Goal: Ask a question

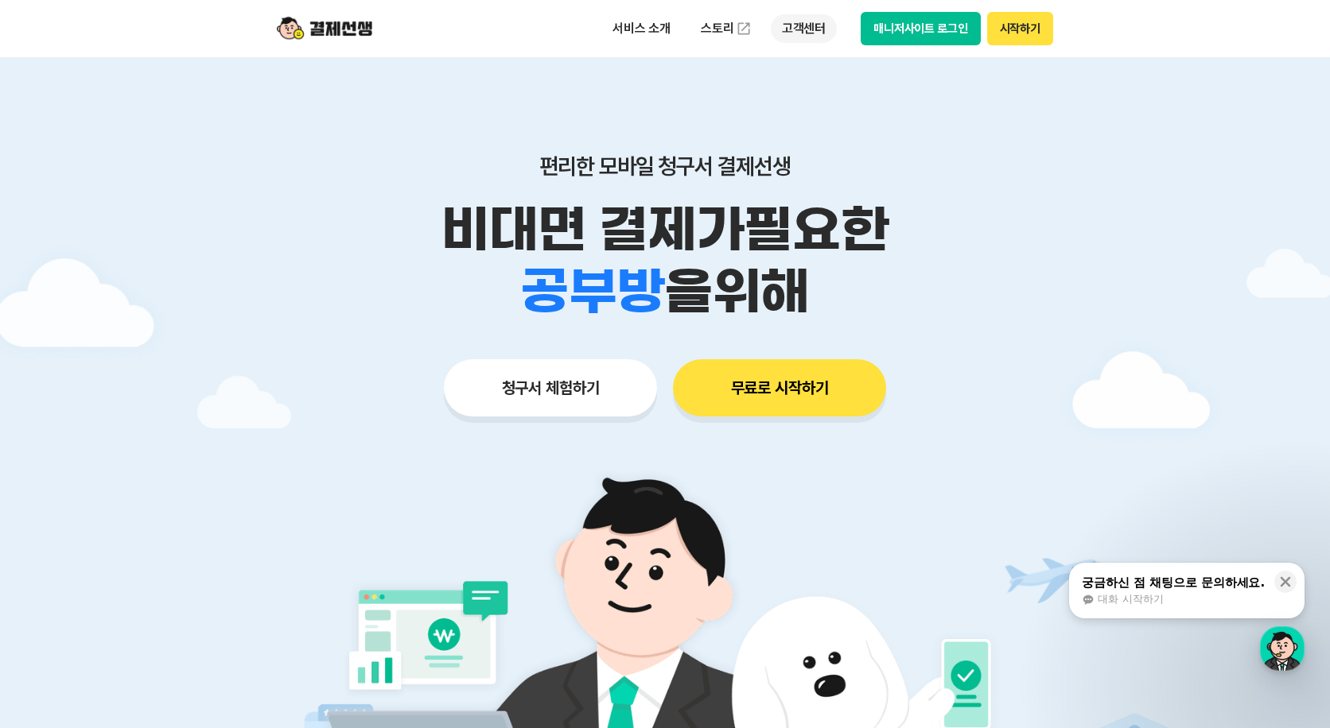
click at [805, 36] on p "고객센터" at bounding box center [804, 28] width 66 height 29
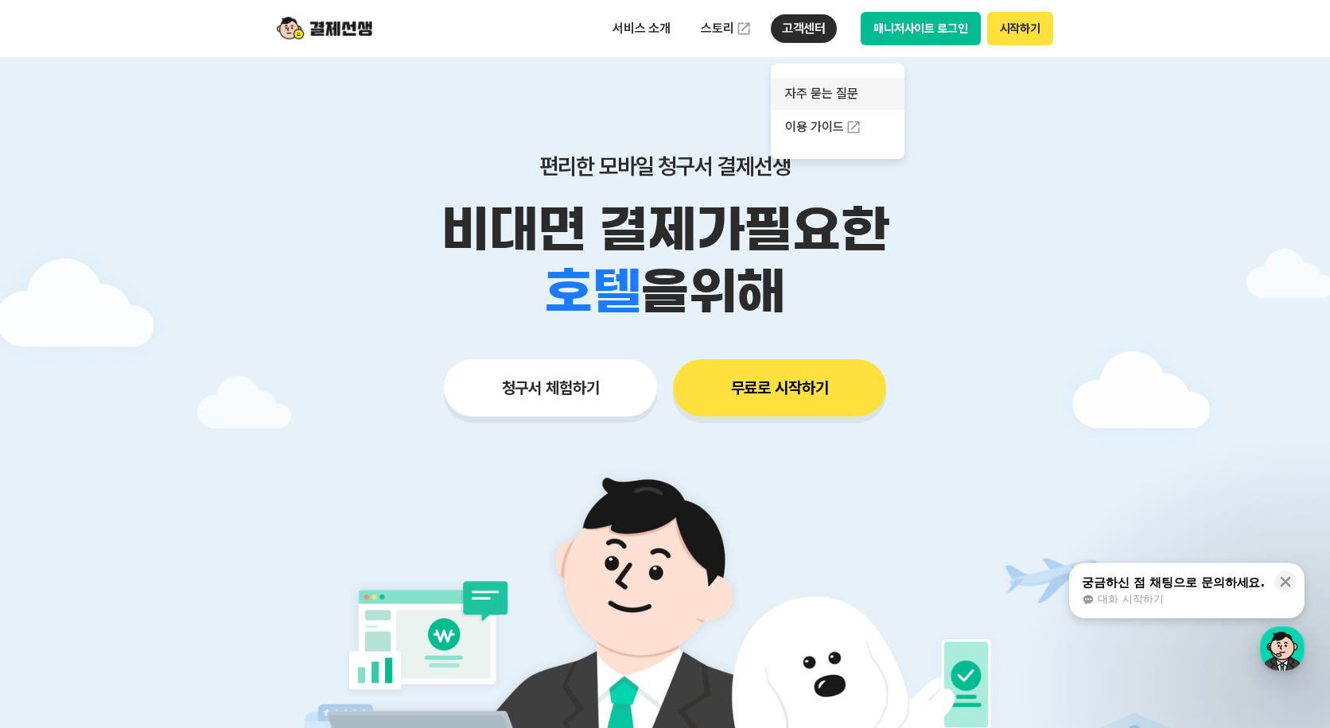
click at [825, 99] on link "자주 묻는 질문" at bounding box center [838, 94] width 134 height 32
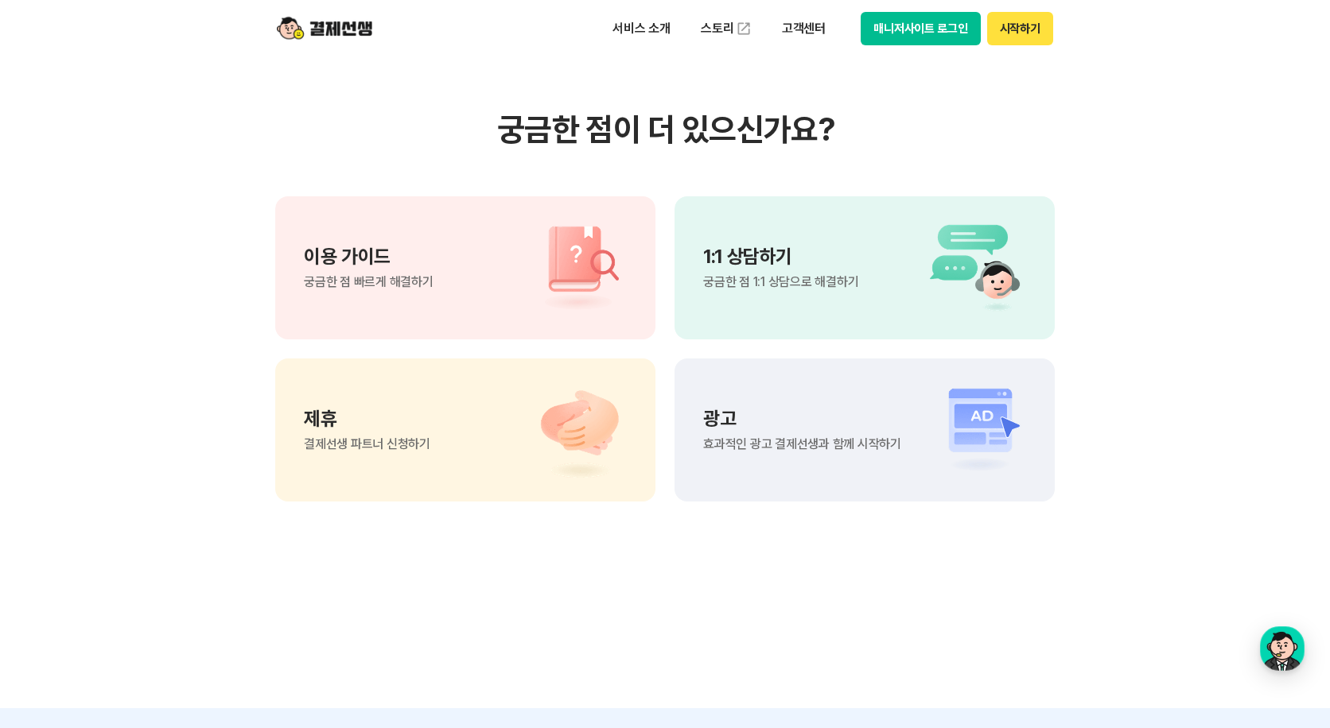
scroll to position [474, 0]
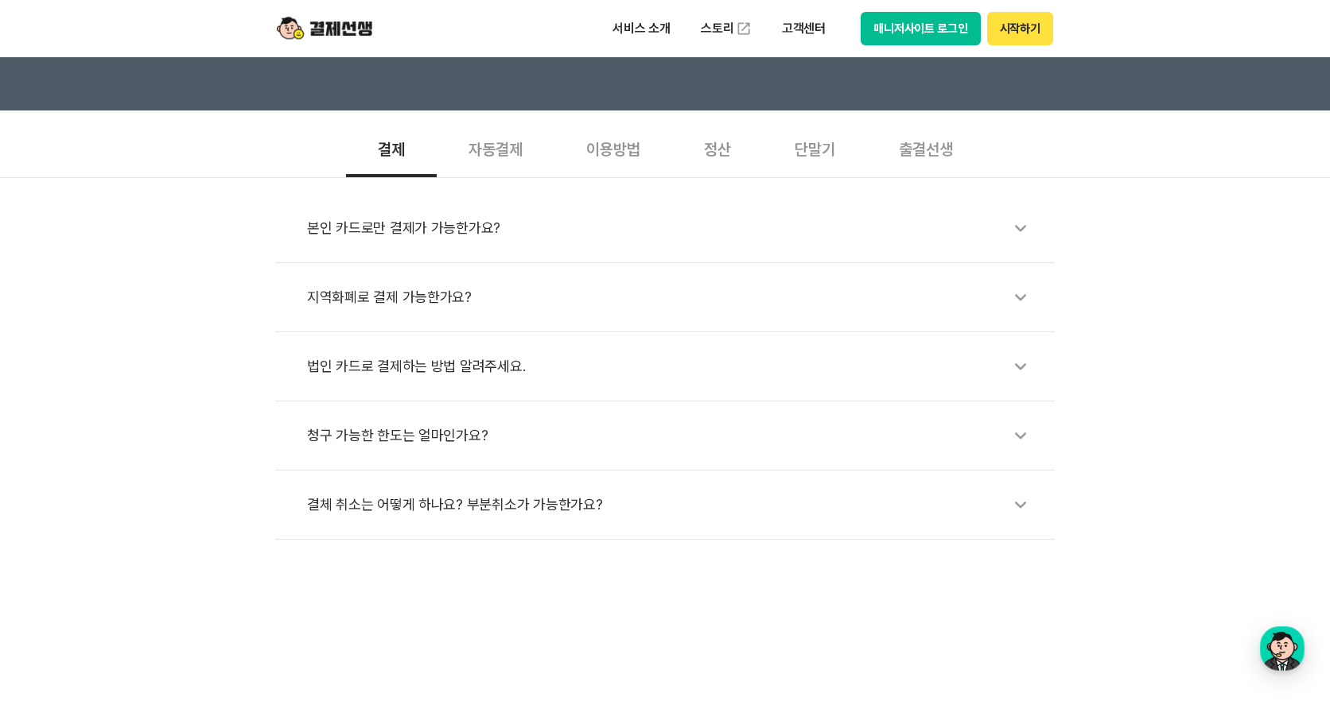
click at [461, 450] on div "청구 가능한 한도는 얼마인가요?" at bounding box center [673, 435] width 732 height 37
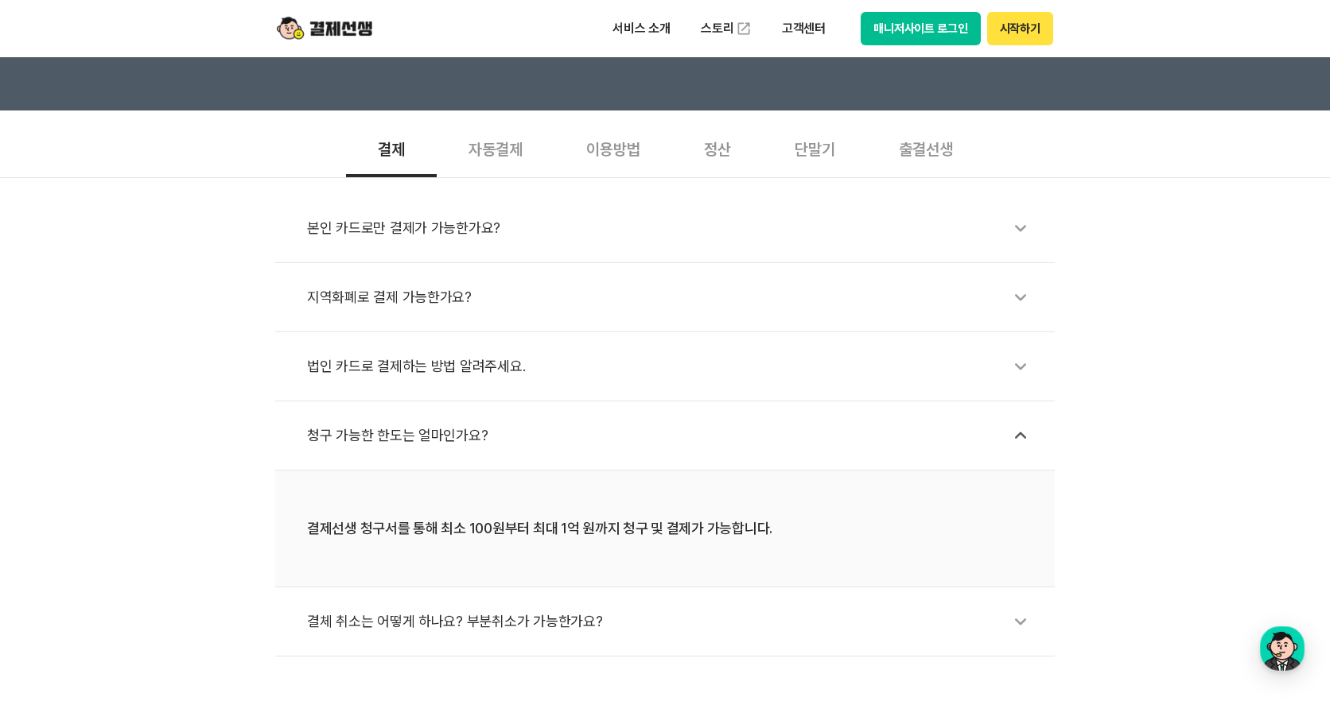
click at [596, 623] on div "결체 취소는 어떻게 하나요? 부분취소가 가능한가요?" at bounding box center [673, 622] width 732 height 37
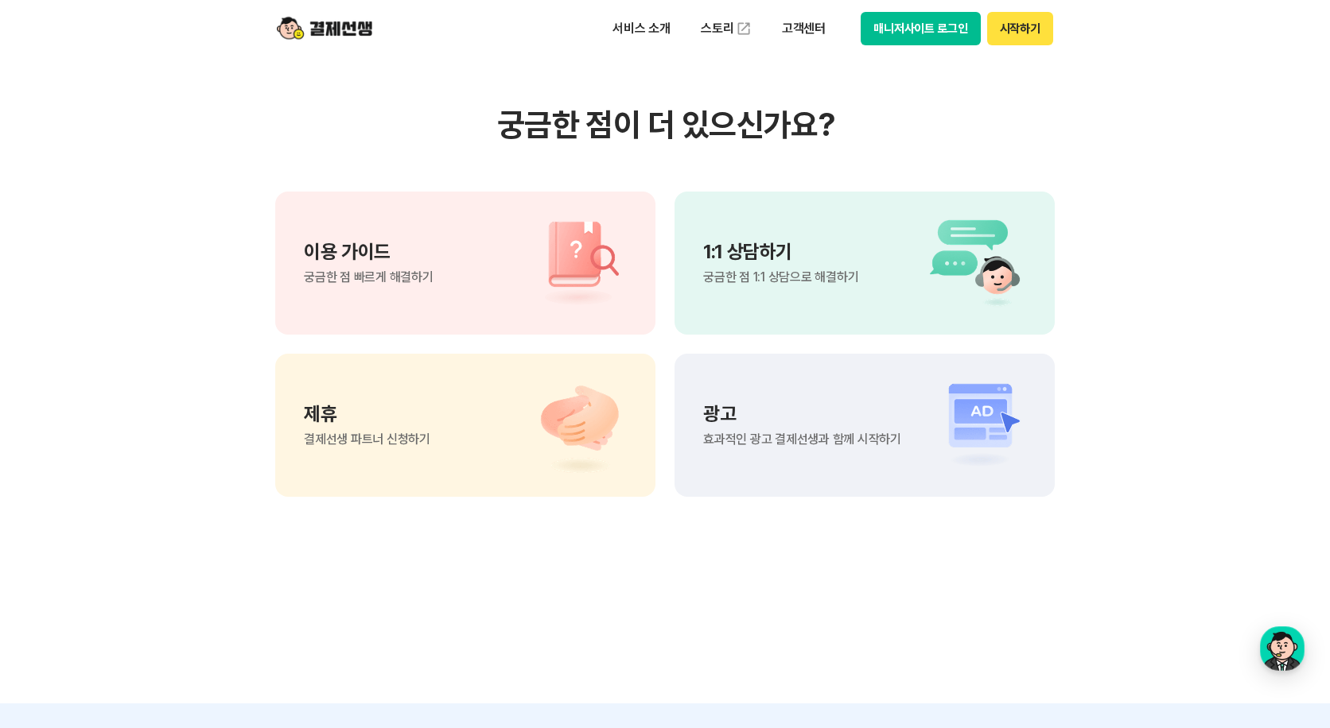
scroll to position [1428, 0]
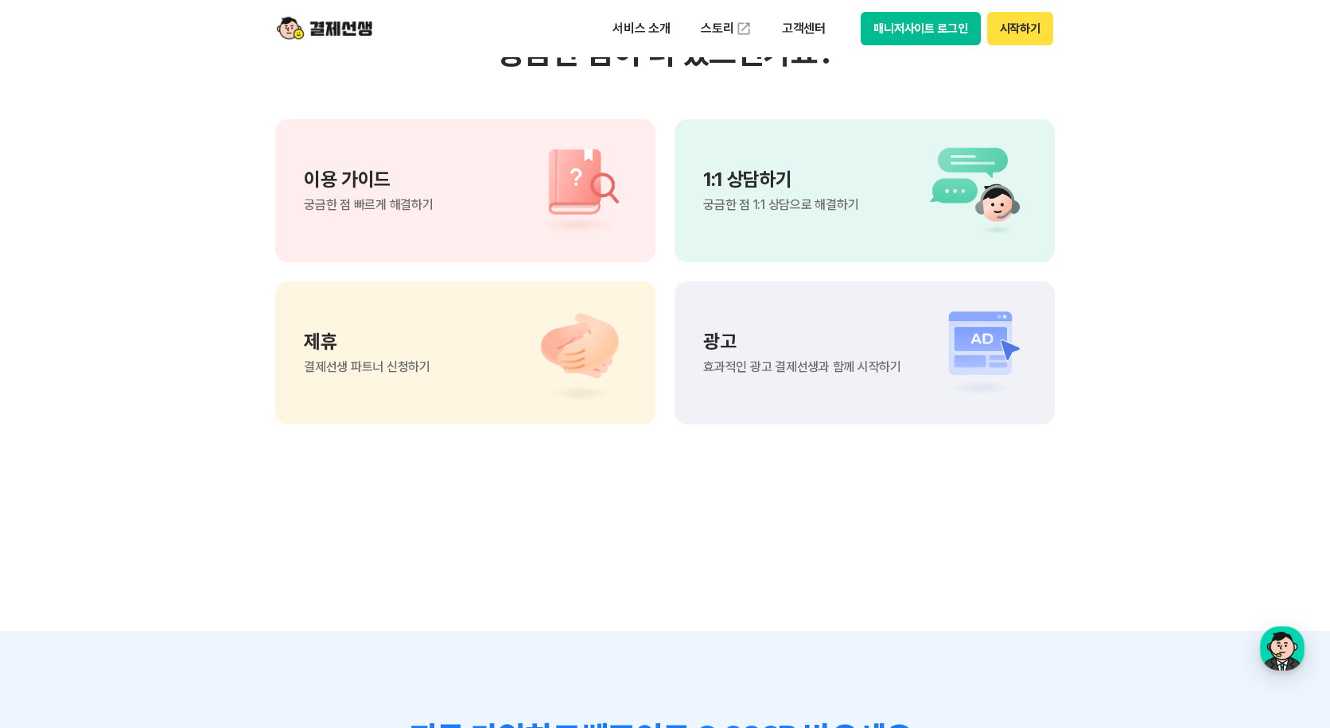
click at [873, 224] on div "1:1 상담하기 궁금한 점 1:1 상담으로 해결하기" at bounding box center [864, 190] width 380 height 143
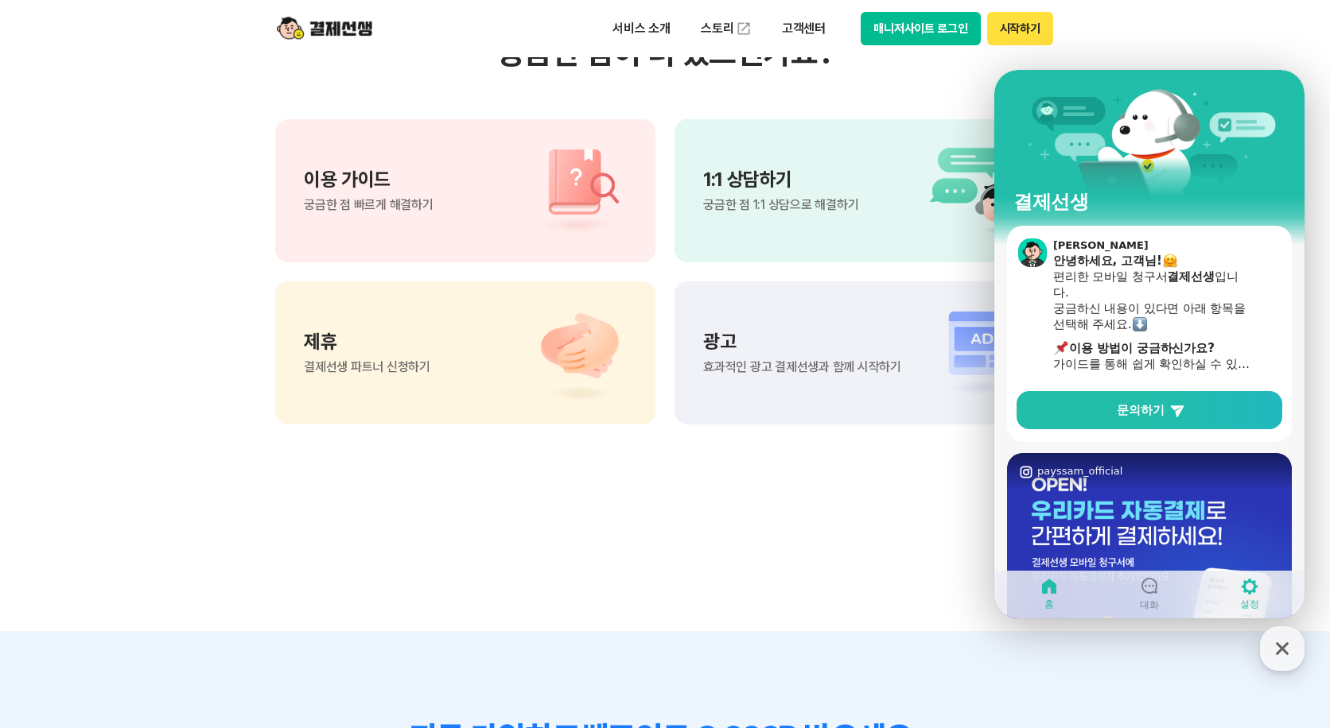
click at [1237, 602] on link "설정" at bounding box center [1249, 594] width 100 height 40
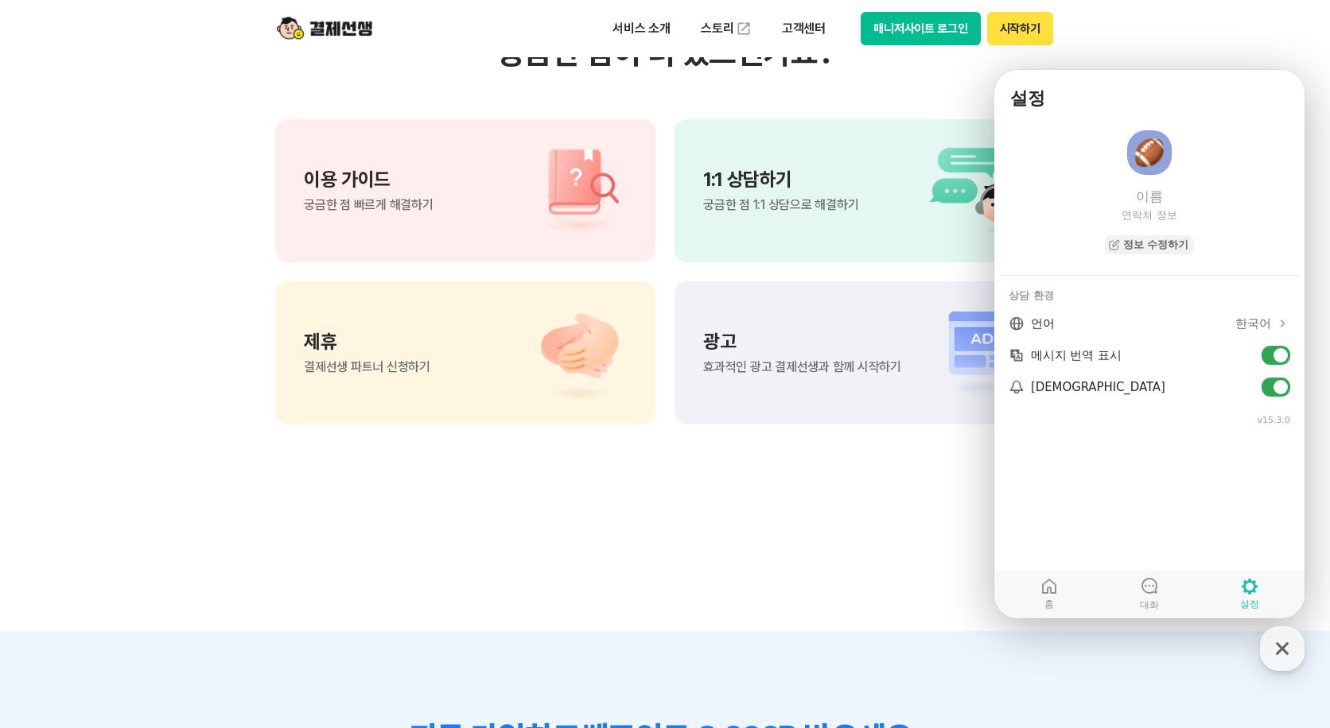
click at [1237, 602] on link "설정" at bounding box center [1249, 594] width 100 height 40
click at [1061, 600] on link "홈" at bounding box center [1049, 594] width 100 height 40
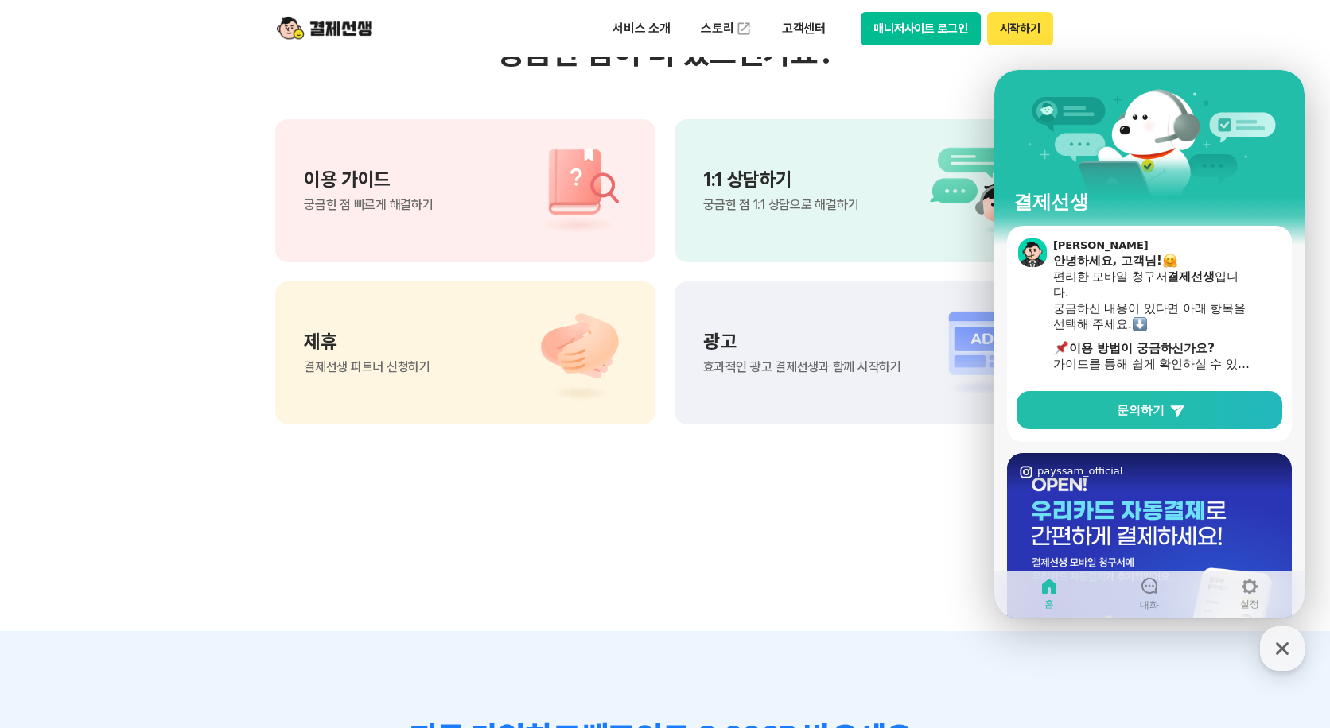
click at [905, 571] on section "궁금한 점이 더 있으신가요? 이용 가이드 궁금한 점 빠르게 해결하기 1:1 상담하기 궁금한 점 1:1 상담으로 해결하기 제휴 결제선생 파트너 …" at bounding box center [665, 229] width 1330 height 805
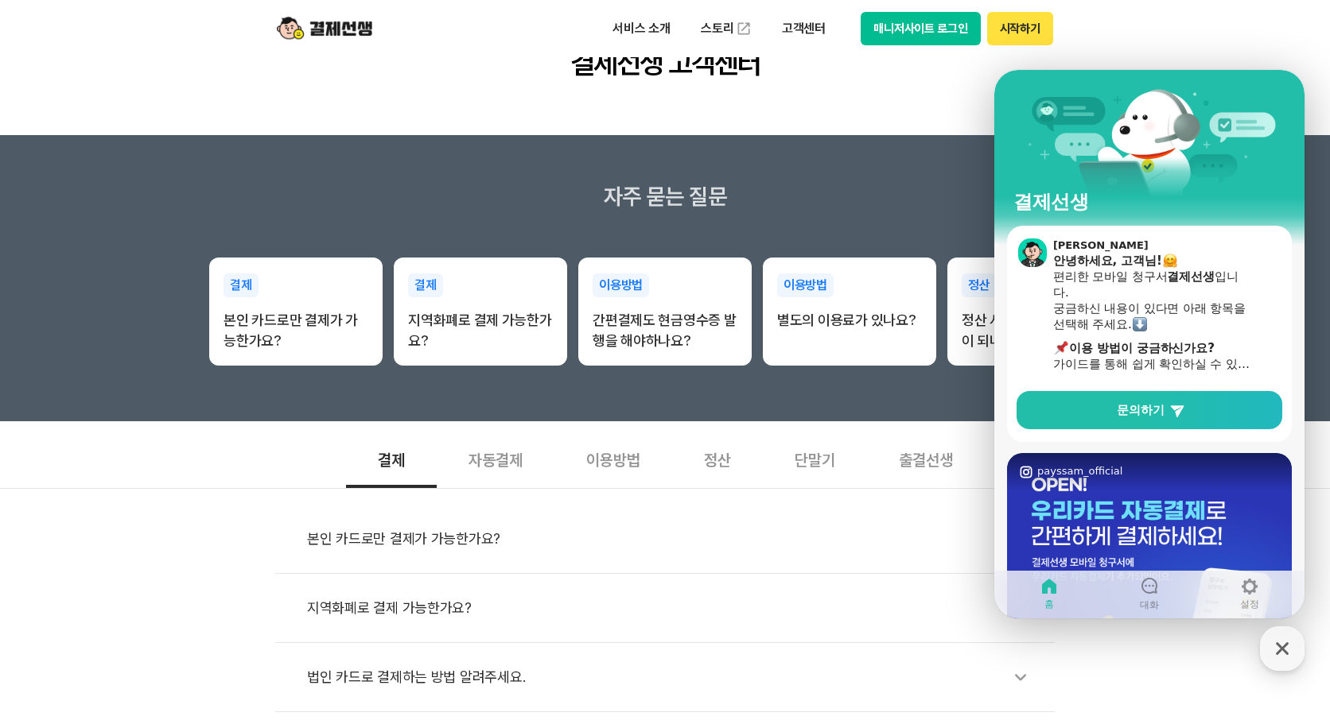
scroll to position [0, 0]
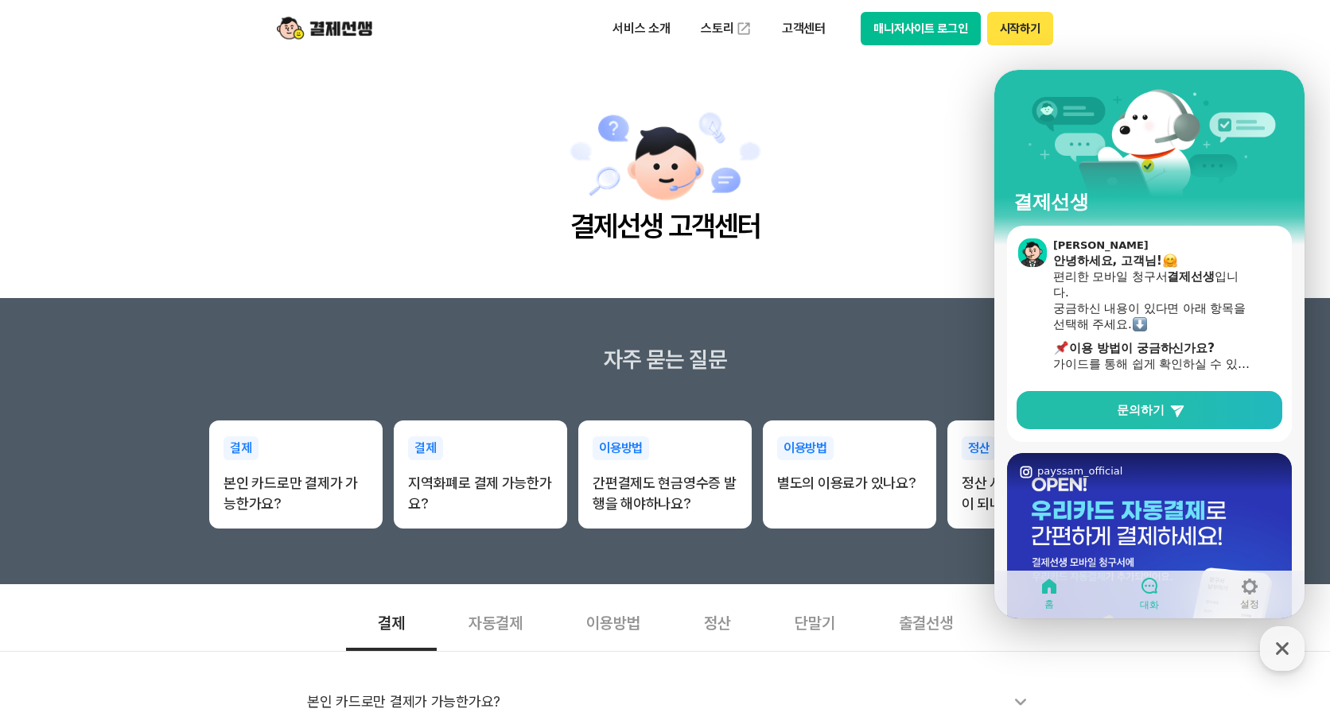
click at [1154, 600] on span "대화" at bounding box center [1148, 605] width 19 height 13
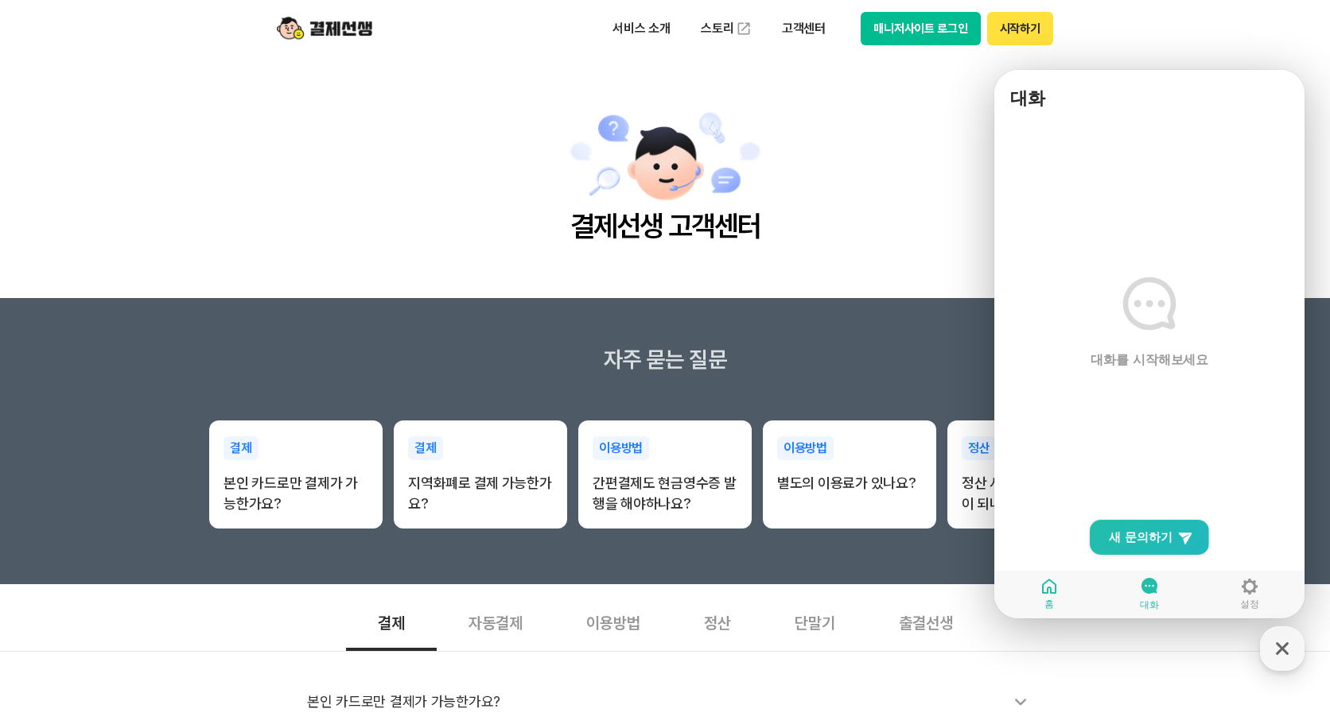
click at [1064, 602] on link "홈" at bounding box center [1049, 594] width 100 height 40
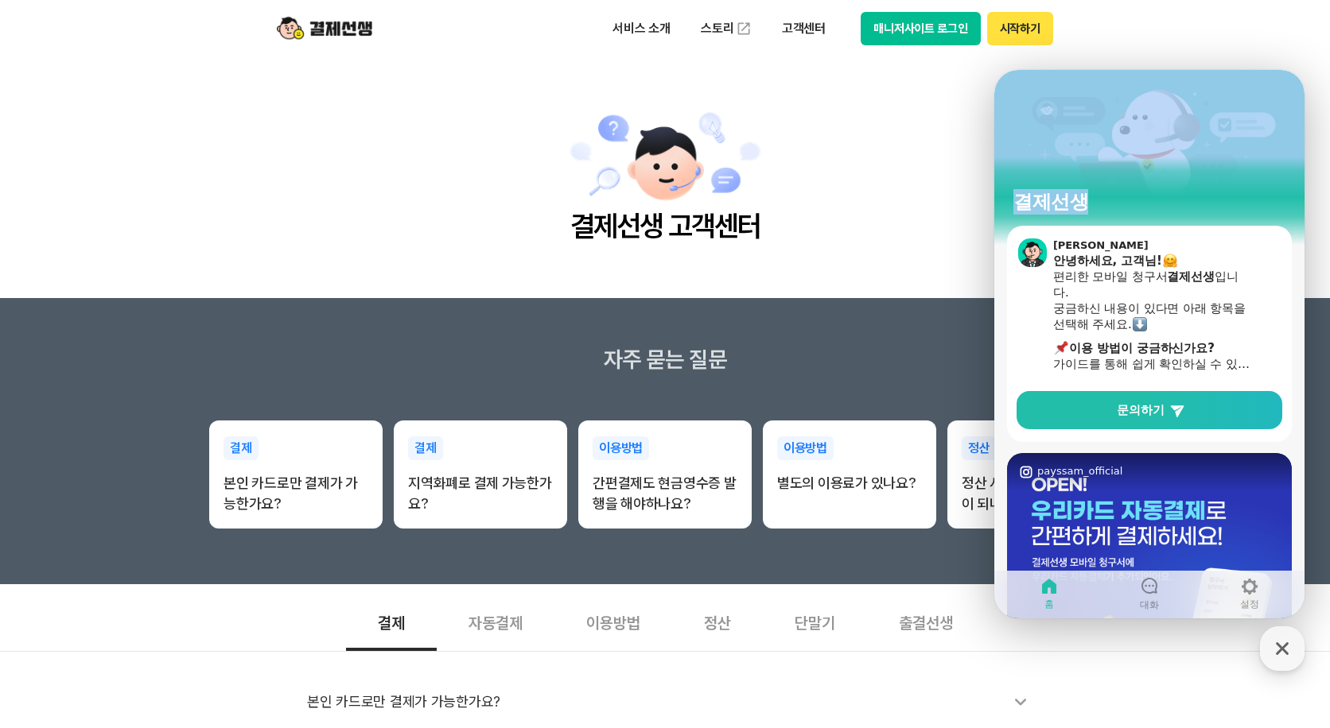
drag, startPoint x: 1116, startPoint y: 74, endPoint x: 1514, endPoint y: 138, distance: 403.6
click at [1304, 70] on html "결제선생 [PERSON_NAME] 안녕하세요, 고객님! 편리한 모바일 청구서 결제선생 입니다. 궁금하신 내용이 있다면 아래 항목을 선택해 주세…" at bounding box center [1149, 70] width 310 height 0
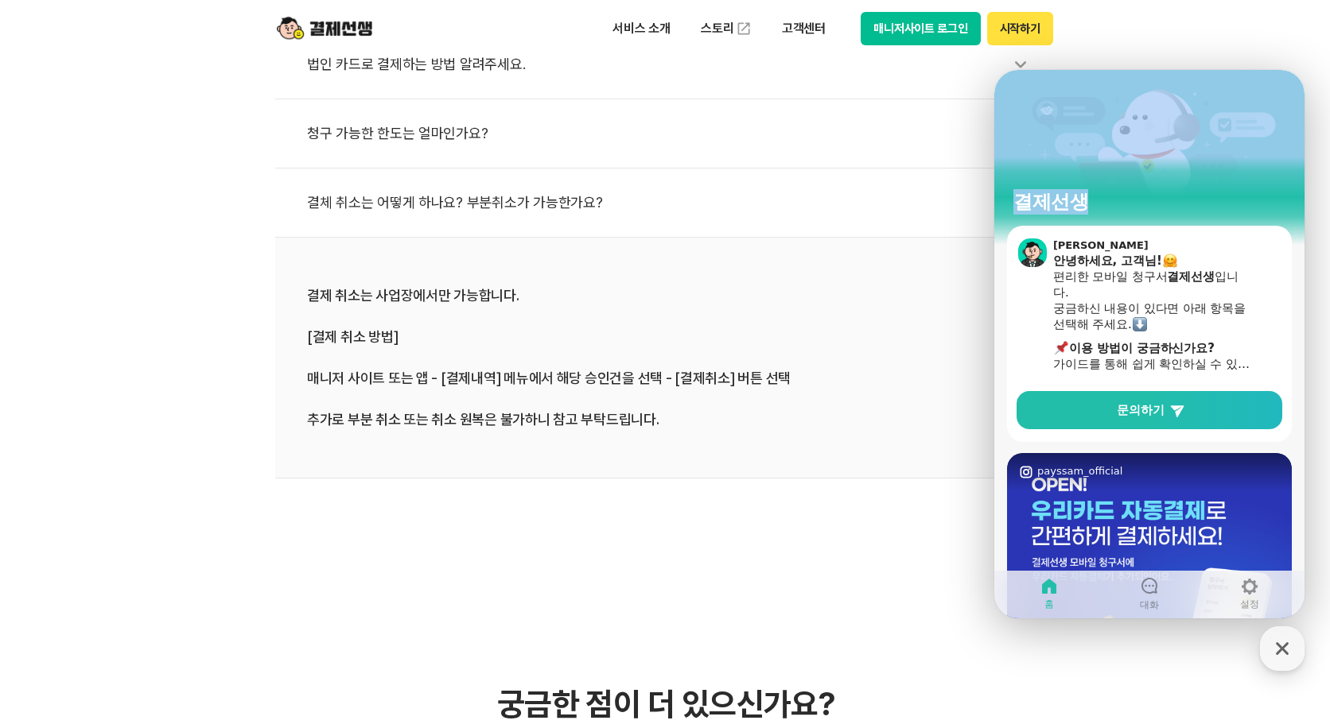
scroll to position [954, 0]
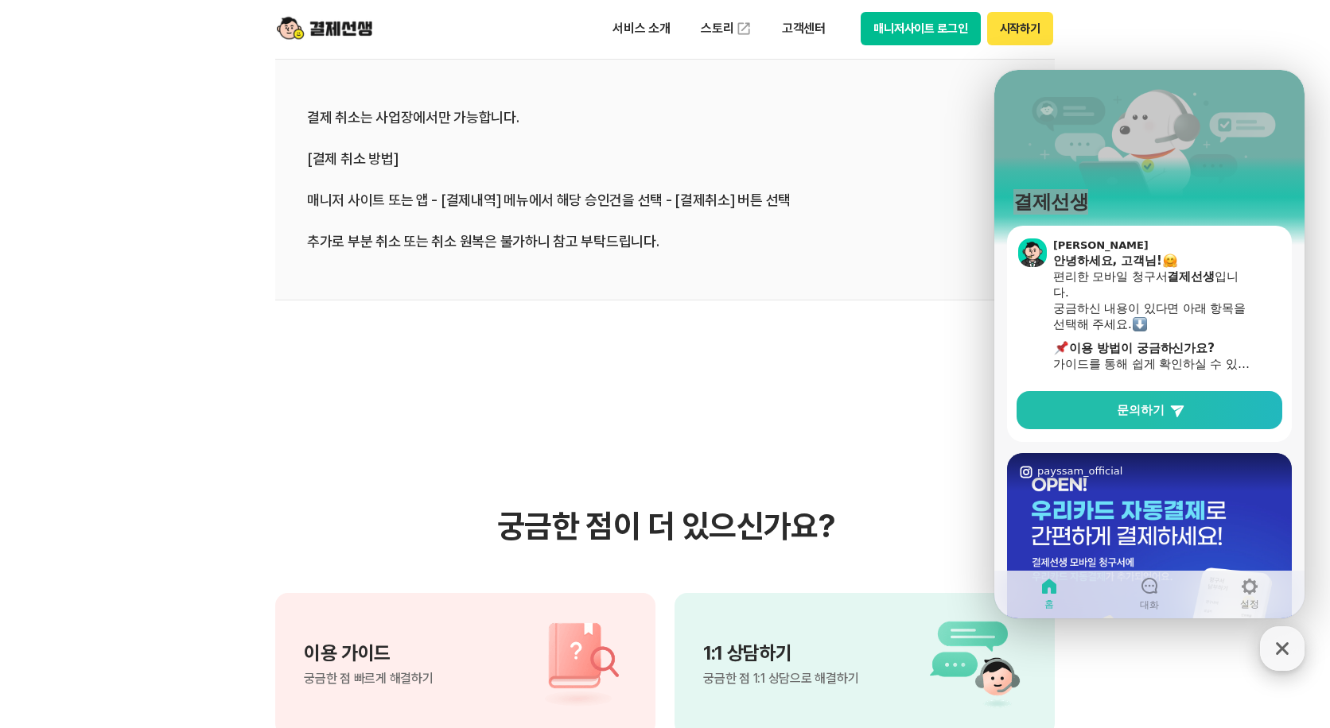
click at [1287, 646] on icon "button" at bounding box center [1282, 649] width 29 height 29
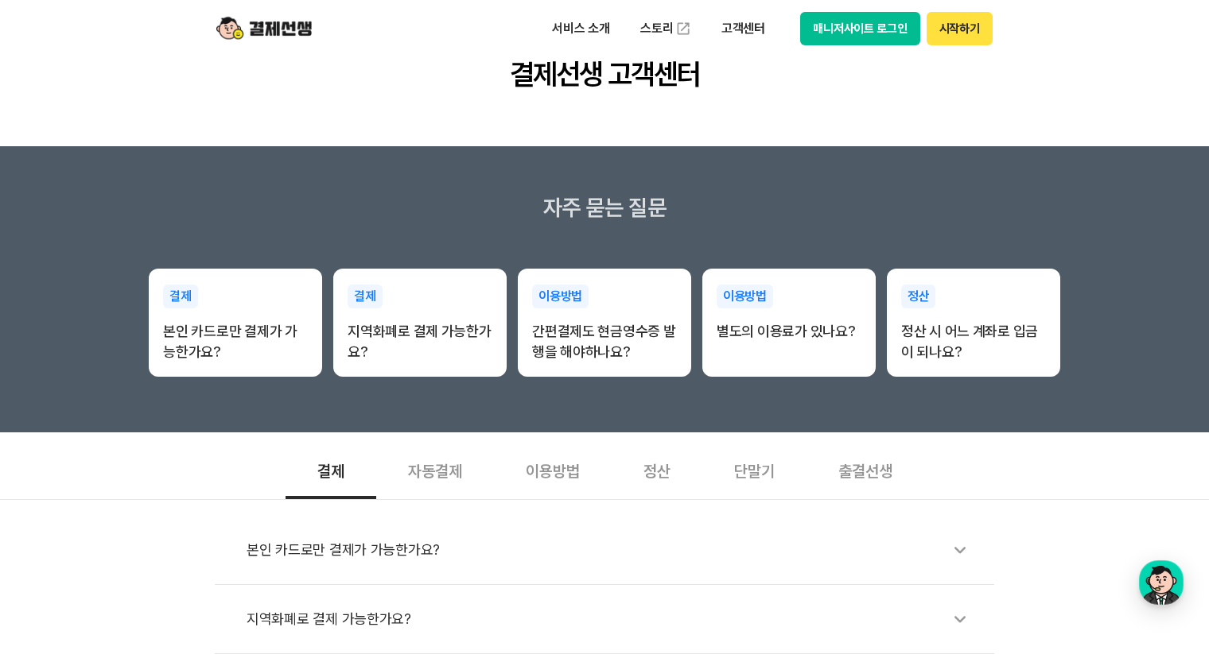
scroll to position [0, 0]
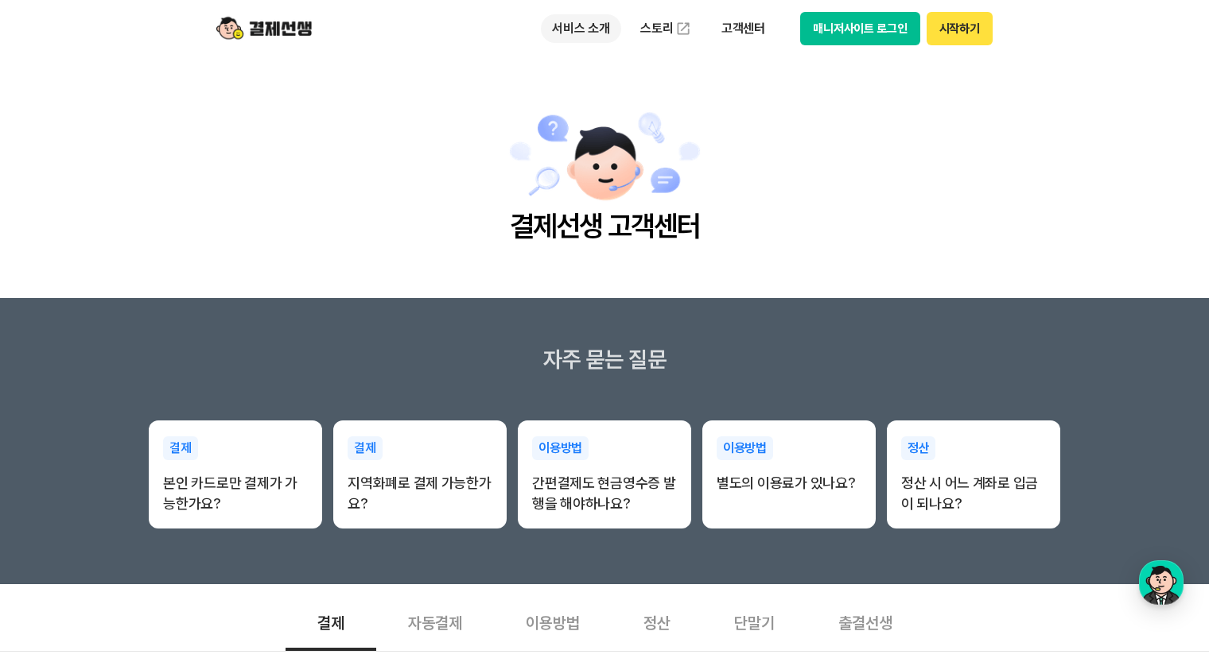
click at [590, 32] on p "서비스 소개" at bounding box center [581, 28] width 80 height 29
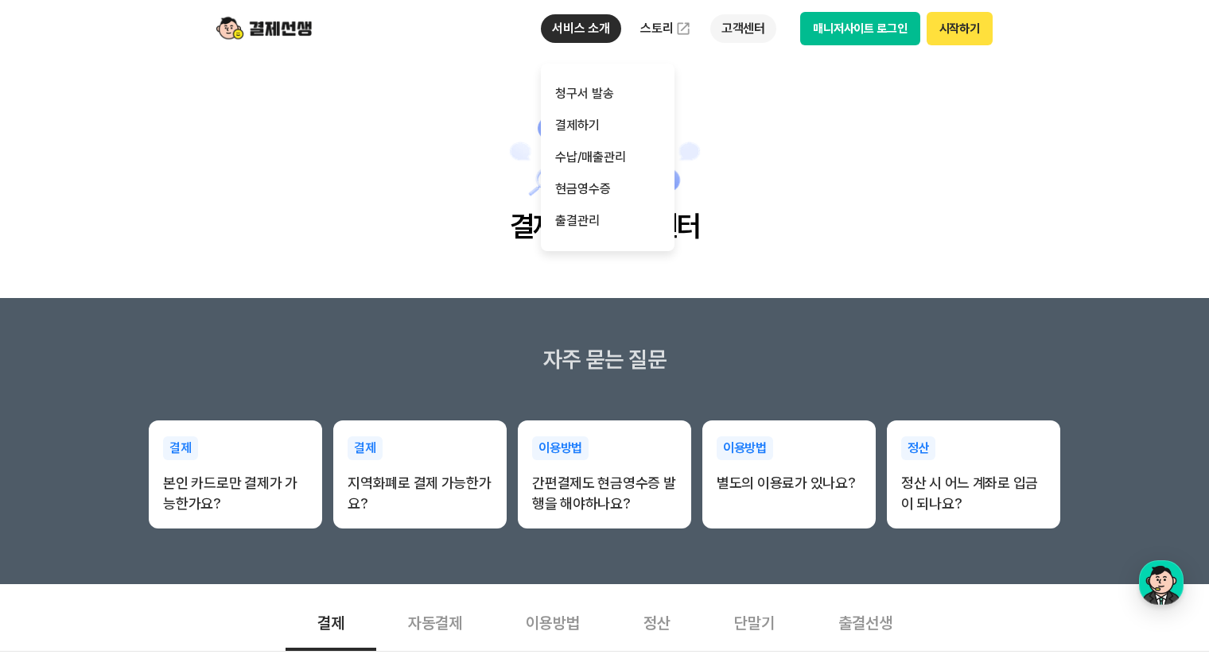
click at [752, 25] on p "고객센터" at bounding box center [743, 28] width 66 height 29
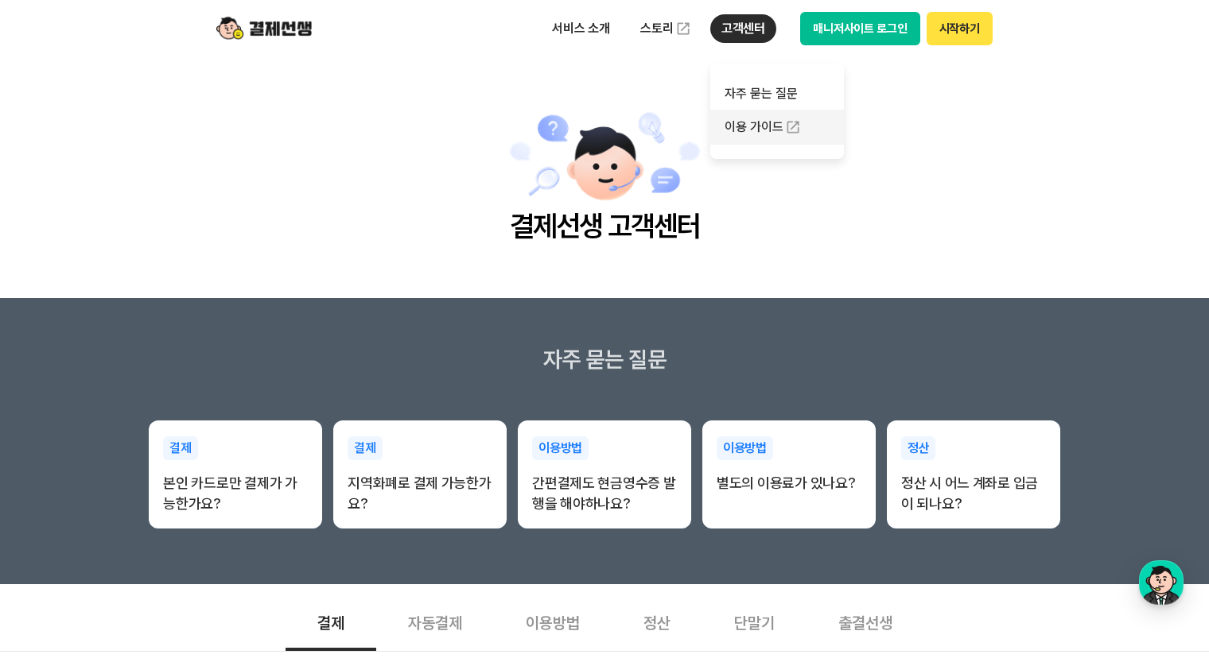
click at [782, 135] on link "이용 가이드" at bounding box center [777, 127] width 134 height 35
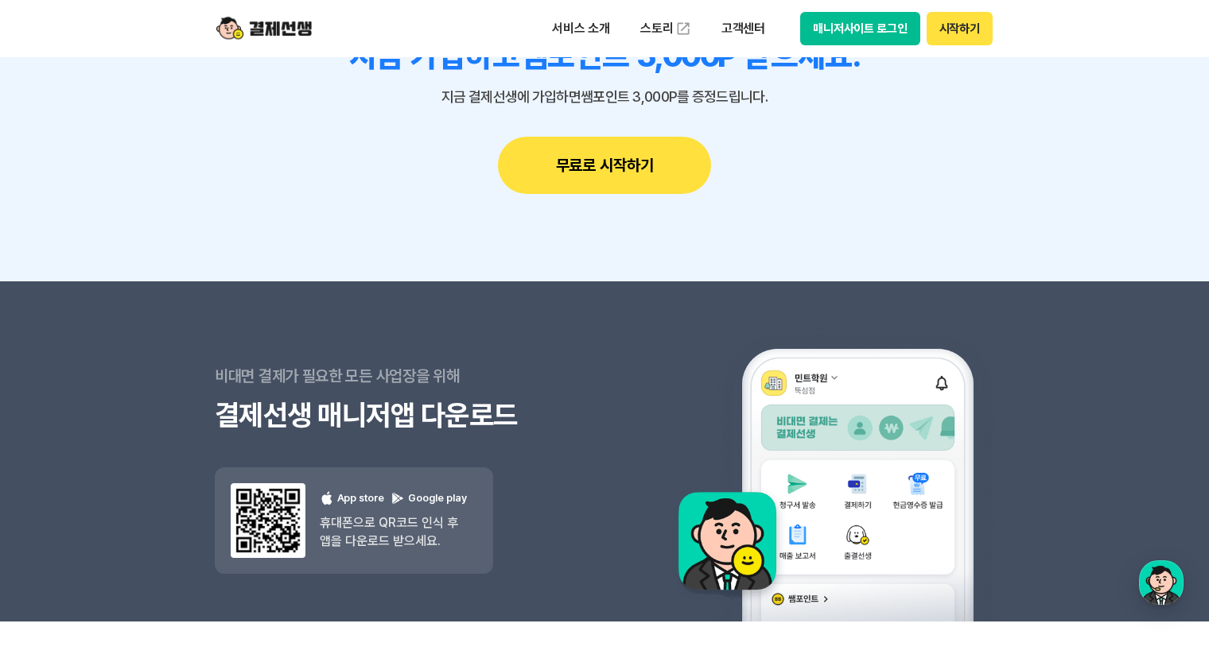
scroll to position [2370, 0]
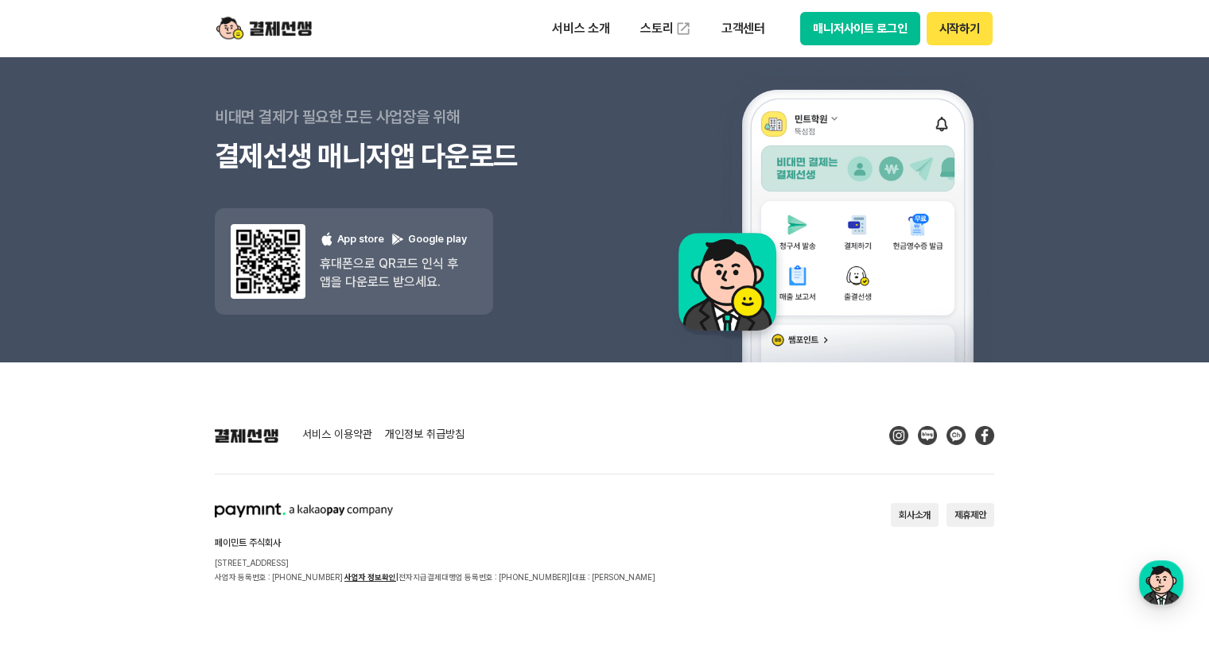
drag, startPoint x: 1146, startPoint y: 612, endPoint x: 1150, endPoint y: 604, distance: 9.6
click at [1147, 609] on footer "서비스 이용약관 개인정보 취급방침 페이민트 주식회사 [STREET_ADDRESS] 사업자 등록번호 : [PHONE_NUMBER] 사업자 정보확…" at bounding box center [604, 513] width 1209 height 301
click at [1150, 603] on button "결제선생 [PERSON_NAME] [PERSON_NAME]" at bounding box center [1161, 583] width 45 height 45
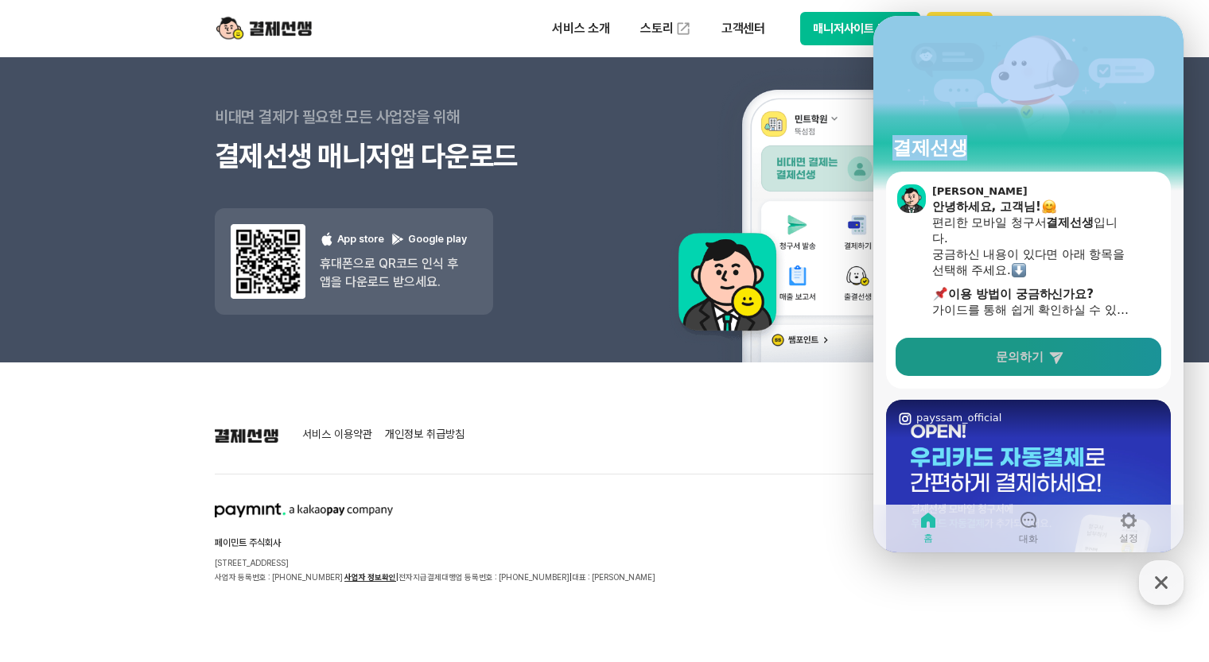
click at [1066, 353] on link "문의하기" at bounding box center [1028, 357] width 266 height 38
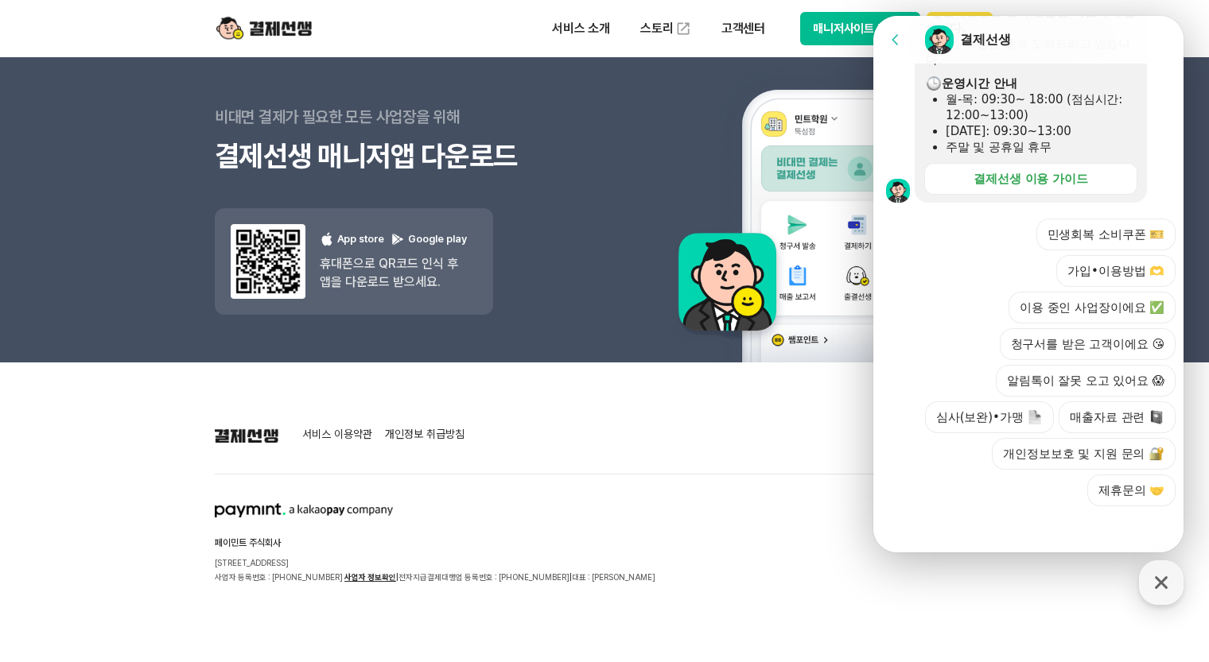
scroll to position [493, 0]
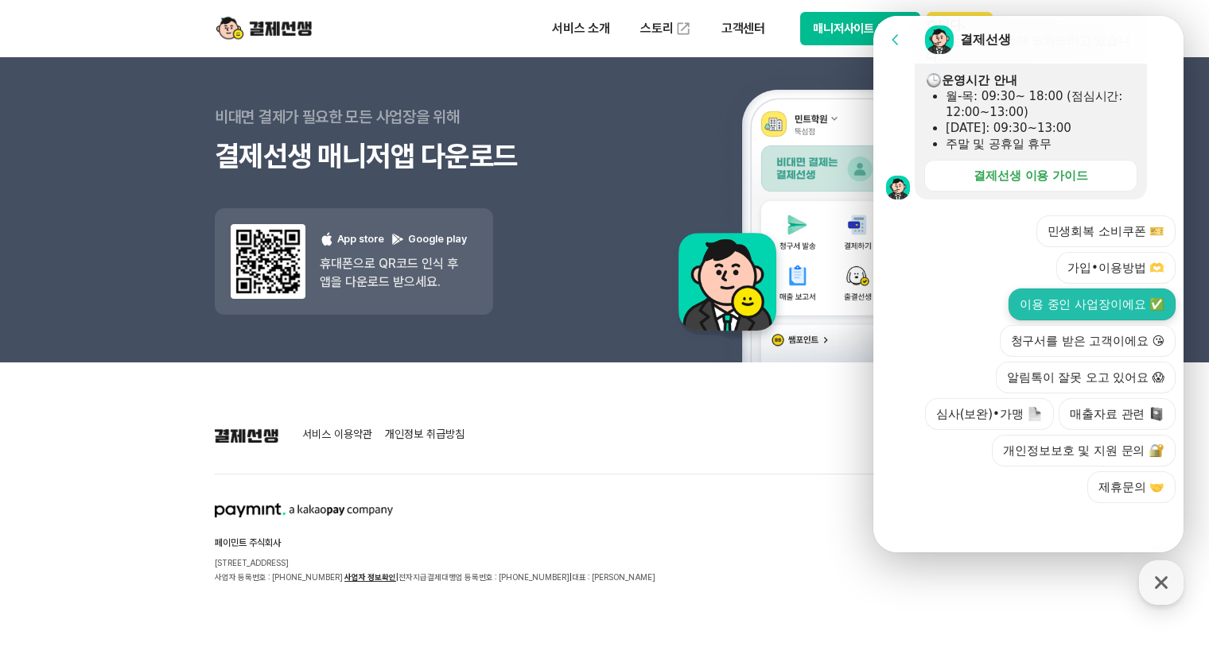
click at [1092, 311] on button "이용 중인 사업장이에요 ✅" at bounding box center [1091, 305] width 167 height 32
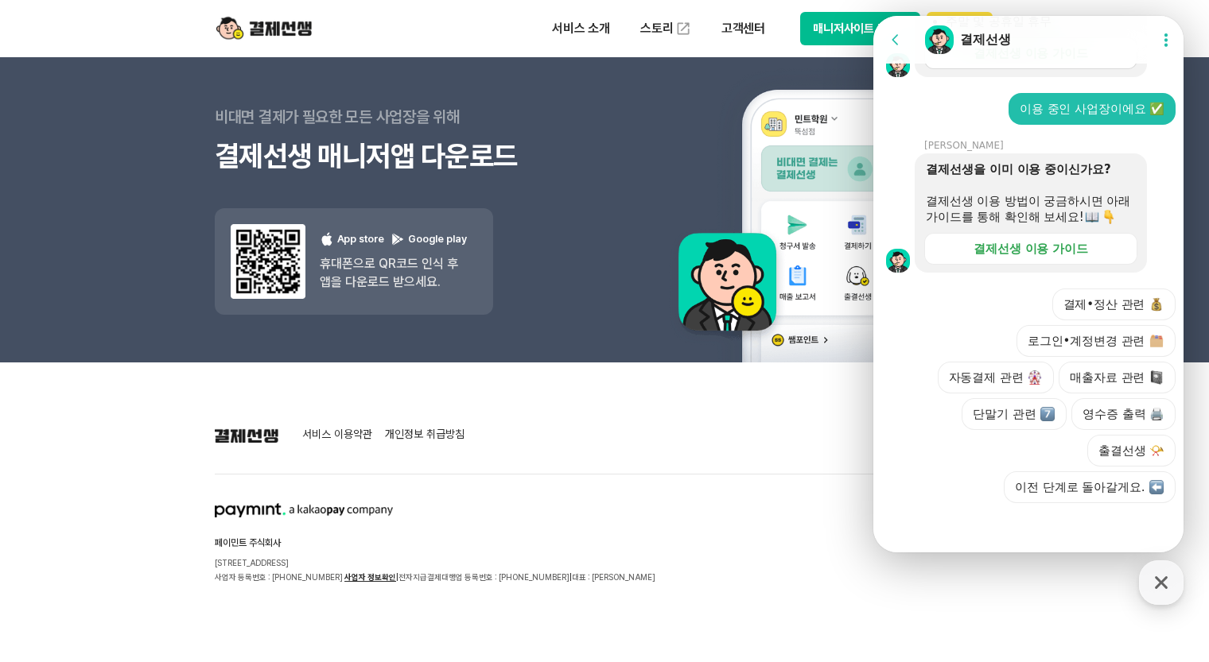
scroll to position [633, 0]
click at [1056, 297] on button "결제•정산 관련" at bounding box center [1114, 305] width 124 height 32
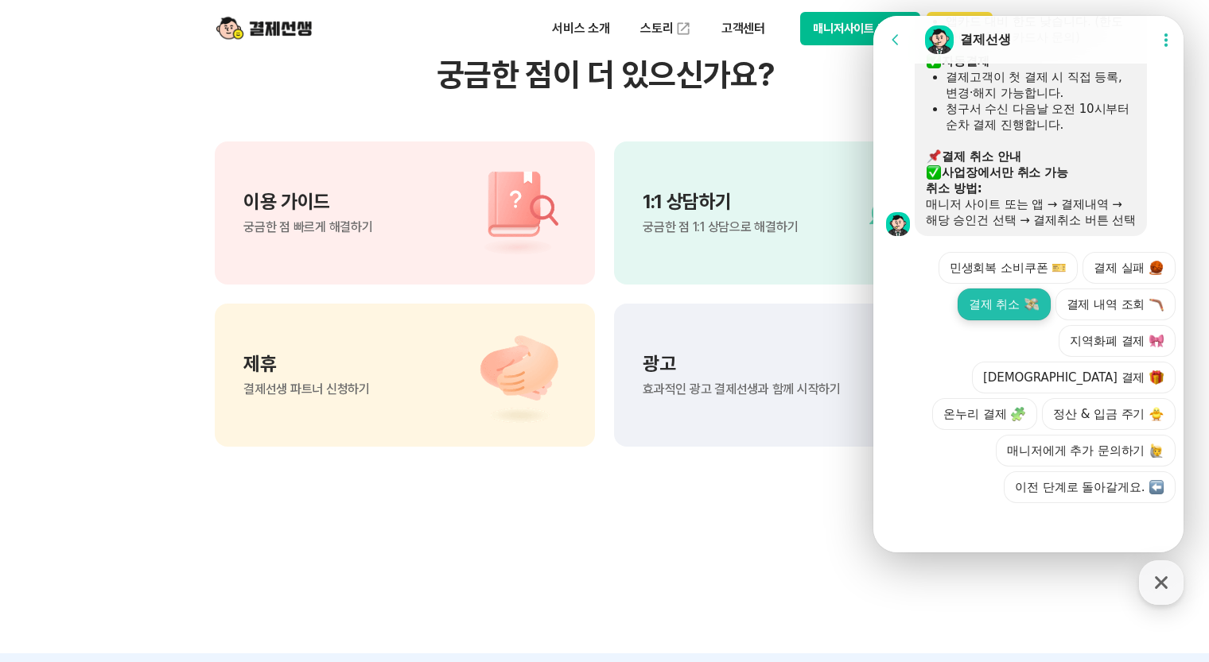
scroll to position [2176, 0]
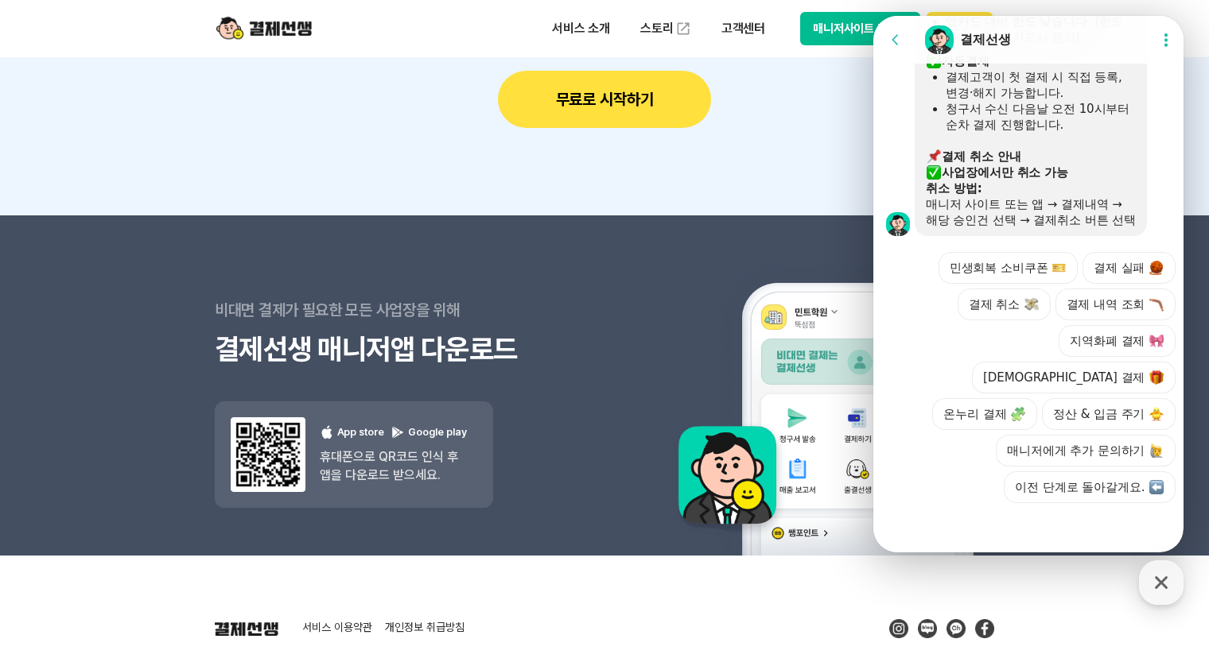
click at [1019, 540] on div at bounding box center [1030, 524] width 315 height 43
click at [1035, 459] on button "매니저에게 추가 문의하기" at bounding box center [1086, 451] width 180 height 32
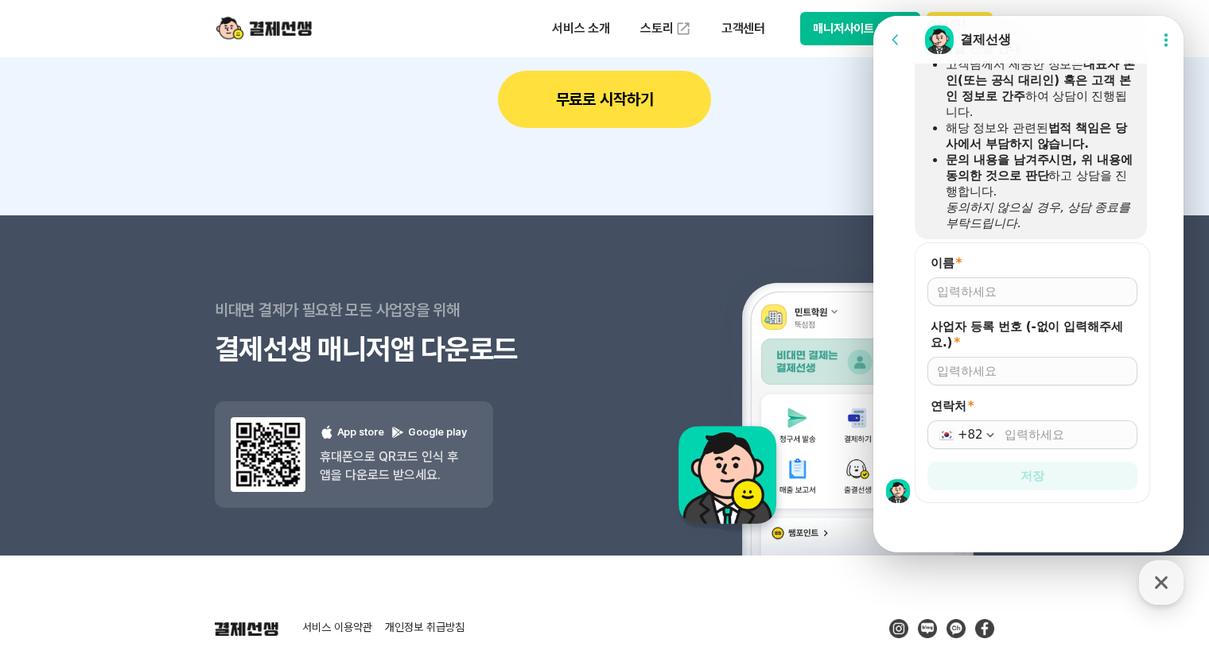
scroll to position [1568, 0]
click at [1047, 293] on input "이름 *" at bounding box center [1032, 292] width 191 height 16
type input "[PERSON_NAME]"
click at [1093, 382] on div at bounding box center [1032, 371] width 210 height 29
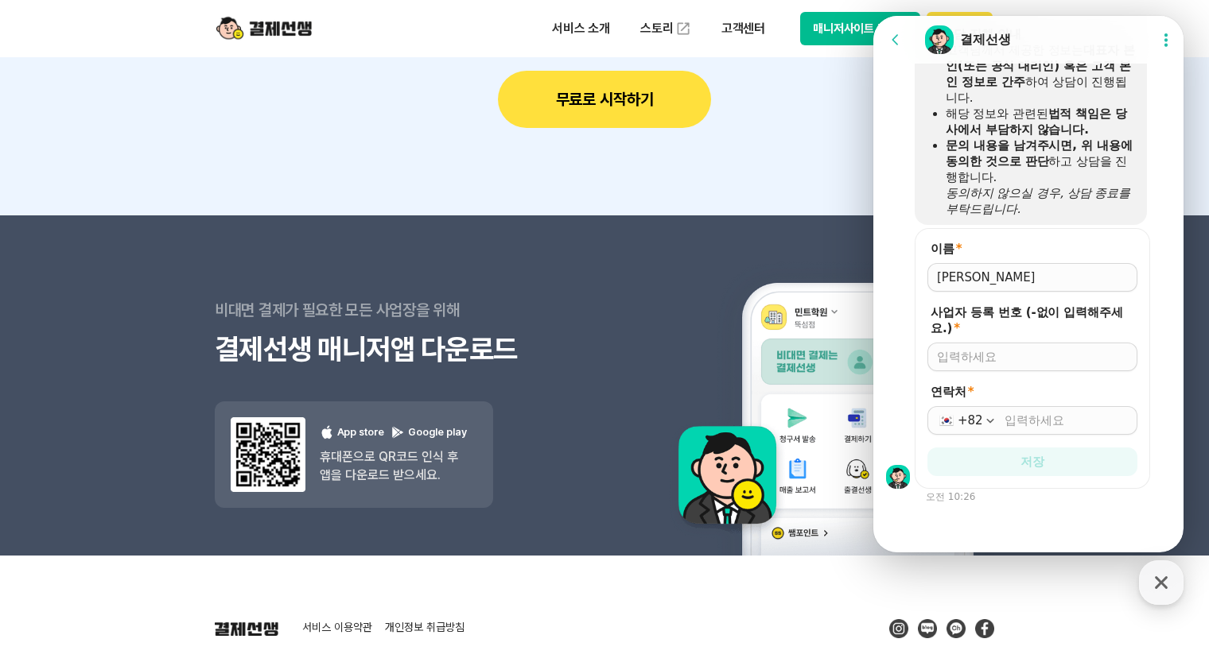
scroll to position [1582, 0]
click at [1093, 363] on input "사업자 등록 번호 (-없이 입력해주세요.) *" at bounding box center [1032, 357] width 191 height 16
click at [1064, 353] on input "사업자 등록 번호 (-없이 입력해주세요.) *" at bounding box center [1032, 357] width 191 height 16
type input "6794200499"
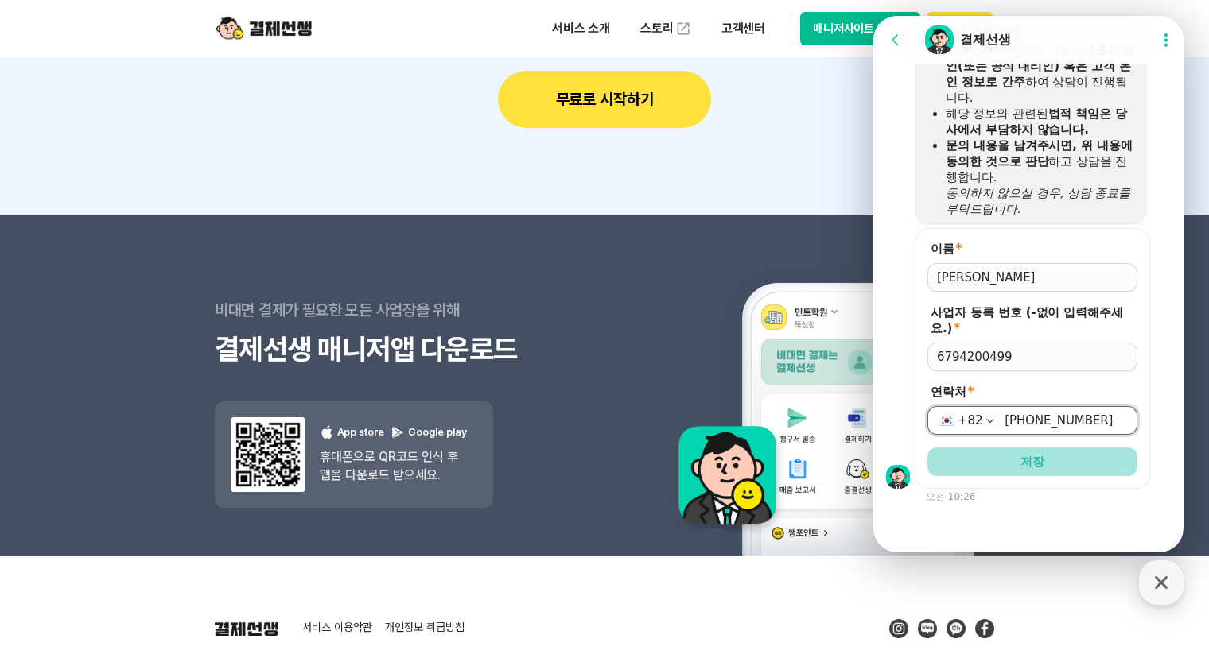
type input "[PHONE_NUMBER]"
click at [1031, 448] on button "저장" at bounding box center [1032, 462] width 210 height 29
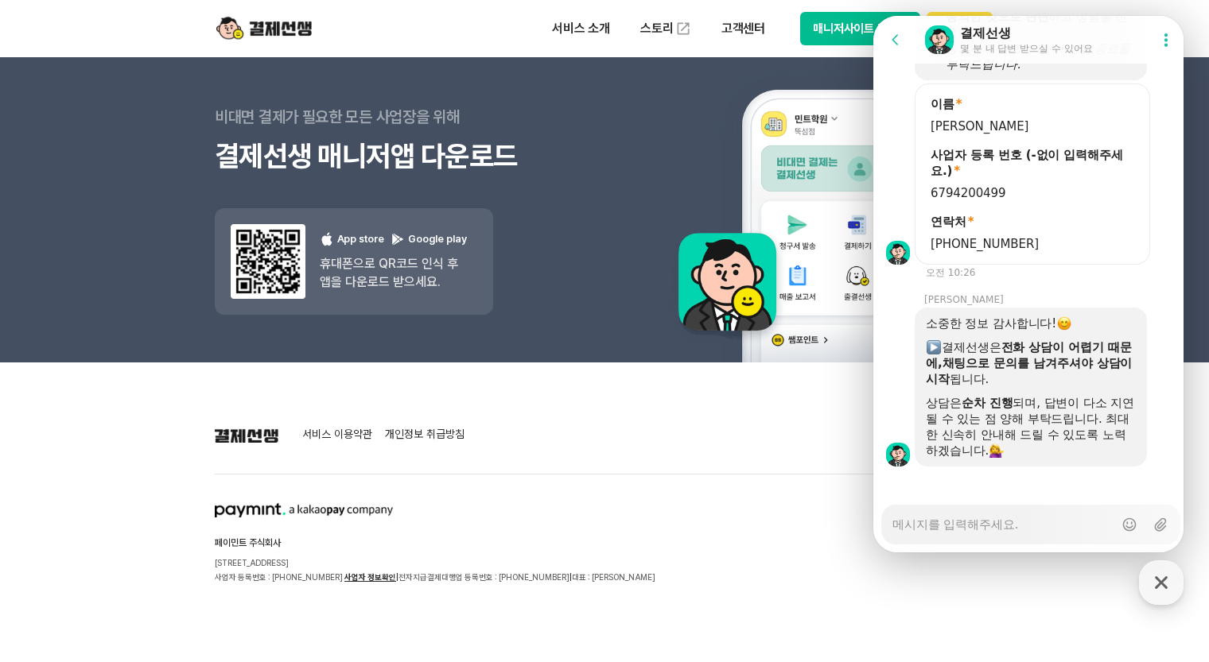
scroll to position [1740, 0]
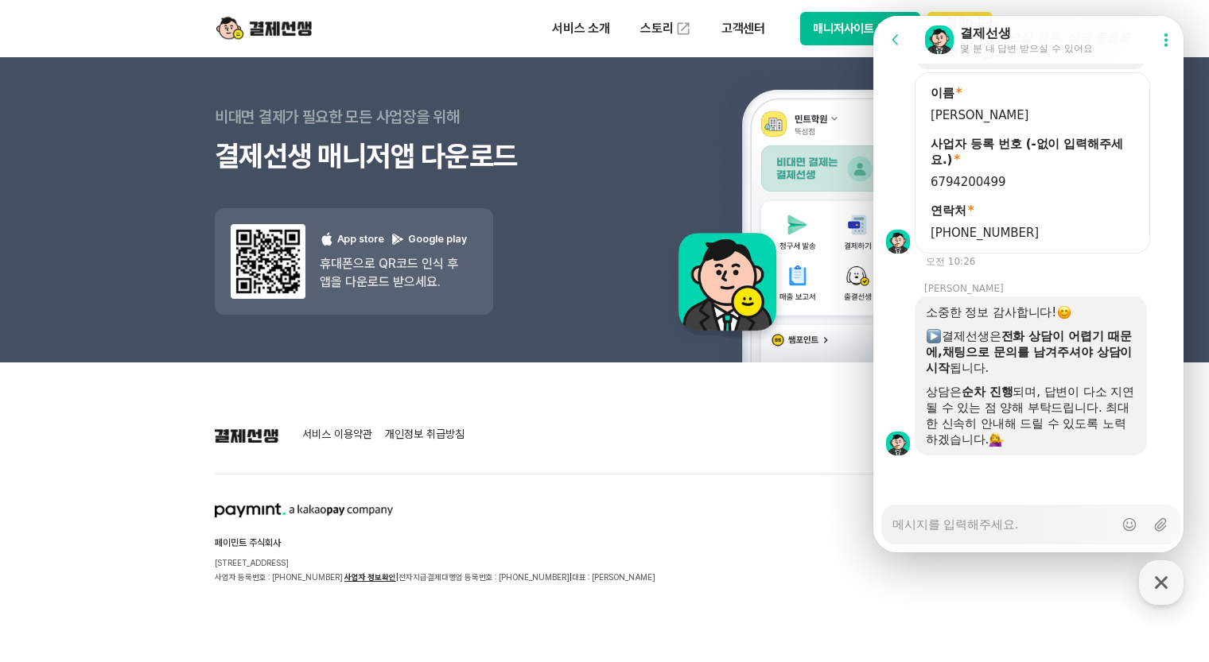
click at [1057, 518] on textarea "Messenger Input Textarea" at bounding box center [1002, 519] width 221 height 27
click at [1033, 522] on textarea "Messenger Input Textarea" at bounding box center [1002, 519] width 221 height 27
type textarea "x"
type textarea "2"
type textarea "x"
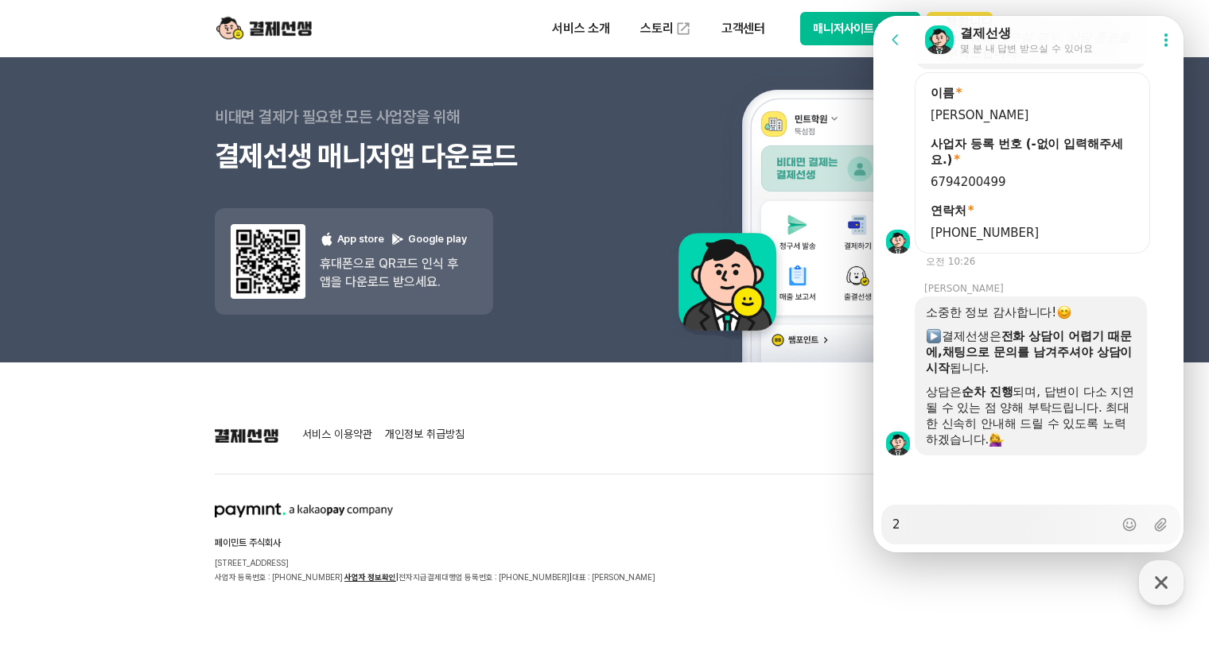
type textarea "29"
type textarea "x"
type textarea "290"
type textarea "x"
type textarea "2900"
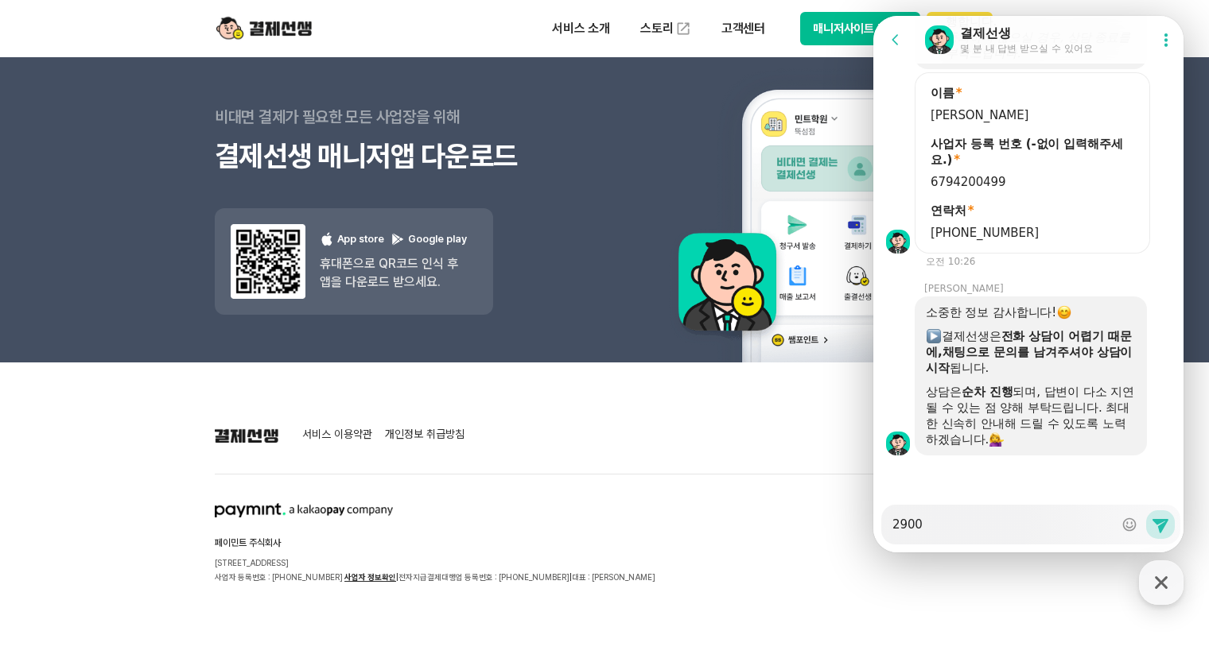
type textarea "x"
type textarea "290"
type textarea "x"
type textarea "29"
type textarea "x"
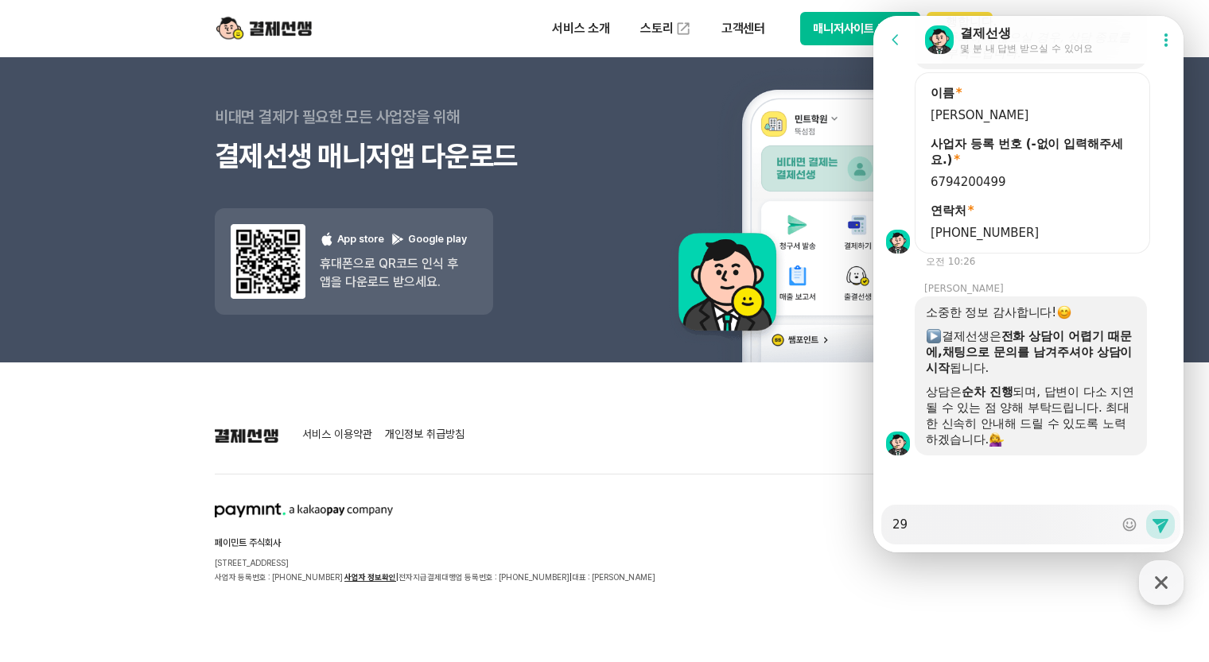
type textarea "2"
type textarea "x"
type textarea "r"
type textarea "x"
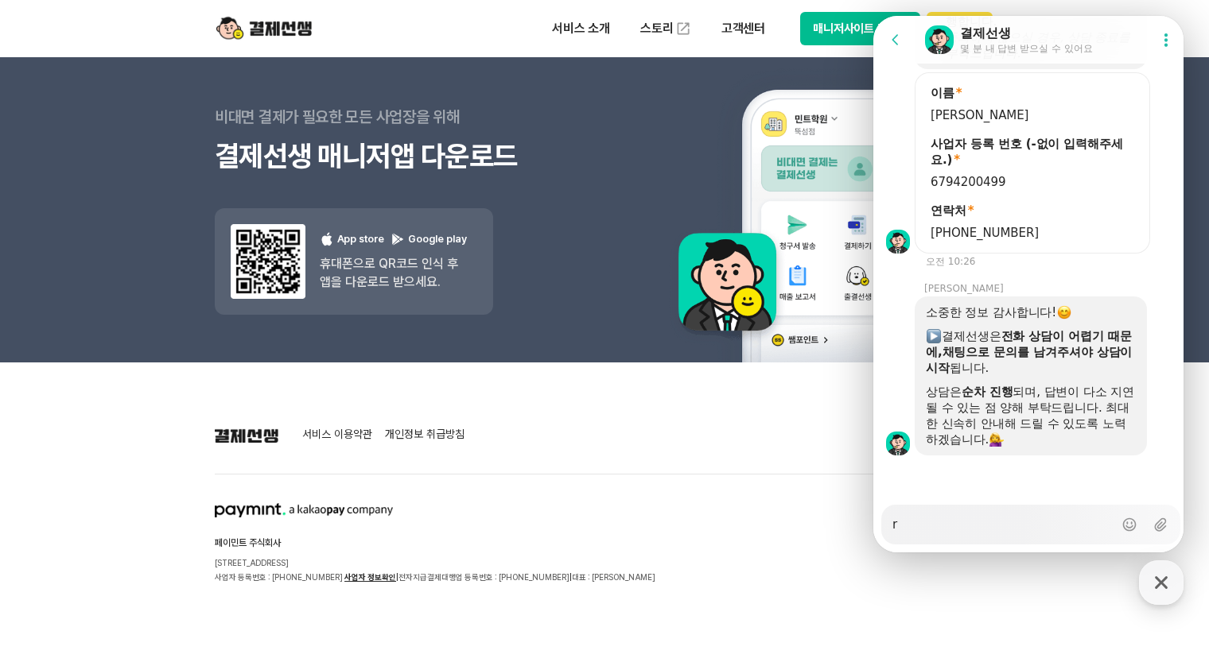
type textarea "rh"
type textarea "x"
type textarea "rhr"
type textarea "x"
type textarea "rhro"
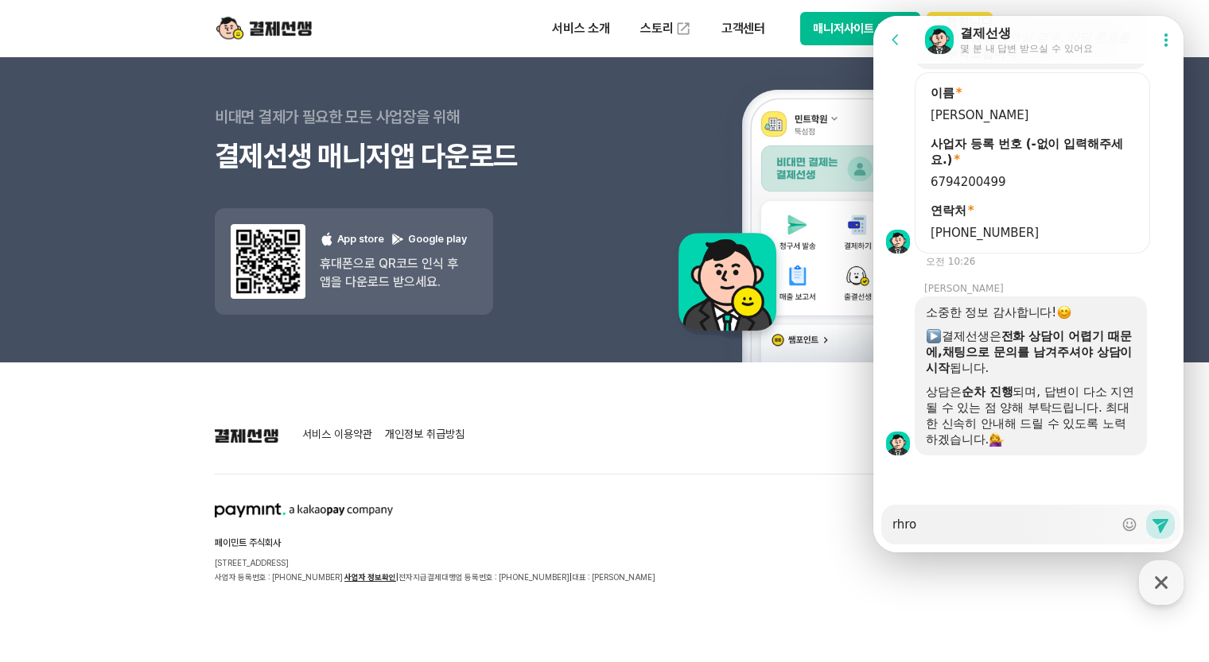
type textarea "x"
type textarea "rhror"
type textarea "x"
type textarea "rhro"
type textarea "x"
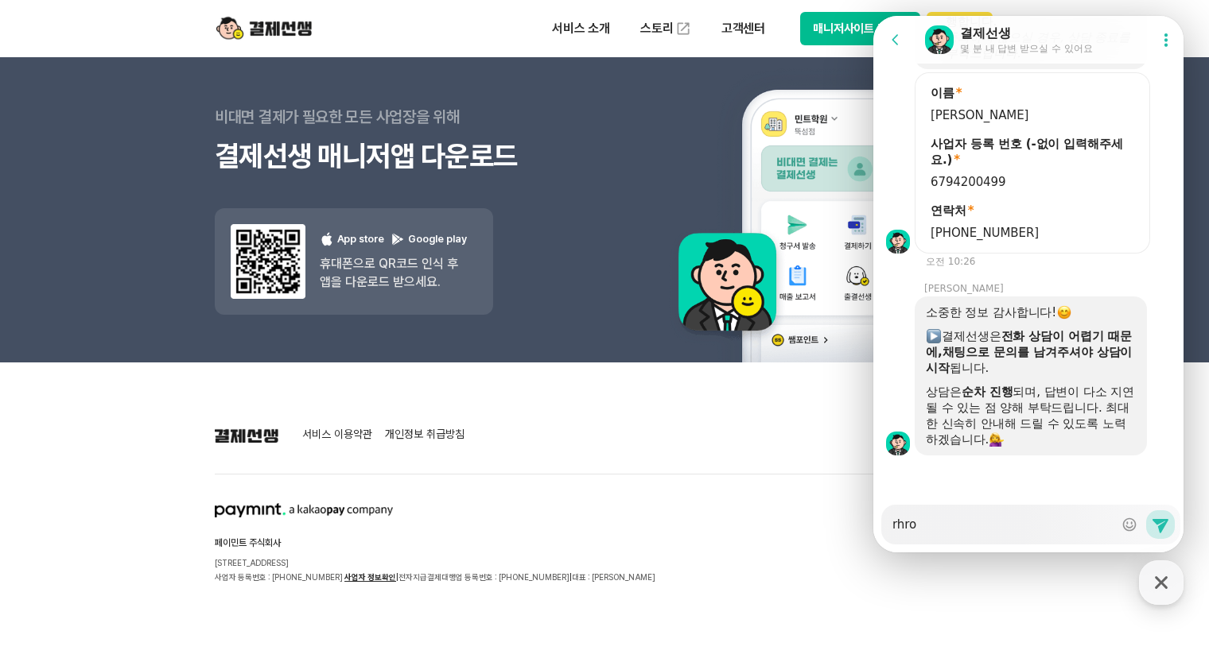
type textarea "rhr"
type textarea "x"
type textarea "rh"
type textarea "x"
type textarea "r"
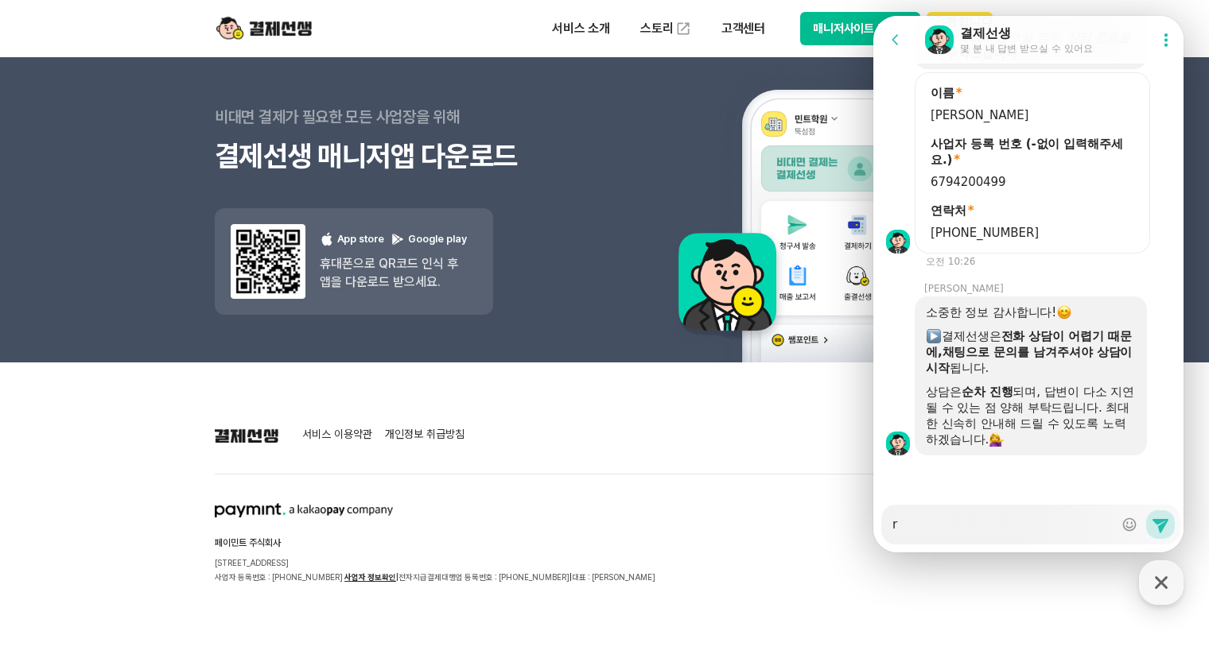
type textarea "x"
type textarea "ㄱ"
type textarea "x"
type textarea "고"
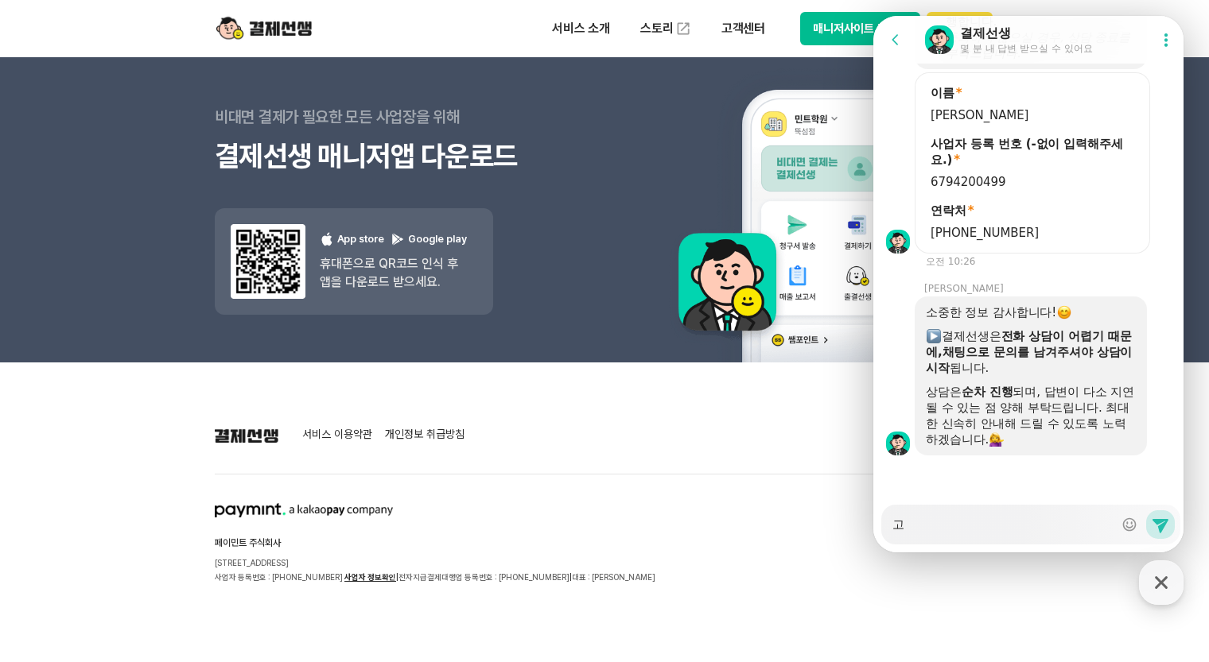
type textarea "x"
type textarea "곡"
type textarea "x"
type textarea "고개"
type textarea "x"
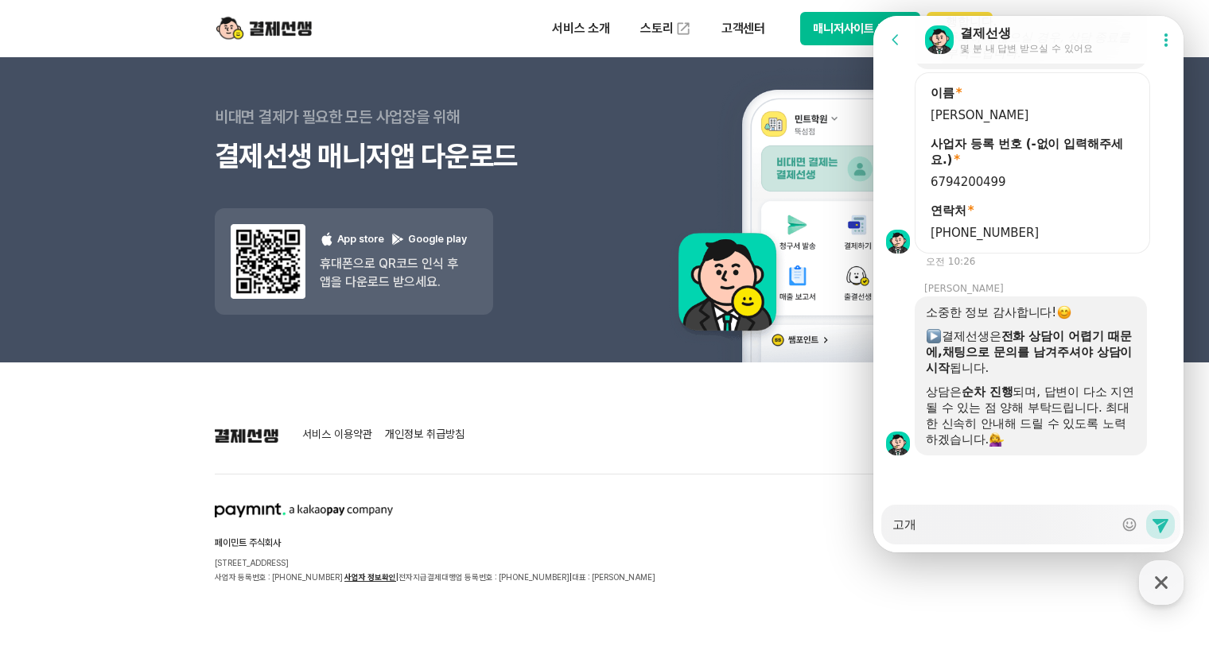
type textarea "고객"
type textarea "x"
type textarea "고객ㄴ"
type textarea "x"
type textarea "고객님"
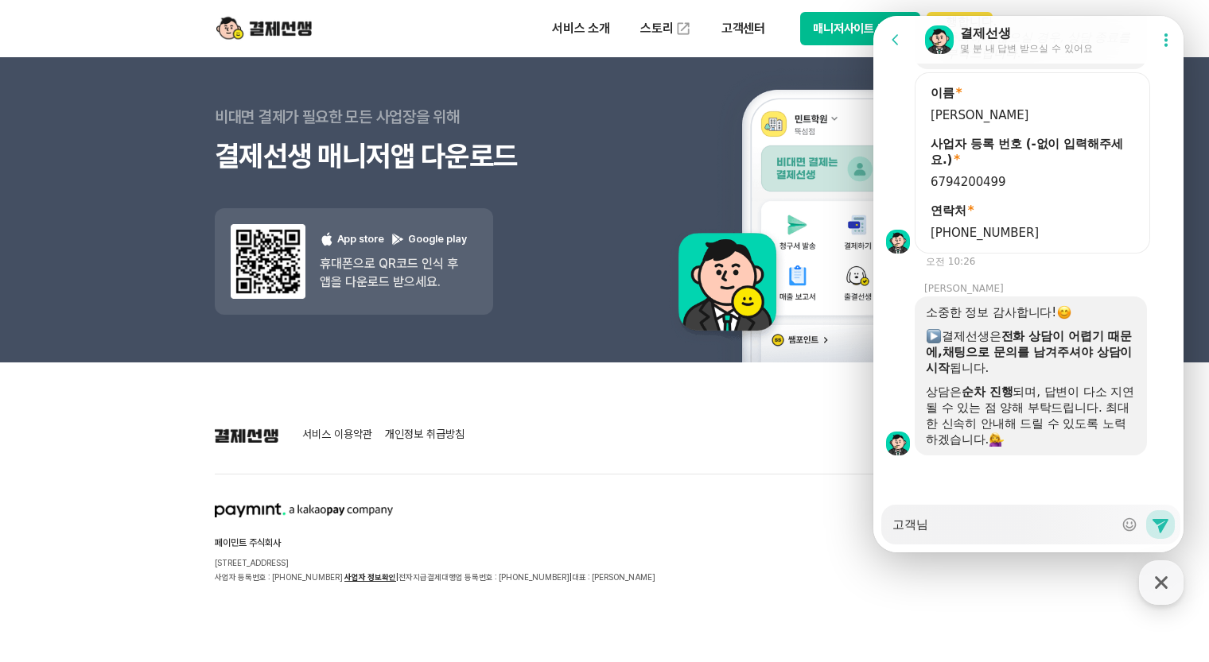
type textarea "x"
type textarea "고객님ㅇ"
type textarea "x"
type textarea "고객님이"
type textarea "x"
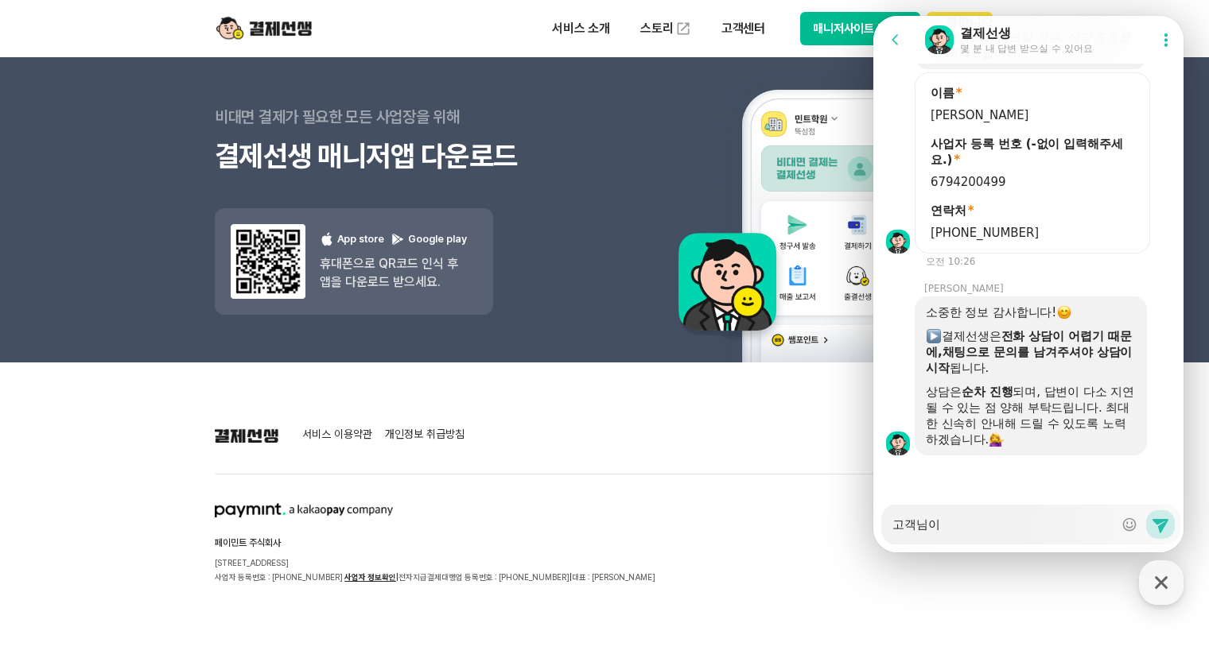
type textarea "고객님이"
type textarea "x"
type textarea "고객님이 3"
type textarea "x"
type textarea "고객님이 30"
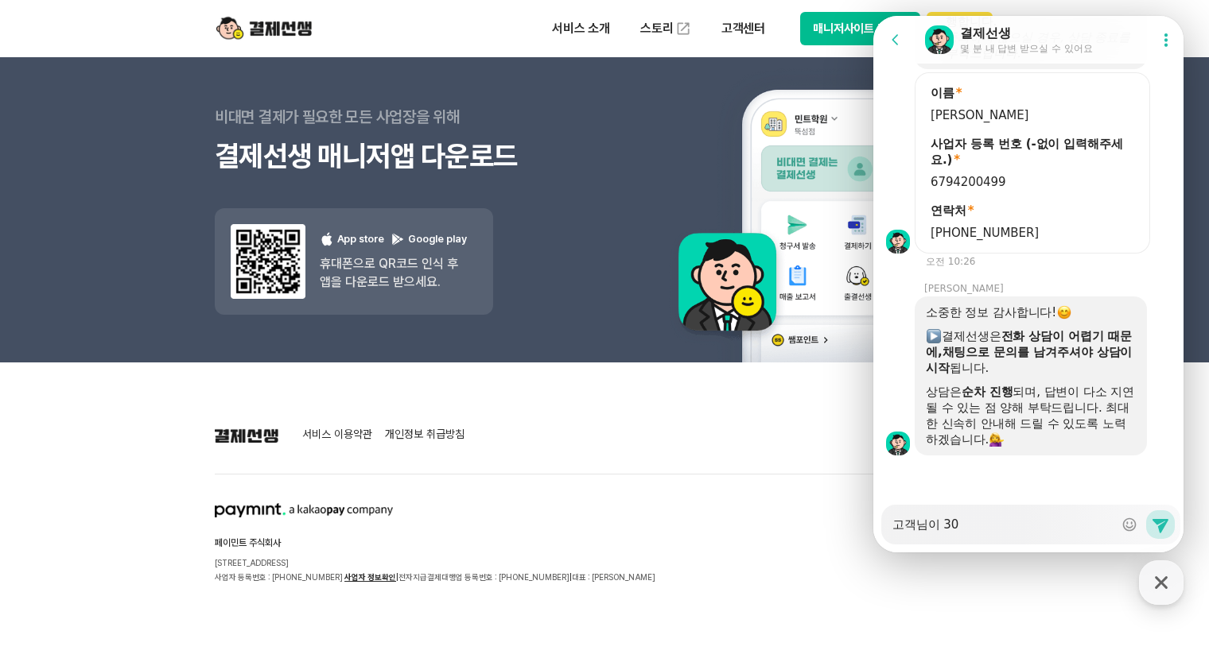
type textarea "x"
type textarea "고객님이 30ㅁ"
type textarea "x"
type textarea "고객님이 30마"
type textarea "x"
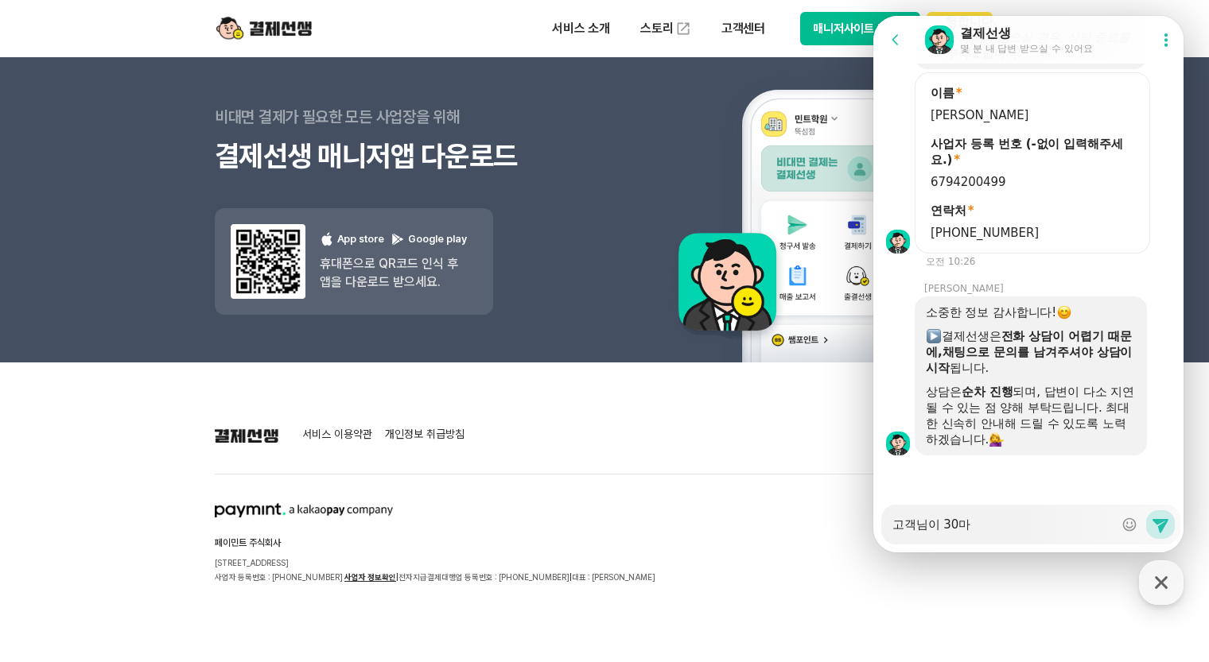
type textarea "고객님이 30만"
type textarea "x"
type textarea "고객님이 30만ㅇ"
type textarea "x"
type textarea "고객님이 30만"
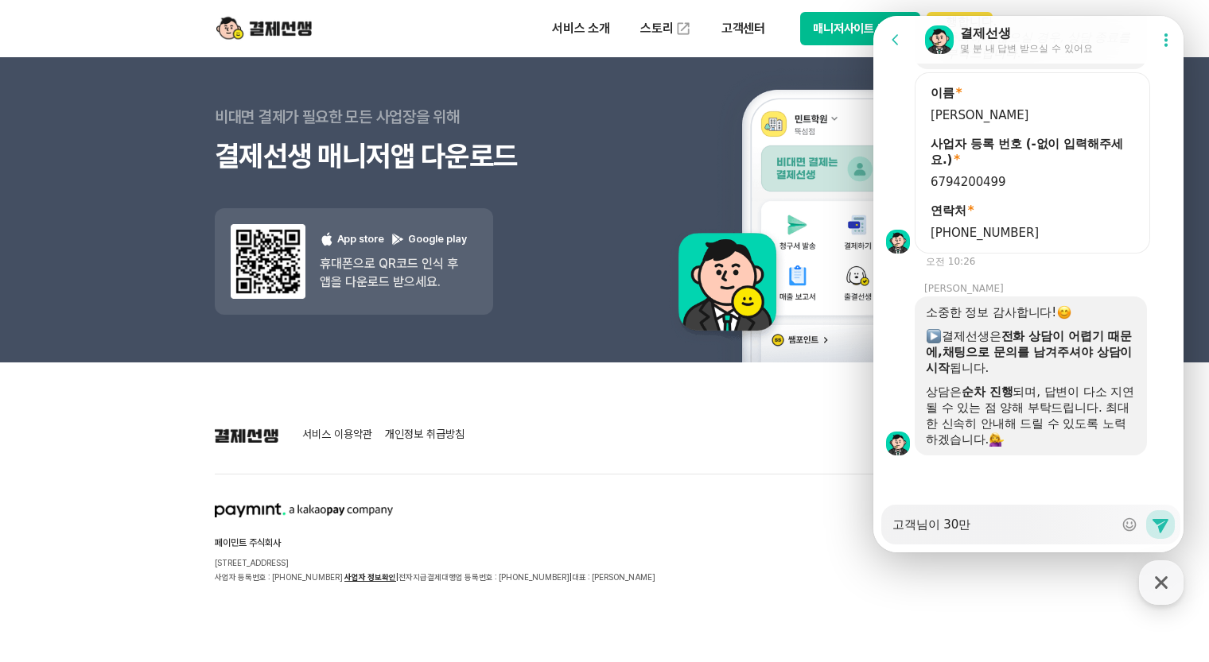
type textarea "x"
type textarea "고객님이 30"
type textarea "x"
type textarea "고객님이 3"
type textarea "x"
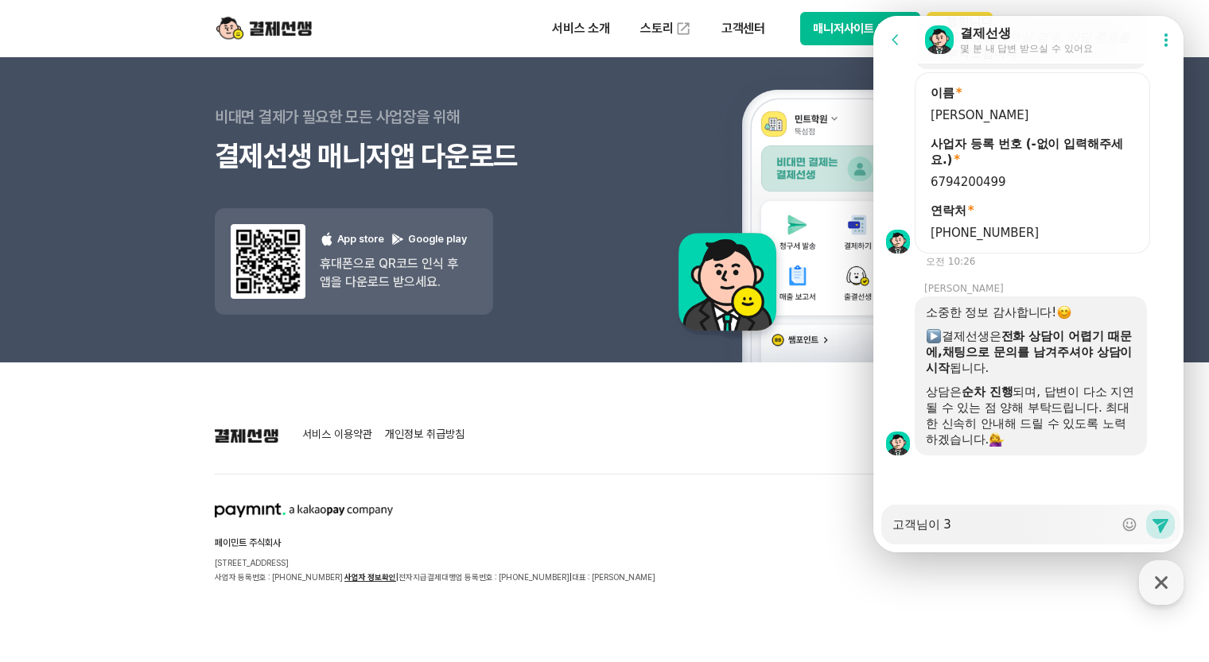
type textarea "고객님이 30"
type textarea "x"
type textarea "고객님이 300"
type textarea "x"
type textarea "고객님이 300ㅁ"
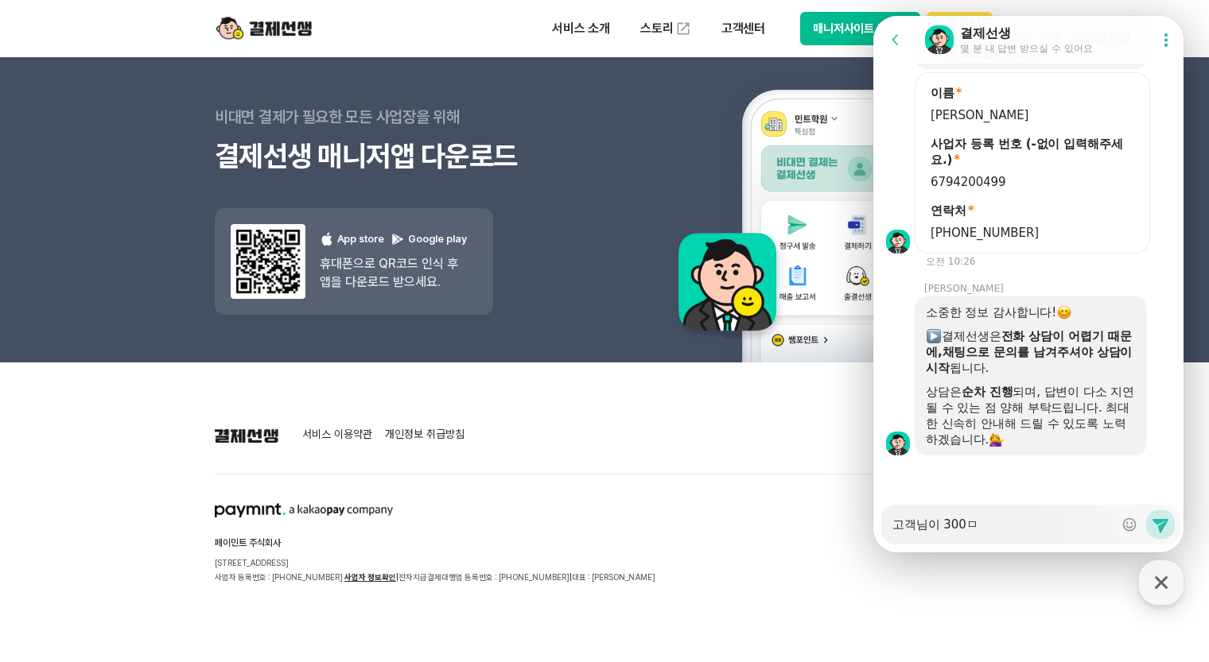
type textarea "x"
type textarea "고객님이 300마"
type textarea "x"
type textarea "고객님이 300만"
type textarea "x"
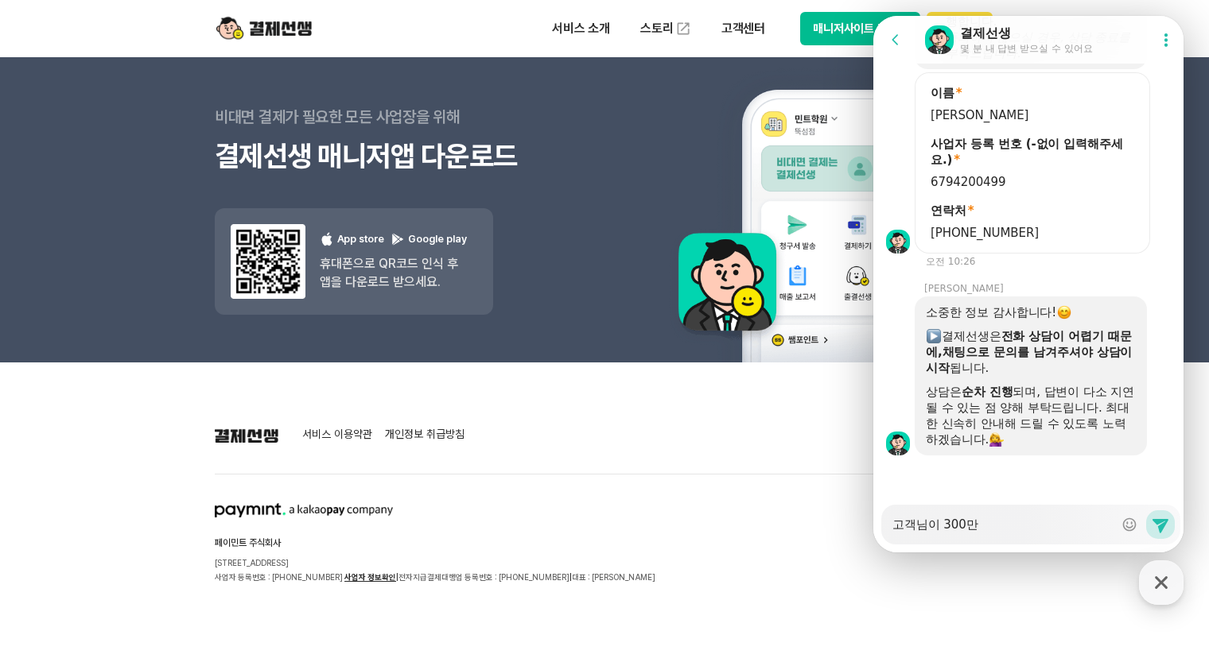
type textarea "고객님이 300만ㅇ"
type textarea "x"
type textarea "고객님이 300만우"
type textarea "x"
type textarea "고객님이 300만워"
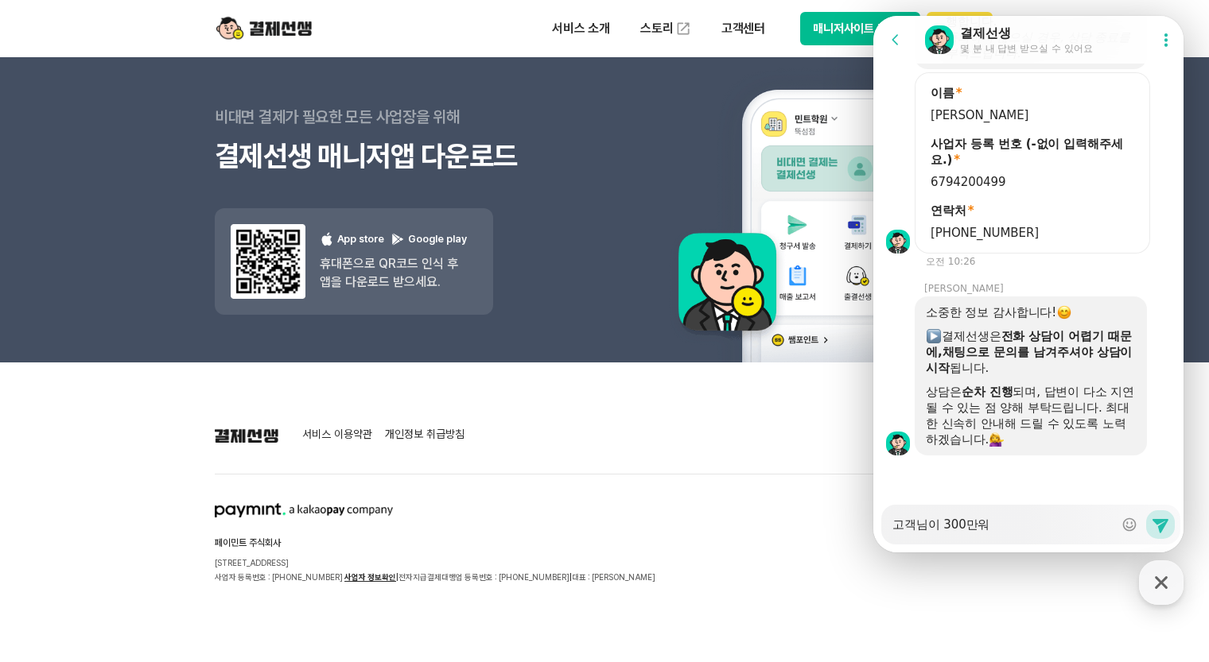
type textarea "x"
type textarea "고객님이 300만원"
type textarea "x"
type textarea "고객님이 300만원"
type textarea "x"
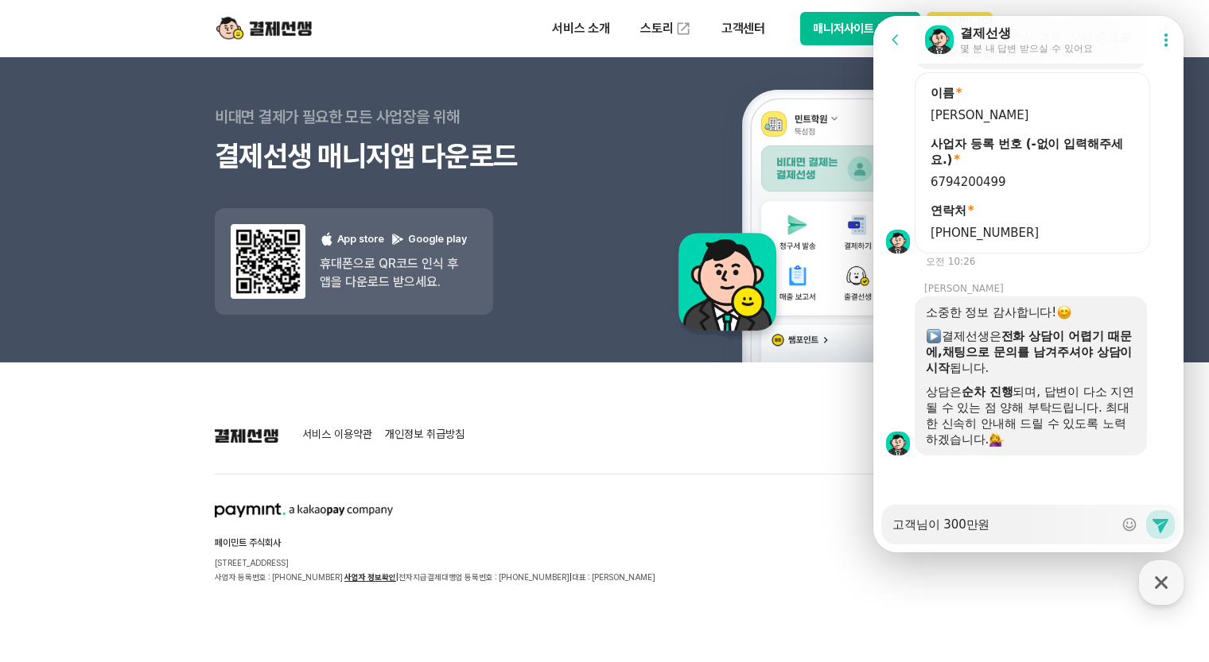
type textarea "고객님이 300만원 ㅁ"
type textarea "x"
type textarea "고객님이 300만원"
type textarea "x"
type textarea "고객님이 300만원 ㄱ"
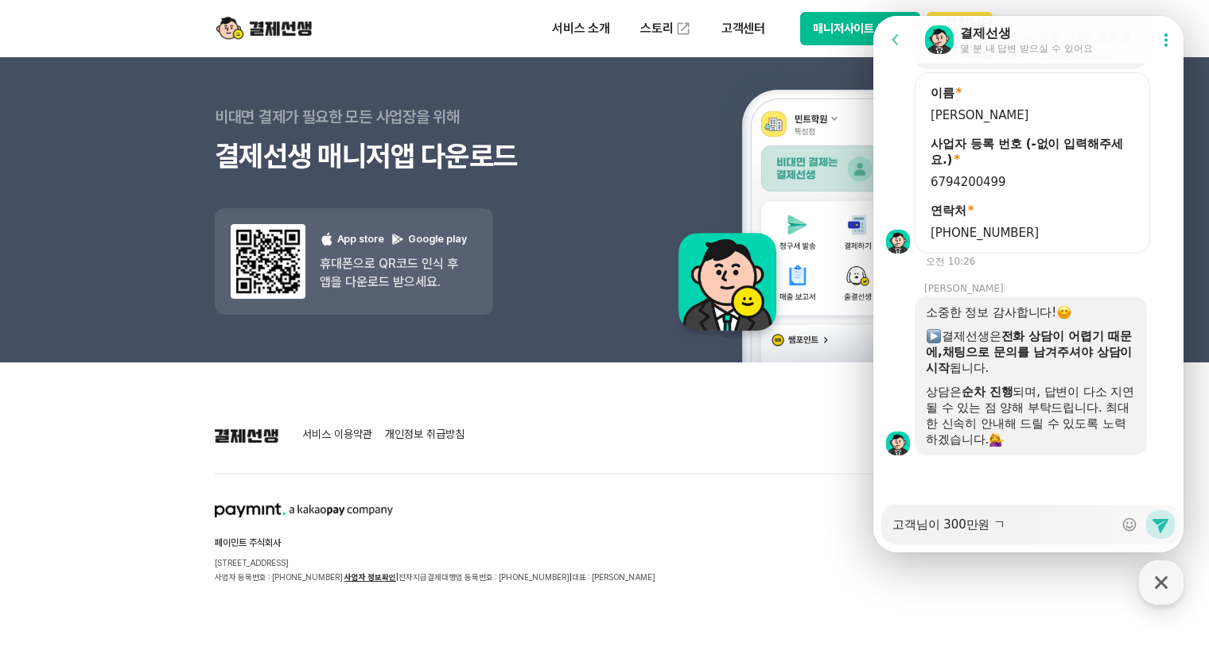
type textarea "x"
type textarea "고객님이 300만원 겨"
type textarea "x"
type textarea "고객님이 300만원 결"
type textarea "x"
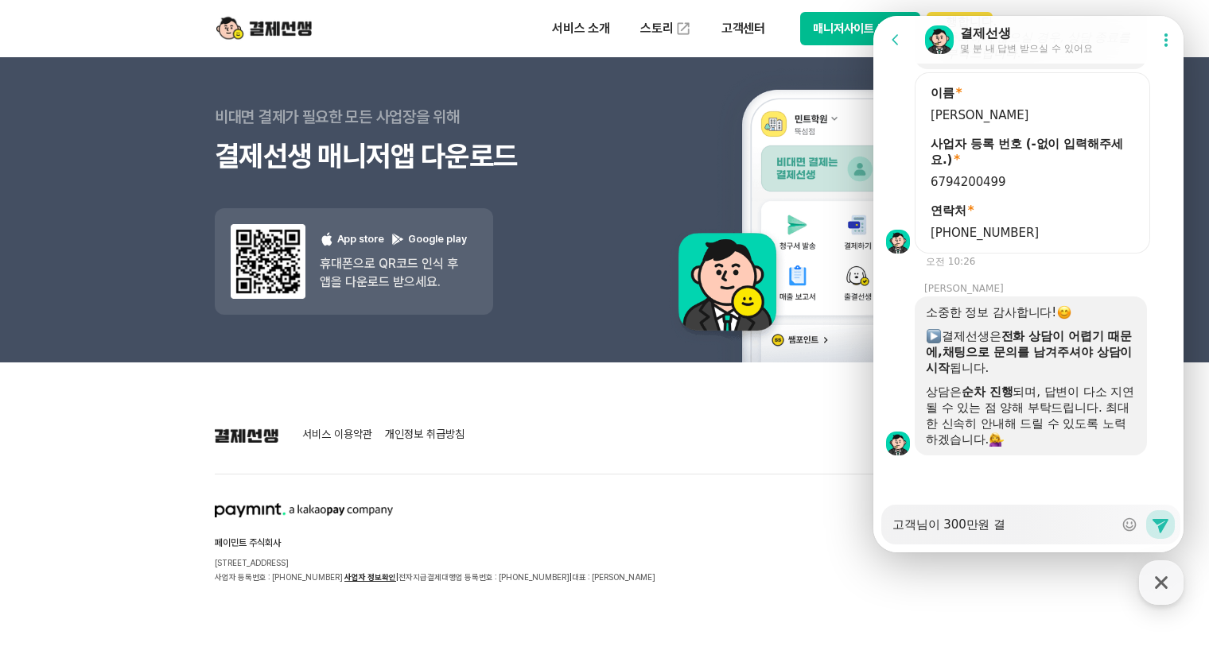
type textarea "고객님이 300만원 결ㅈ"
type textarea "x"
type textarea "고객님이 300만원 결제"
type textarea "x"
type textarea "고객님이 300만원 결젷"
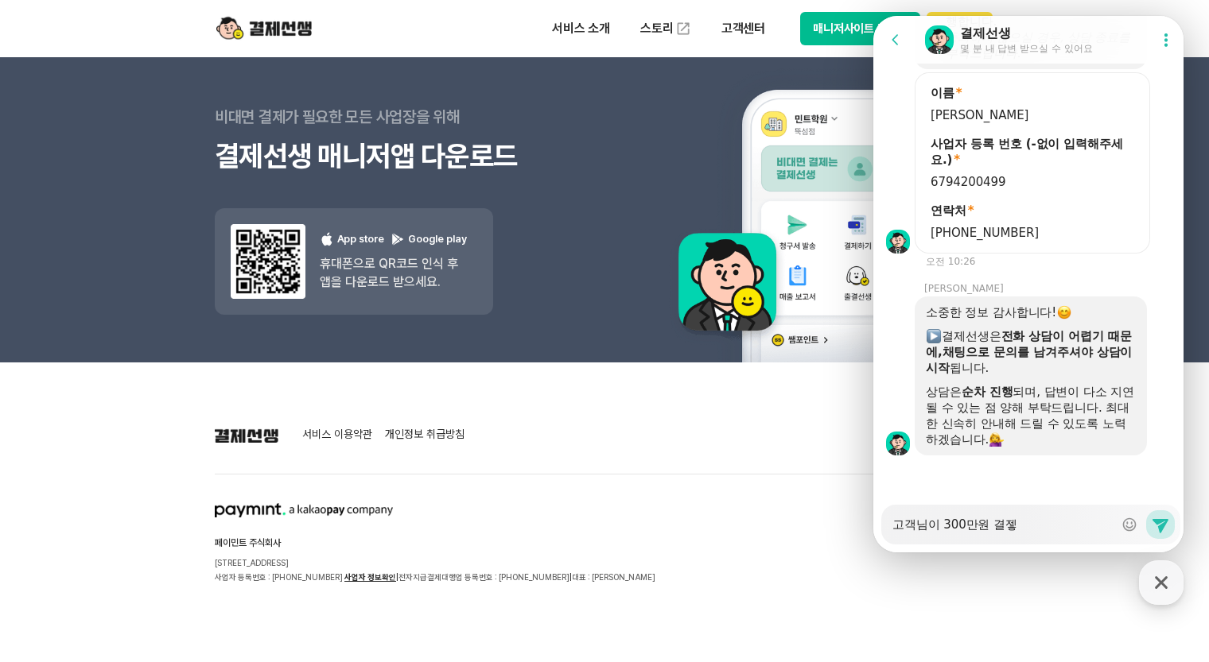
type textarea "x"
type textarea "고객님이 300만원 결제하"
type textarea "x"
type textarea "고객님이 300만원 결제학"
type textarea "x"
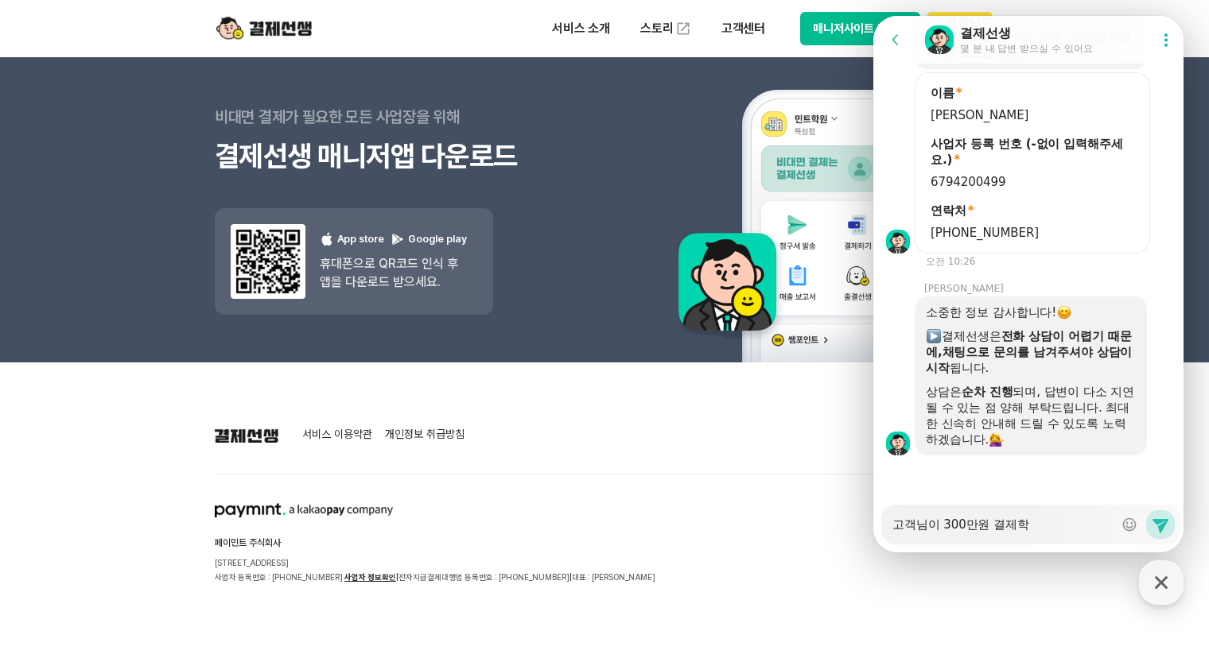
type textarea "고객님이 300만원 결제하고"
type textarea "x"
type textarea "고객님이 300만원 결제하고,"
type textarea "x"
type textarea "고객님이 300만원 결제하고,"
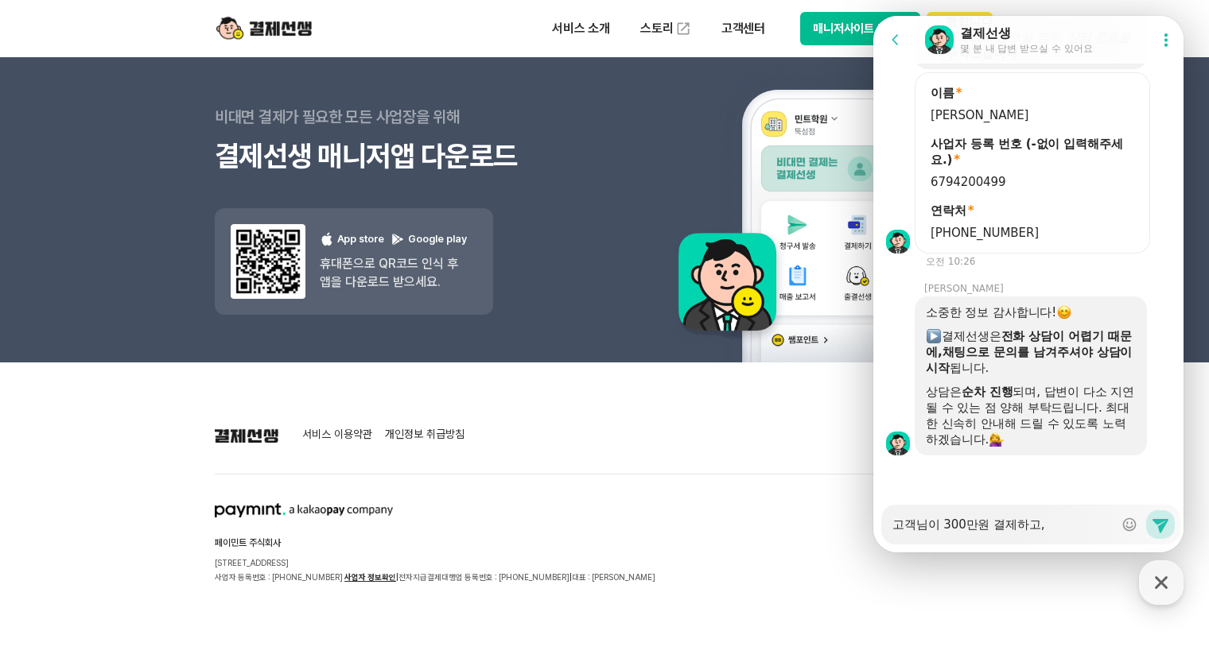
type textarea "x"
type textarea "고객님이 300만원 결제하고,"
type textarea "x"
type textarea "고객님이 300만원 결제하고"
type textarea "x"
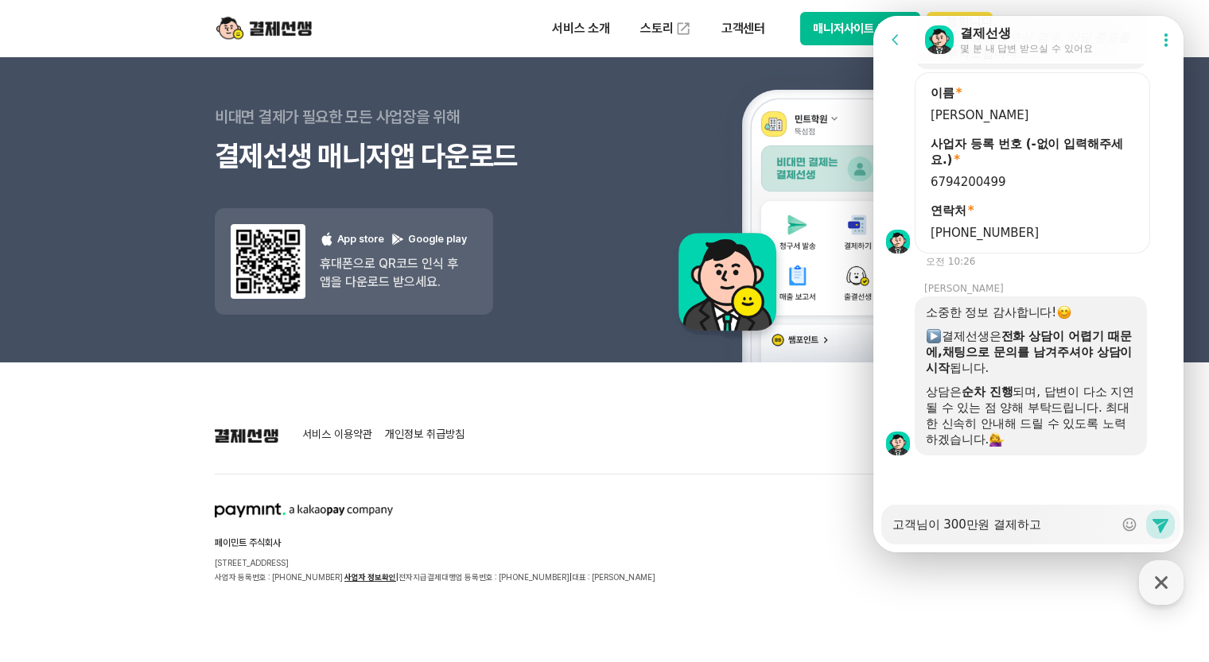
type textarea "고객님이 300만원 결제하"
type textarea "x"
type textarea "고객님이 300만원 결제"
type textarea "x"
type textarea "고객님이 300만원 결"
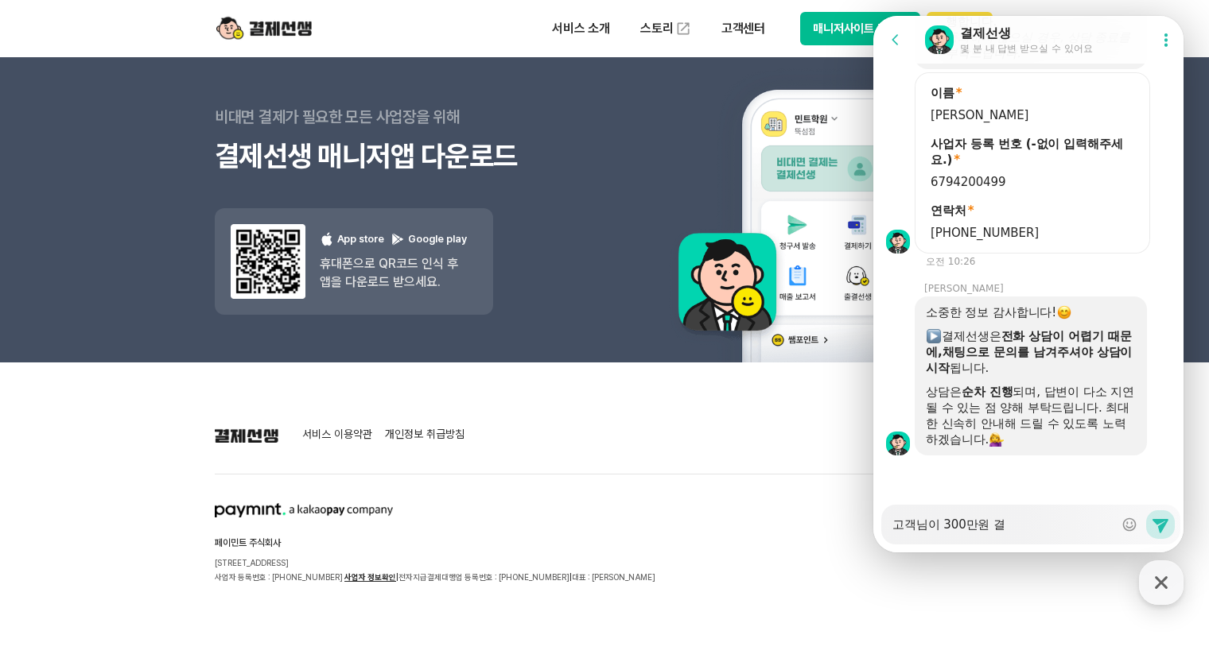
type textarea "x"
type textarea "고객님이 300만원"
type textarea "x"
type textarea "고객님이 300만원"
type textarea "x"
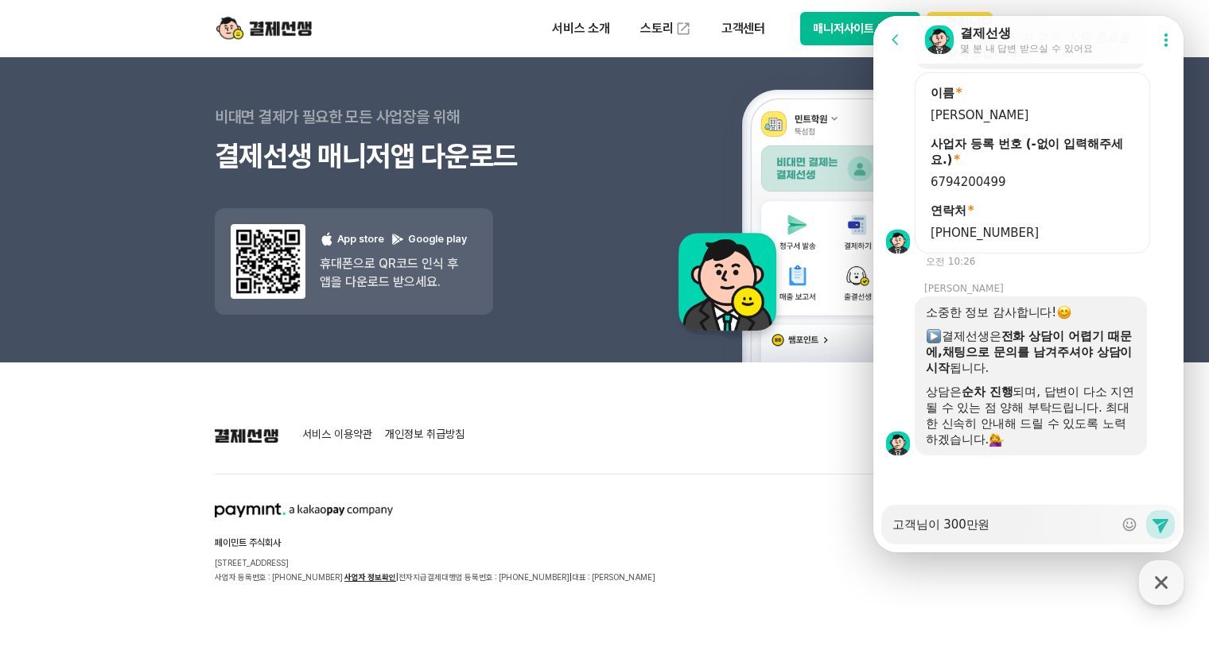
type textarea "고객님이 300만"
type textarea "x"
type textarea "고객님이 300"
type textarea "x"
type textarea "고객님이 30"
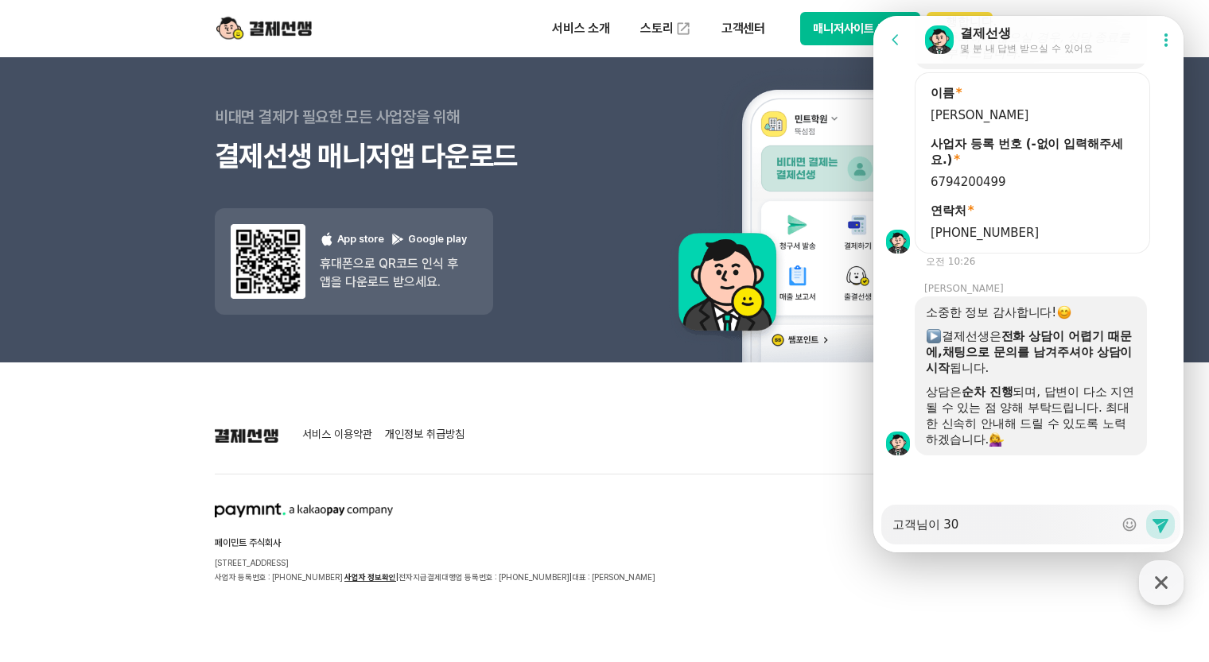
type textarea "x"
type textarea "고객님이 3"
type textarea "x"
type textarea "고객님이"
type textarea "x"
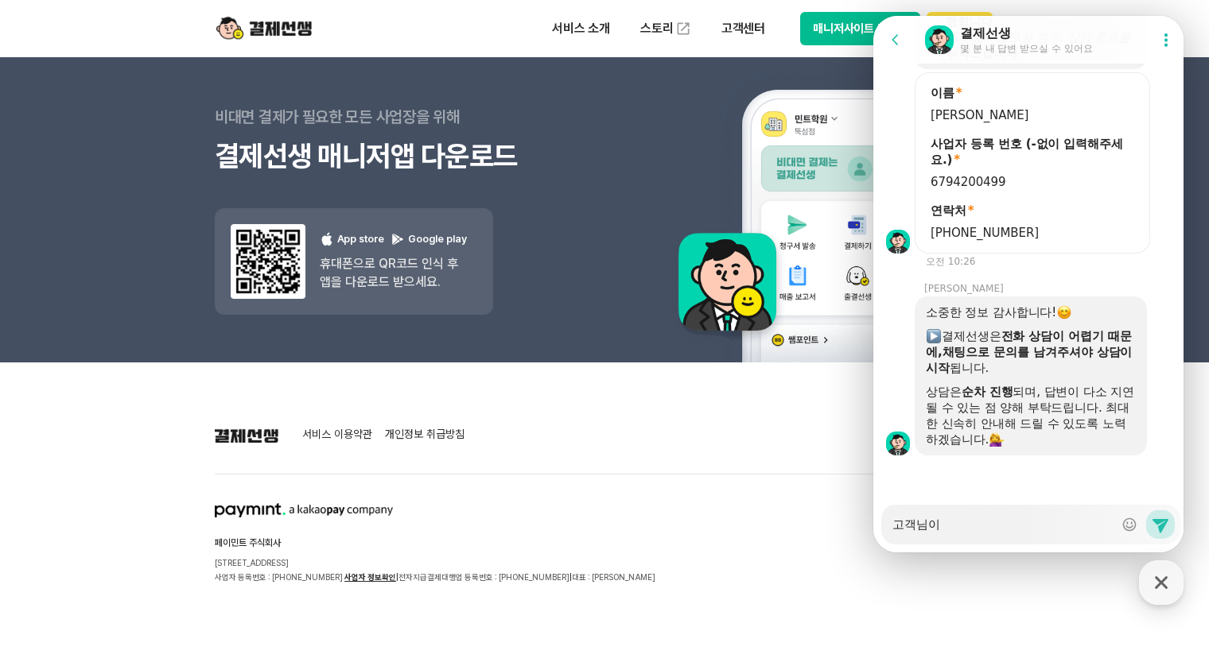
type textarea "고객님이"
type textarea "x"
type textarea "고객님"
type textarea "x"
type textarea "고객"
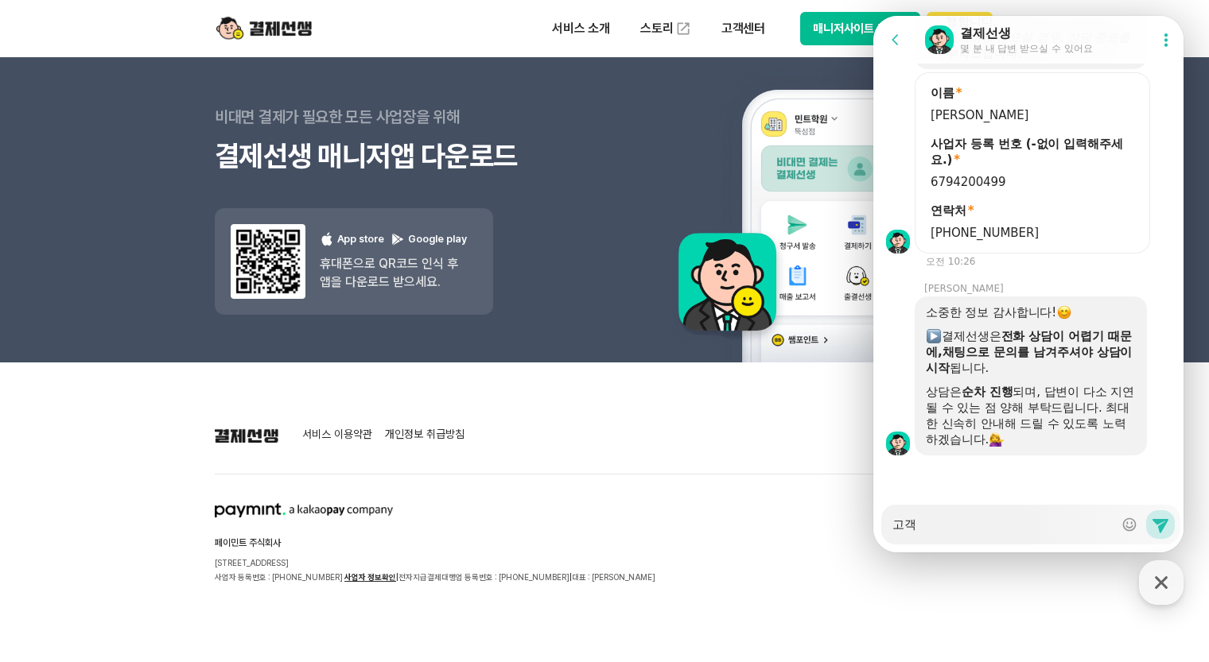
type textarea "x"
type textarea "고"
type textarea "x"
type textarea "2"
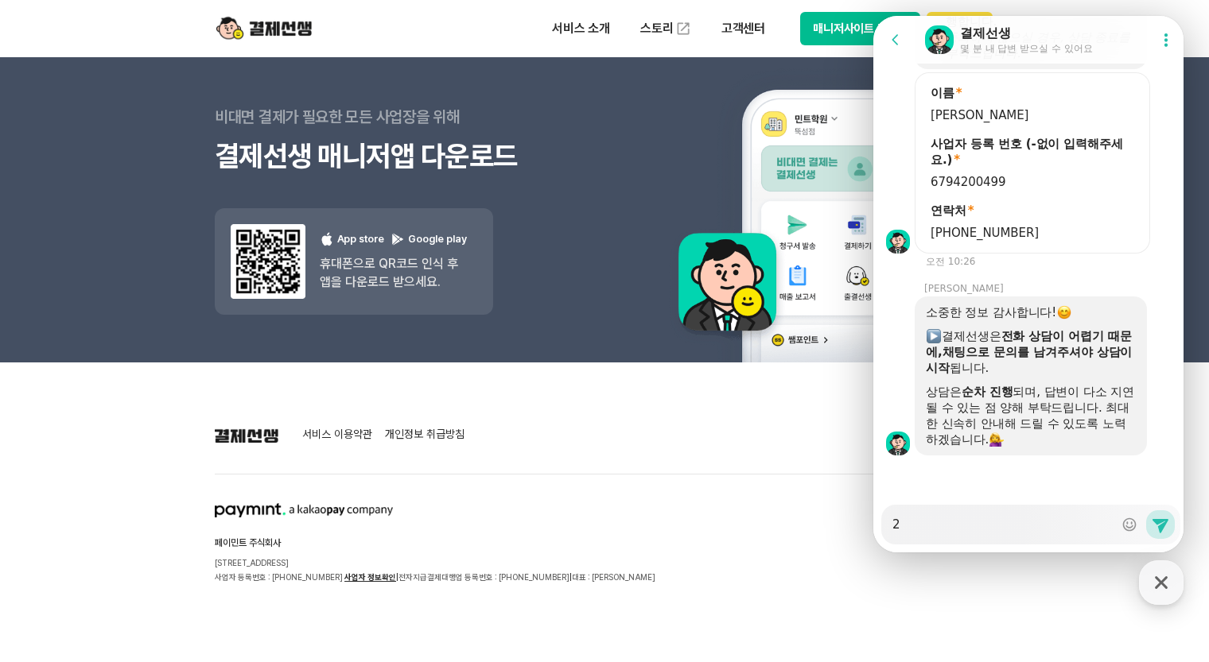
type textarea "x"
type textarea "29"
type textarea "x"
type textarea "290"
type textarea "x"
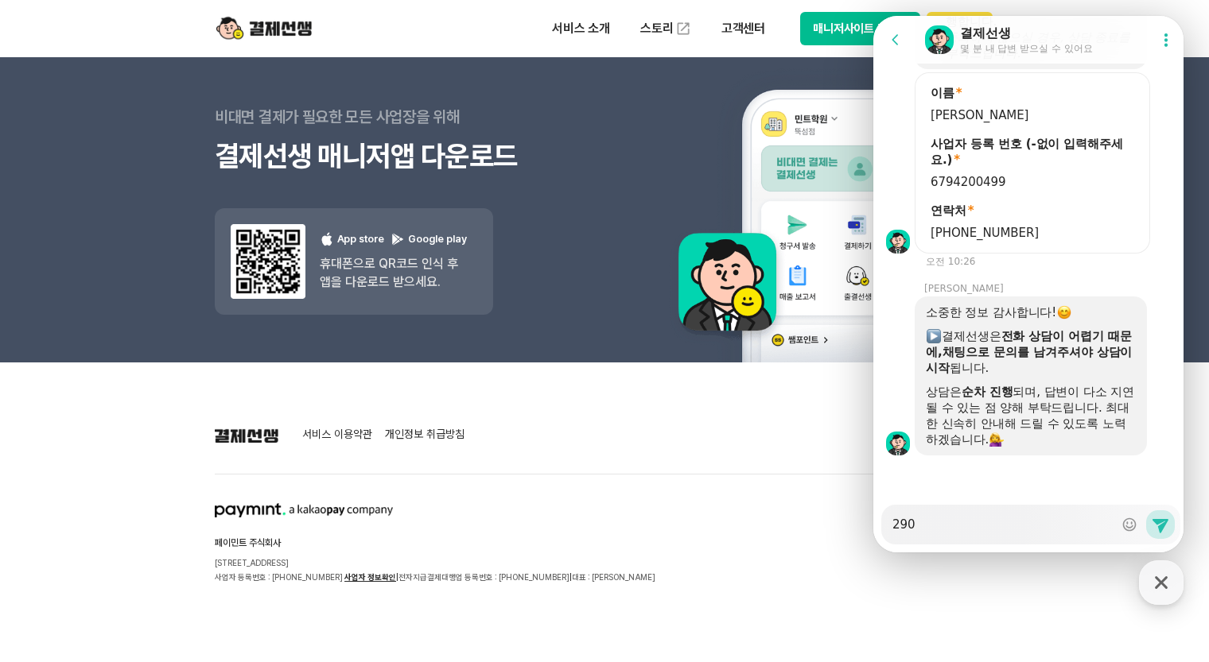
type textarea "2900"
type textarea "x"
type textarea "2900ㅁ"
type textarea "x"
type textarea "2900마"
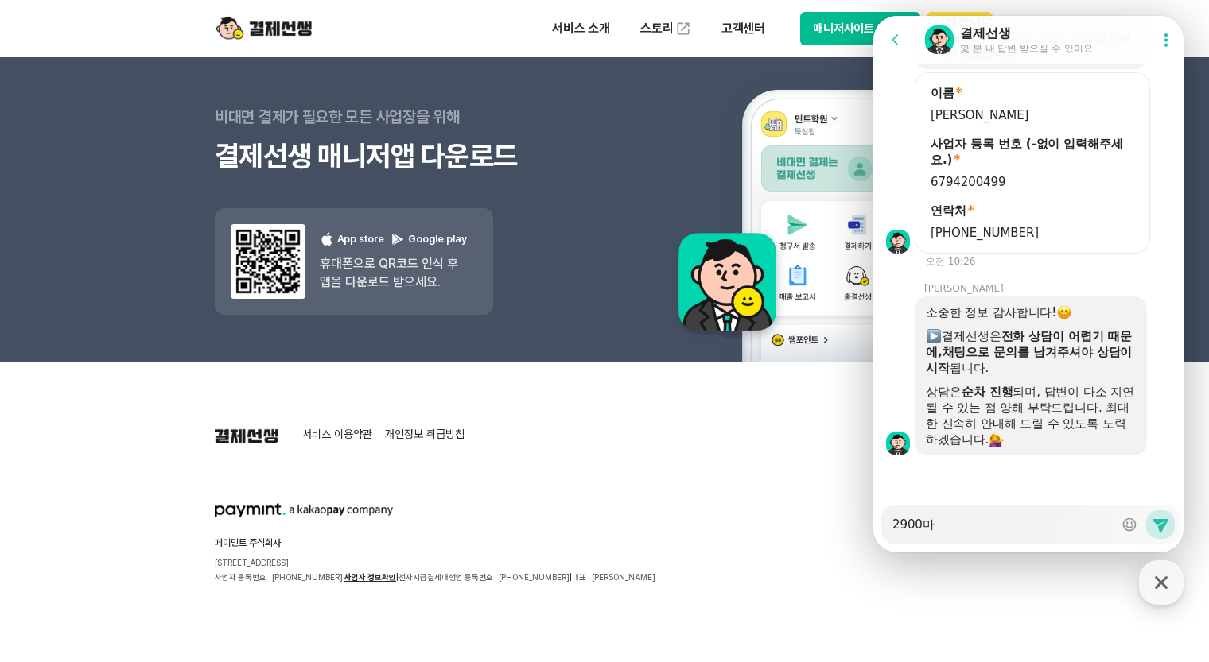
type textarea "x"
type textarea "2900만"
type textarea "x"
type textarea "2900만ㅇ"
type textarea "x"
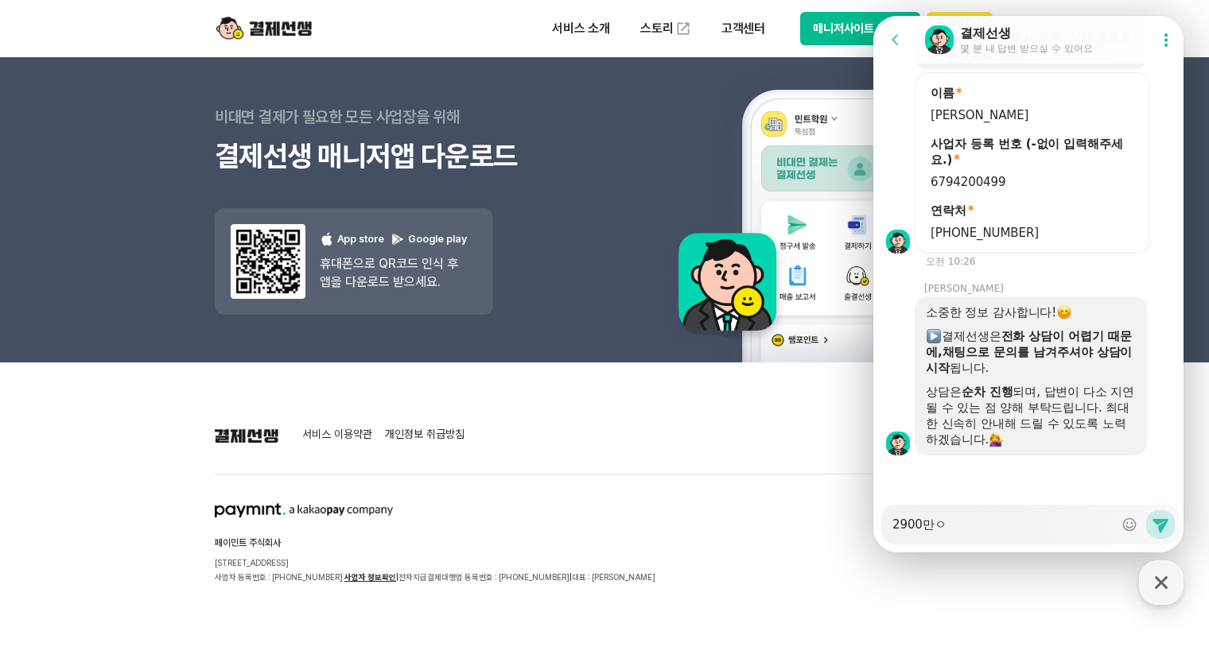
type textarea "2900만우"
type textarea "x"
type textarea "2900만워"
type textarea "x"
type textarea "2900만원"
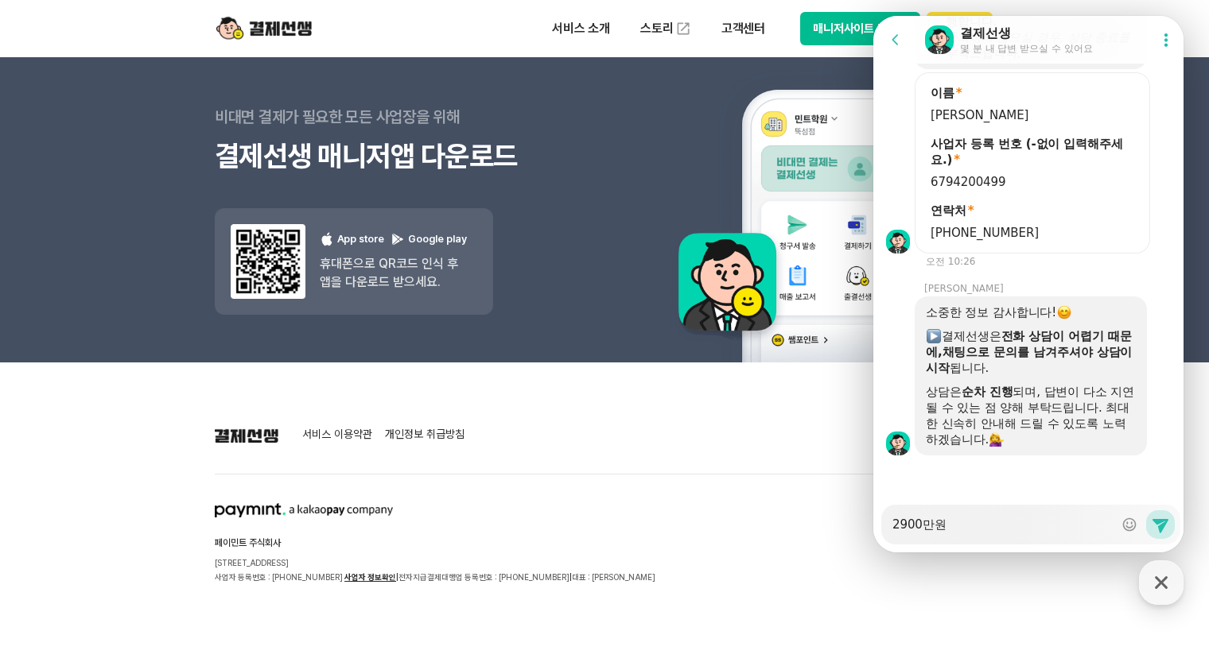
type textarea "x"
type textarea "2900만원"
type textarea "x"
type textarea "2900만원 ㄱ"
type textarea "x"
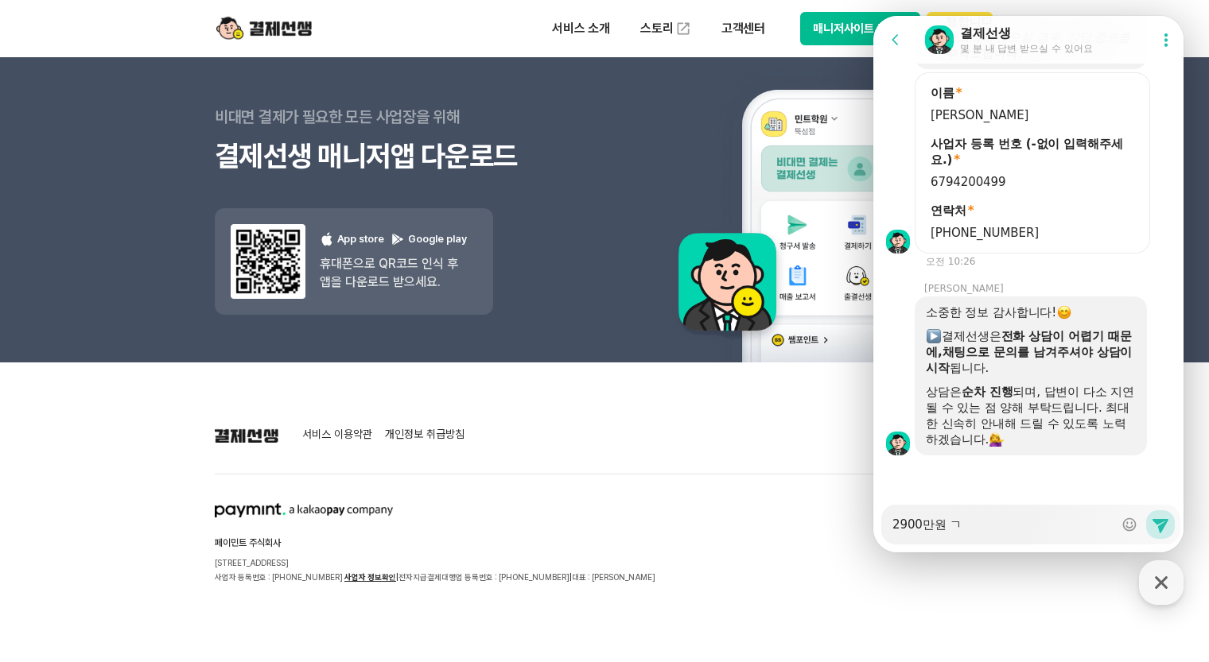
type textarea "2900만원 겨"
type textarea "x"
type textarea "2900만원 결"
type textarea "x"
type textarea "2900만원 결ㅈ"
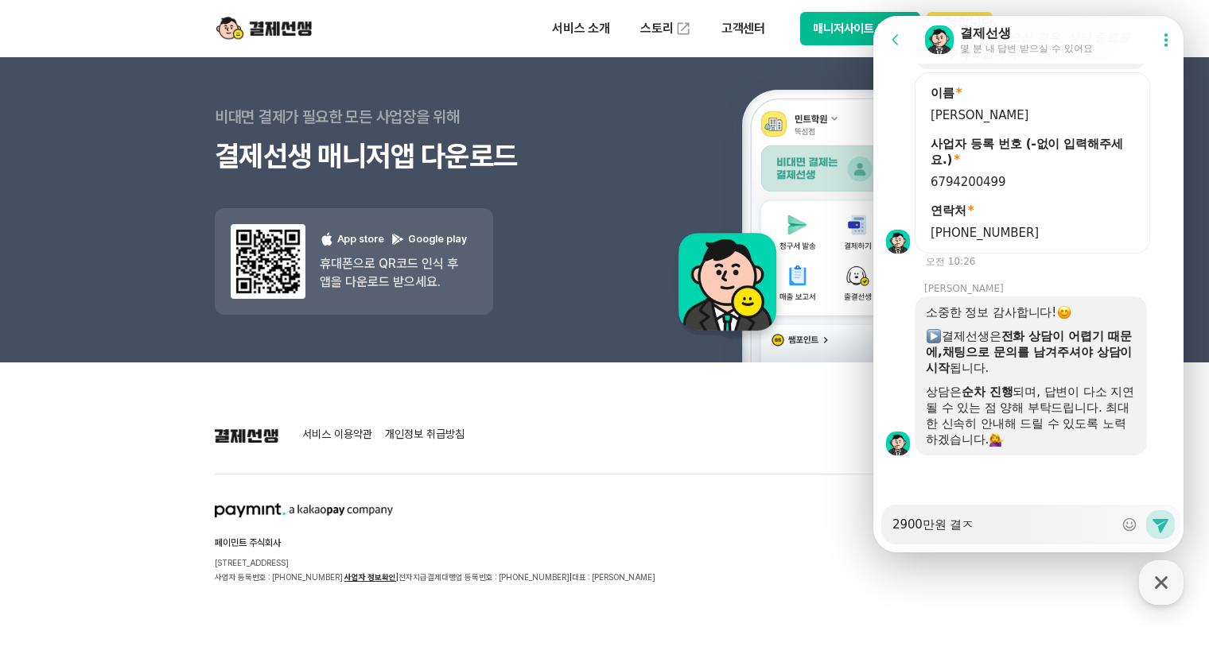
type textarea "x"
type textarea "2900만원 결제"
type textarea "x"
type textarea "2900만원 결젤"
type textarea "x"
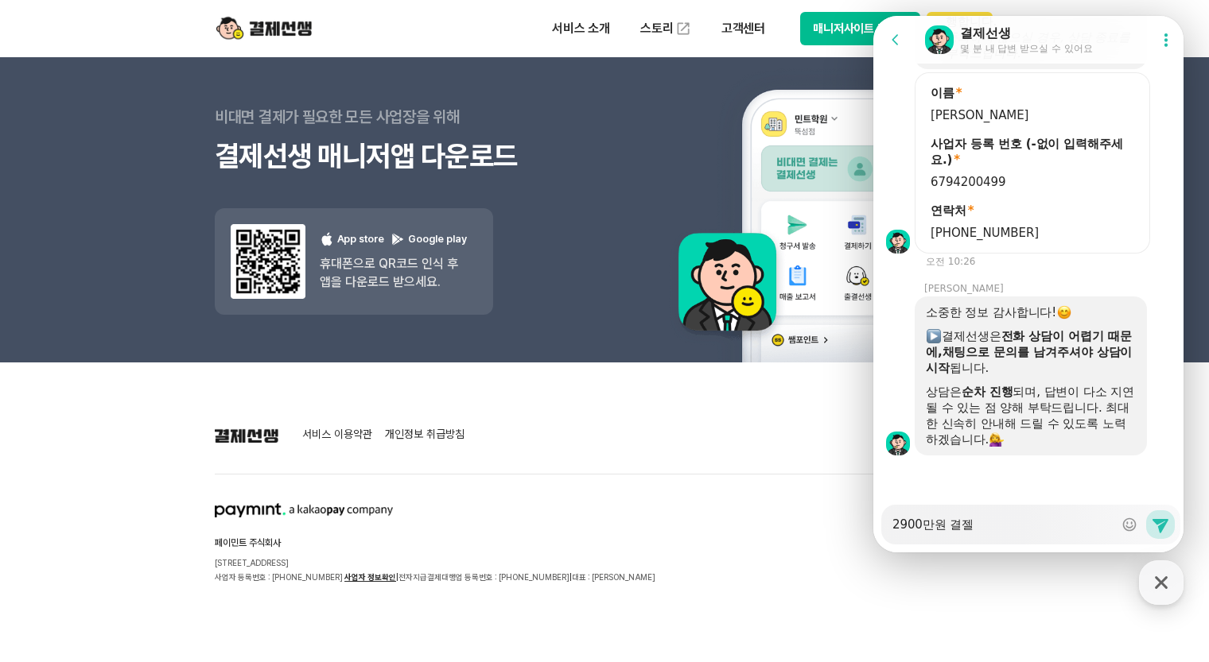
type textarea "2900만원 결제"
type textarea "x"
type textarea "2900만원 결젷"
type textarea "x"
click at [1040, 530] on textarea "2900만원 결제하려는데" at bounding box center [1002, 519] width 221 height 27
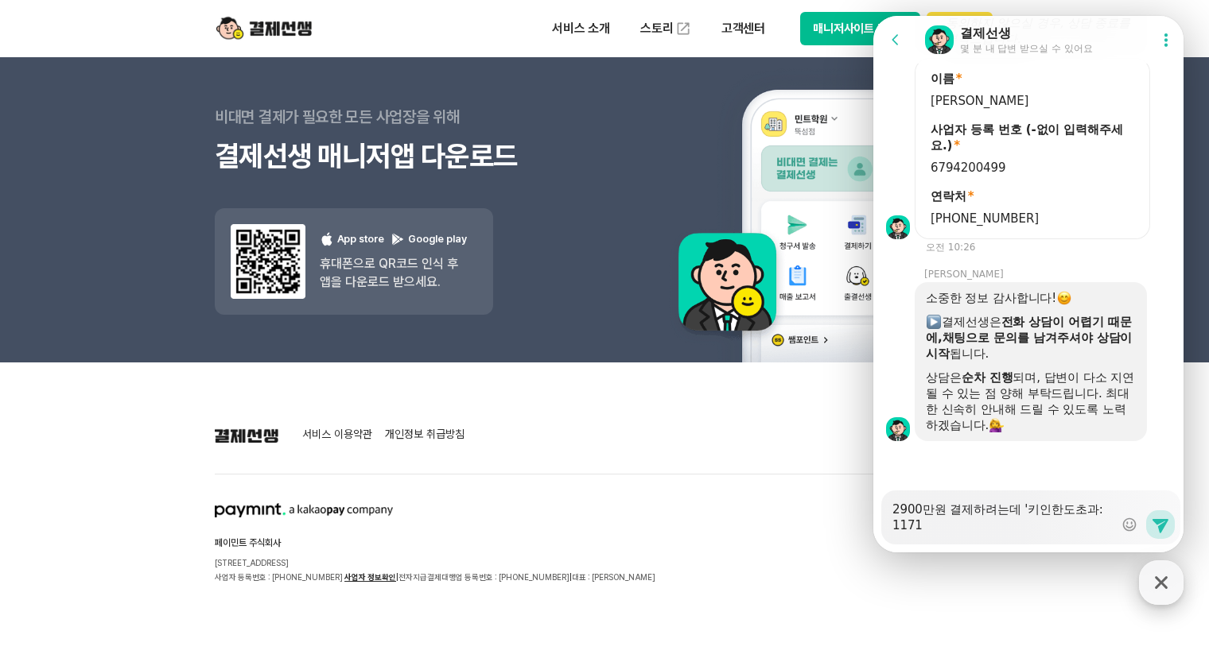
scroll to position [1754, 0]
click at [976, 534] on div "Messenger Input Textarea 2900만원 결제하려는데 '키인한도초과: 1171'" at bounding box center [1002, 518] width 221 height 54
click at [992, 526] on textarea "2900만원 결제하려는데 '키인한도초과: 1171'" at bounding box center [1002, 512] width 221 height 43
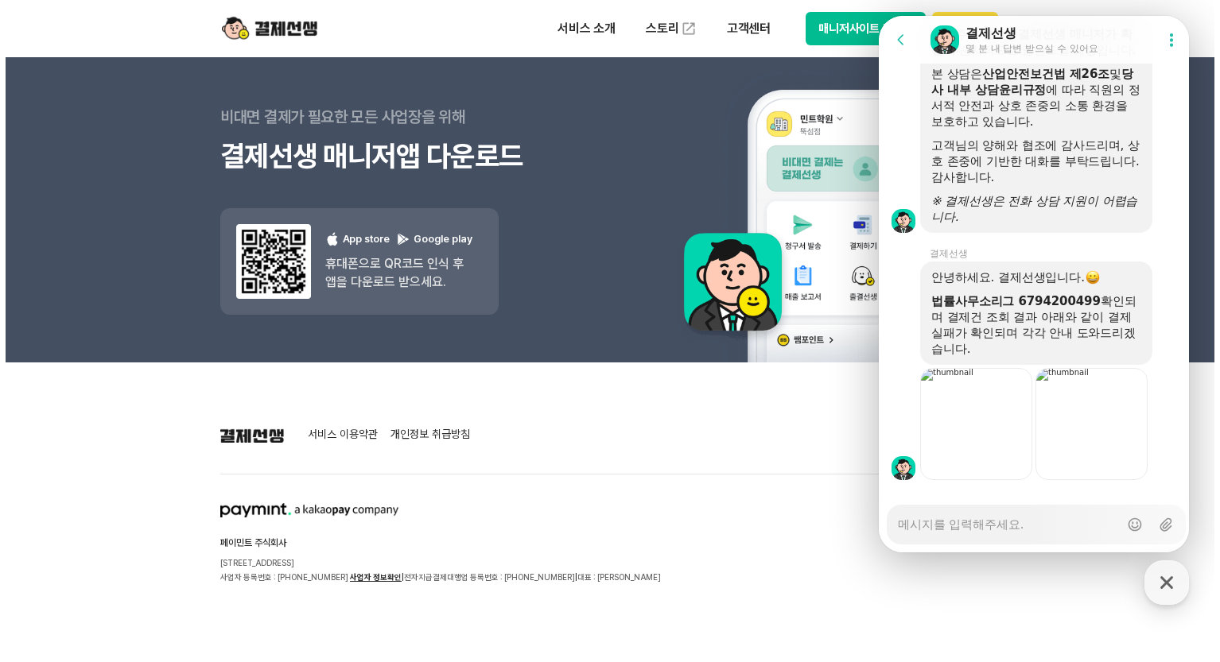
scroll to position [2665, 0]
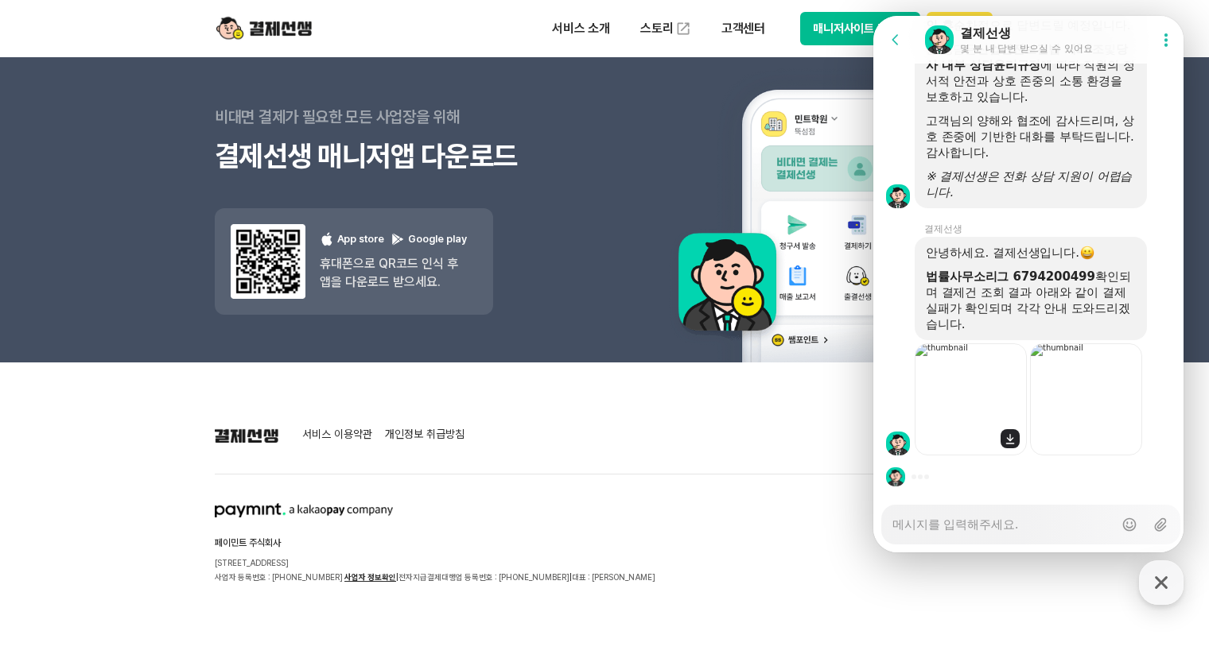
click at [1009, 365] on img at bounding box center [970, 400] width 112 height 112
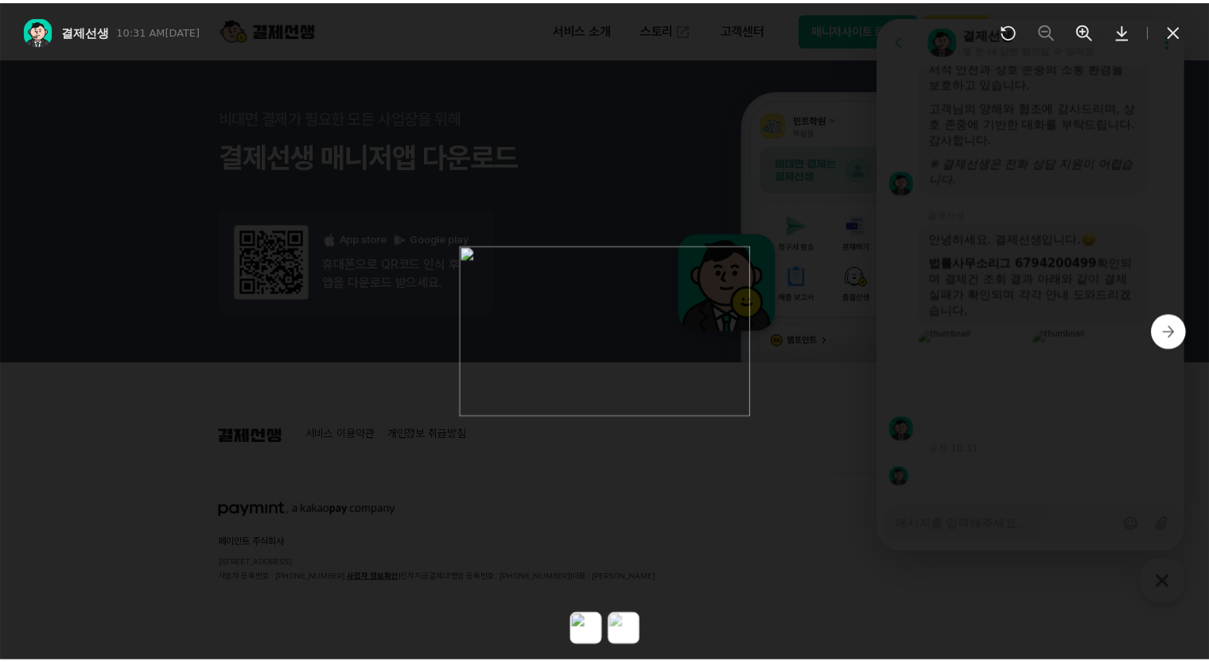
scroll to position [2680, 0]
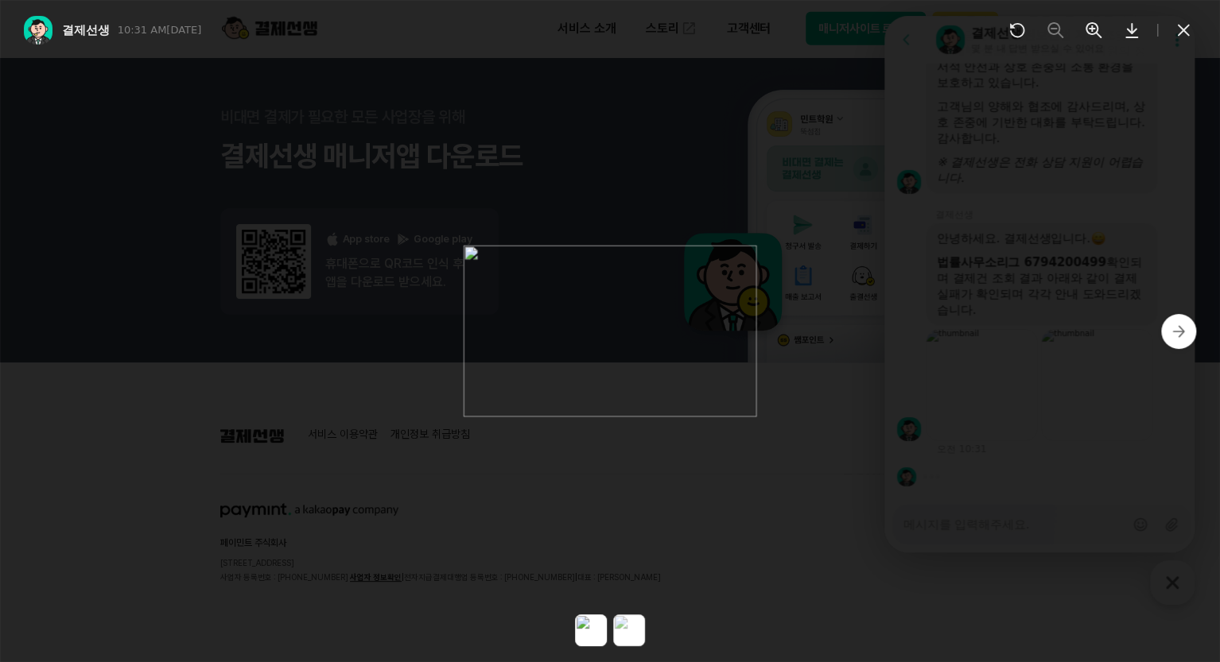
drag, startPoint x: 1179, startPoint y: 328, endPoint x: 1175, endPoint y: 341, distance: 14.1
click at [1179, 328] on icon at bounding box center [1178, 332] width 16 height 16
click at [602, 16] on icon at bounding box center [610, 8] width 16 height 16
click at [1182, 33] on icon at bounding box center [1183, 30] width 19 height 19
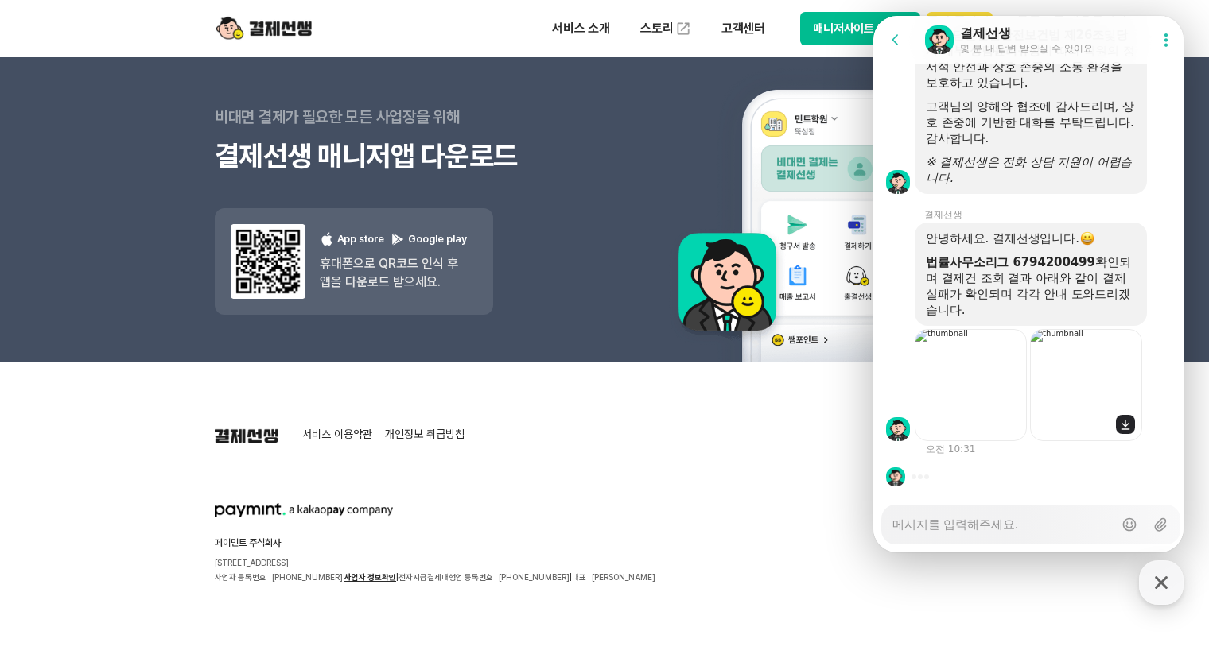
click at [1095, 382] on img at bounding box center [1086, 385] width 112 height 112
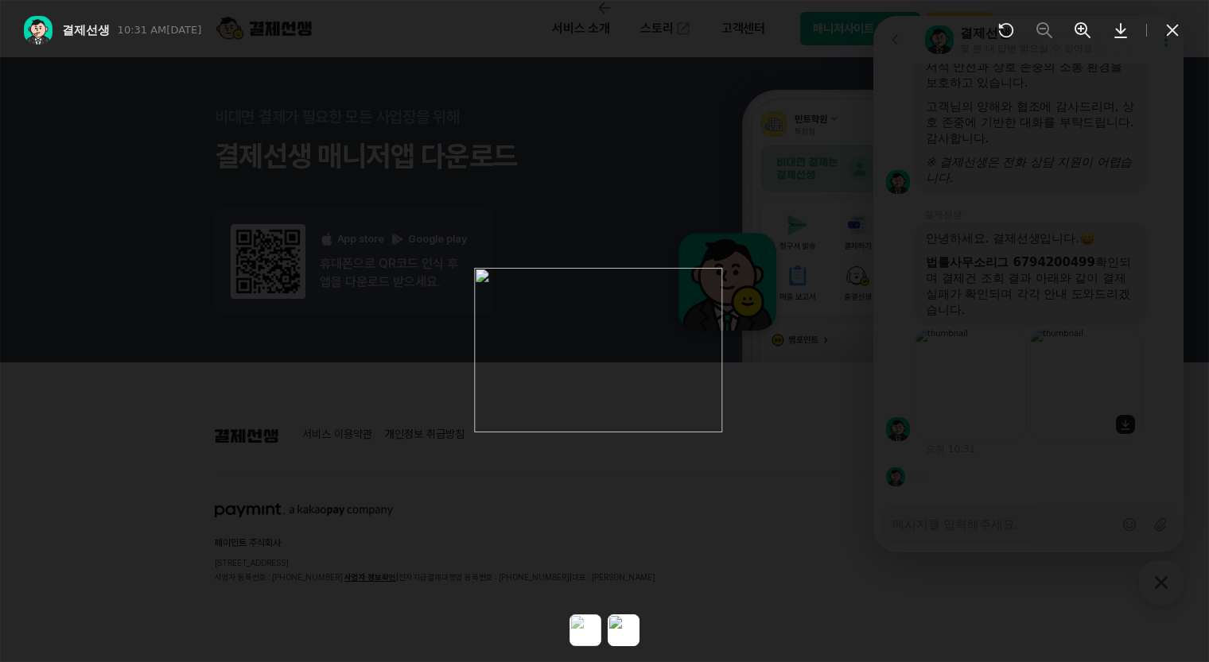
scroll to position [2666, 0]
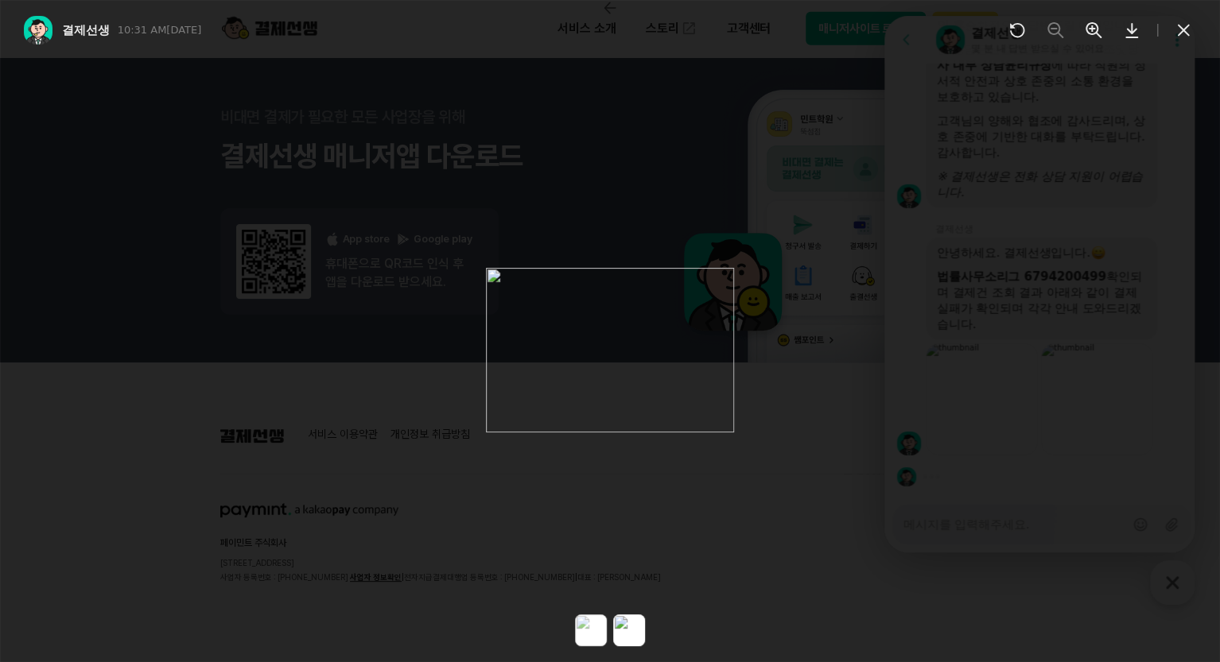
click at [31, 19] on button at bounding box center [610, 9] width 1220 height 19
click at [1182, 33] on icon at bounding box center [1183, 30] width 19 height 19
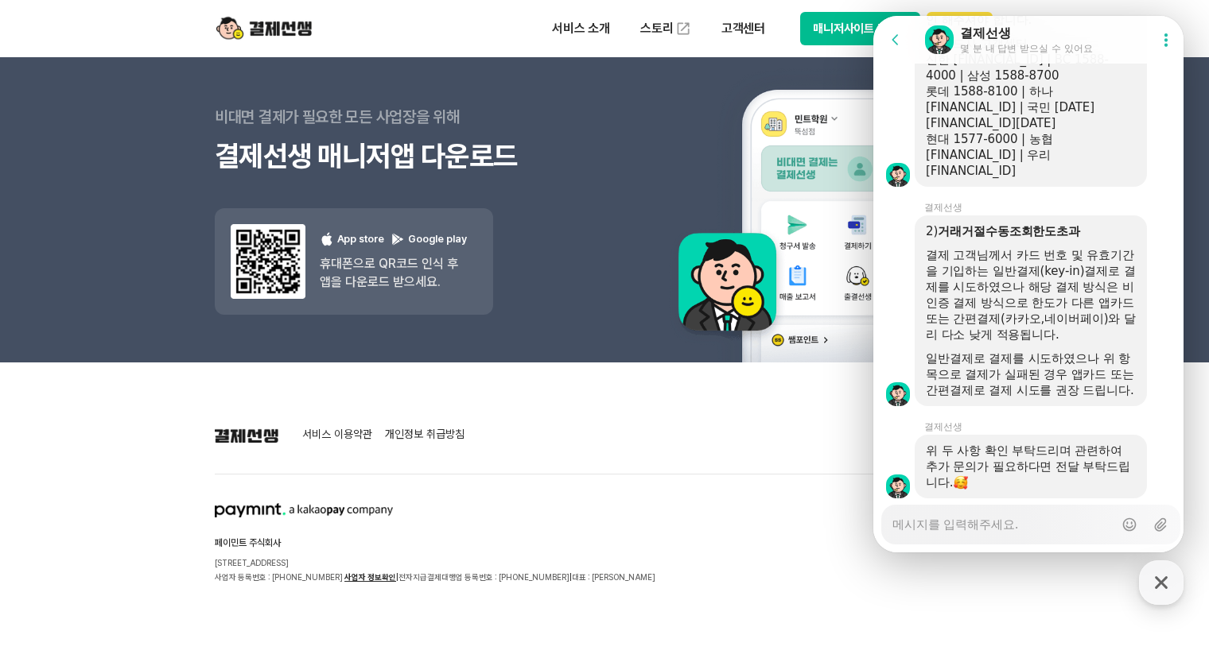
scroll to position [3364, 0]
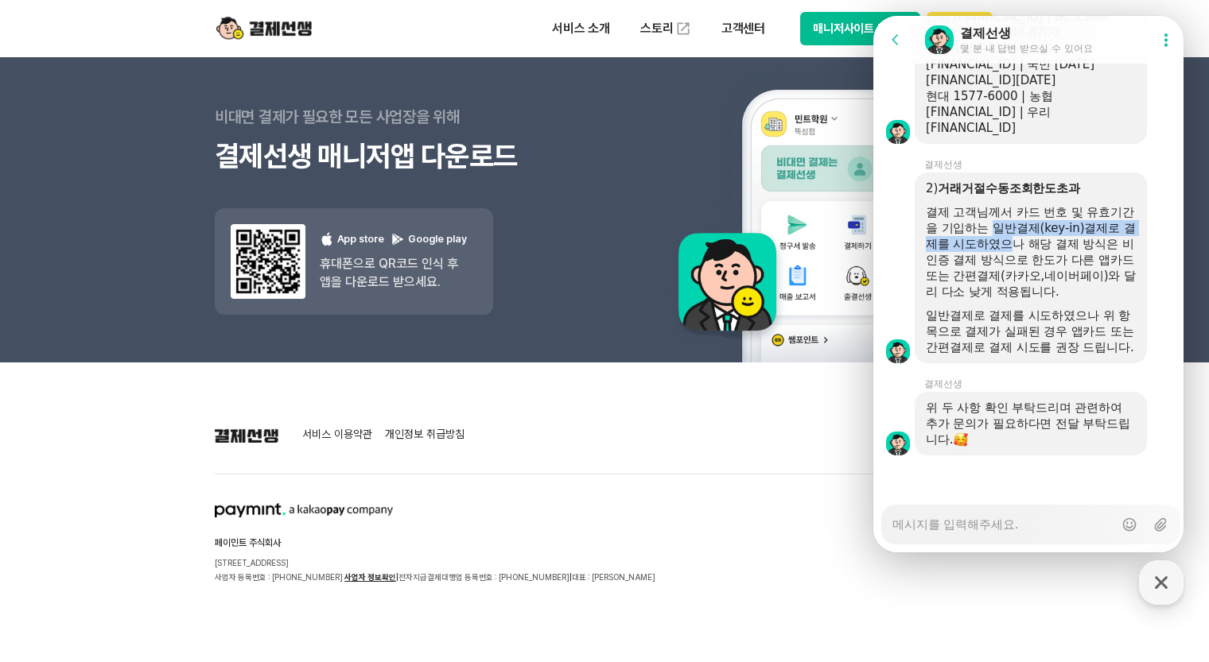
drag, startPoint x: 1005, startPoint y: 211, endPoint x: 1026, endPoint y: 236, distance: 32.8
click at [1026, 235] on div "결제 고객님께서 카드 번호 및 유효기간을 기입하는 일반결제(key-in)결제로 결제를 시도하였으나 해당 결제 방식은 비인증 결제 방식으로 한도…" at bounding box center [1031, 251] width 210 height 95
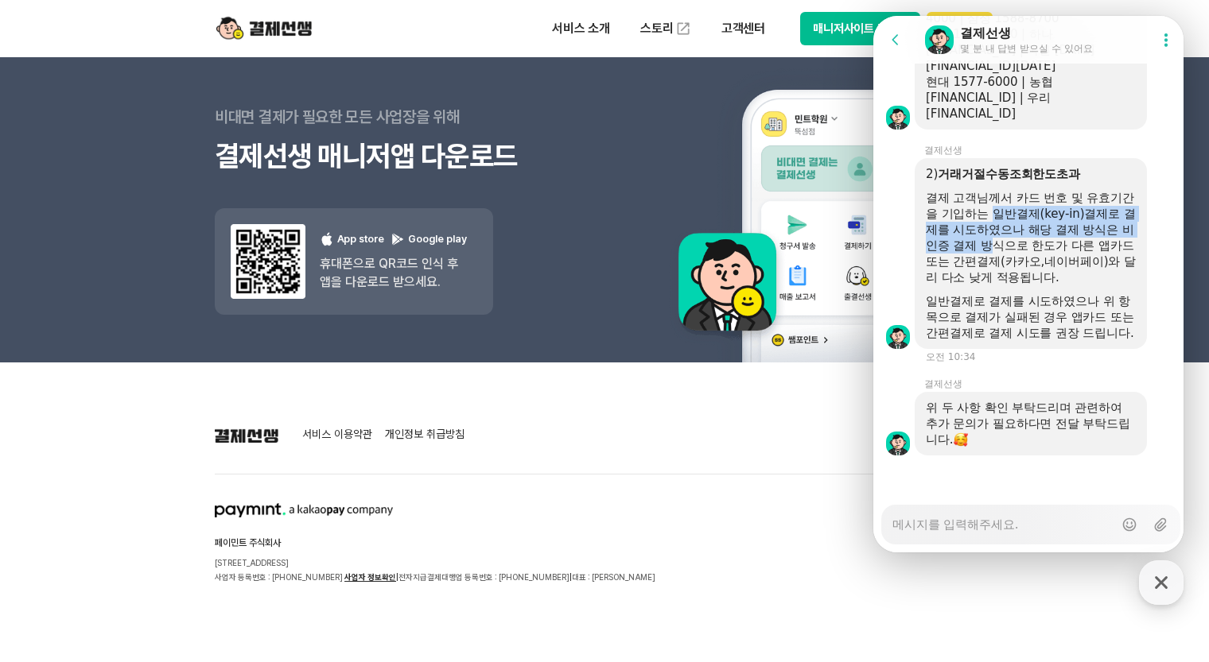
click at [1026, 200] on div "결제 고객님께서 카드 번호 및 유효기간을 기입하는 일반결제(key-in)결제로 결제를 시도하였으나 해당 결제 방식은 비인증 결제 방식으로 한도…" at bounding box center [1031, 237] width 210 height 95
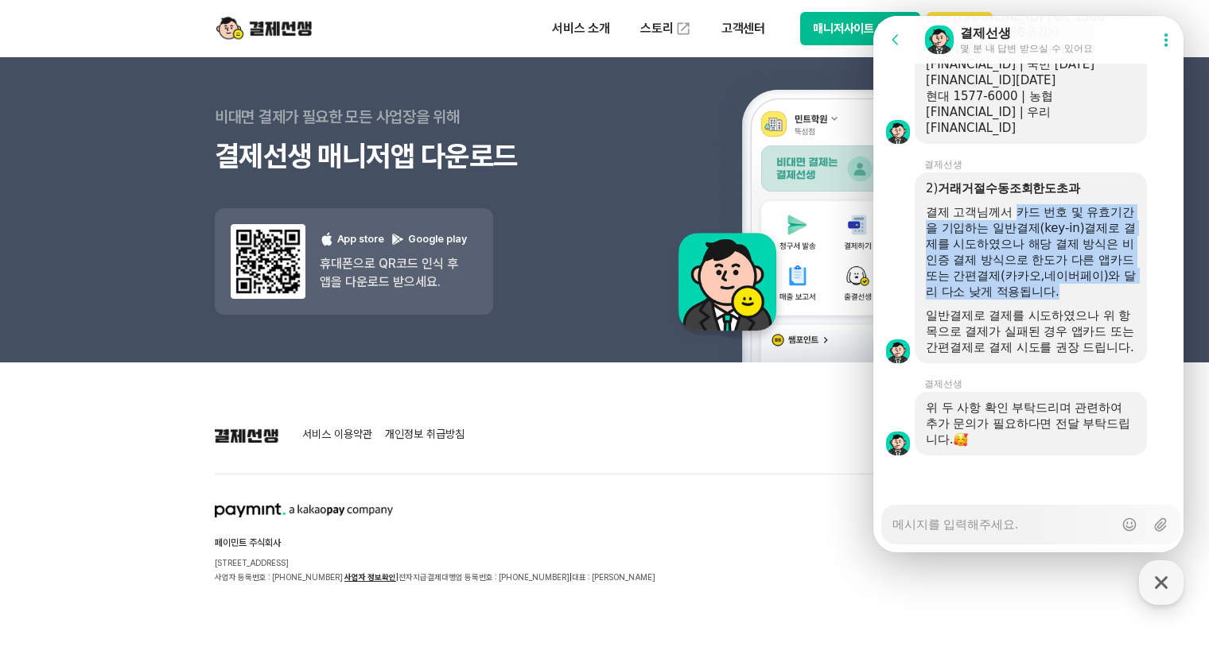
drag, startPoint x: 1018, startPoint y: 192, endPoint x: 1101, endPoint y: 281, distance: 121.0
click at [1101, 280] on div "결제 고객님께서 카드 번호 및 유효기간을 기입하는 일반결제(key-in)결제로 결제를 시도하였으나 해당 결제 방식은 비인증 결제 방식으로 한도…" at bounding box center [1031, 251] width 210 height 95
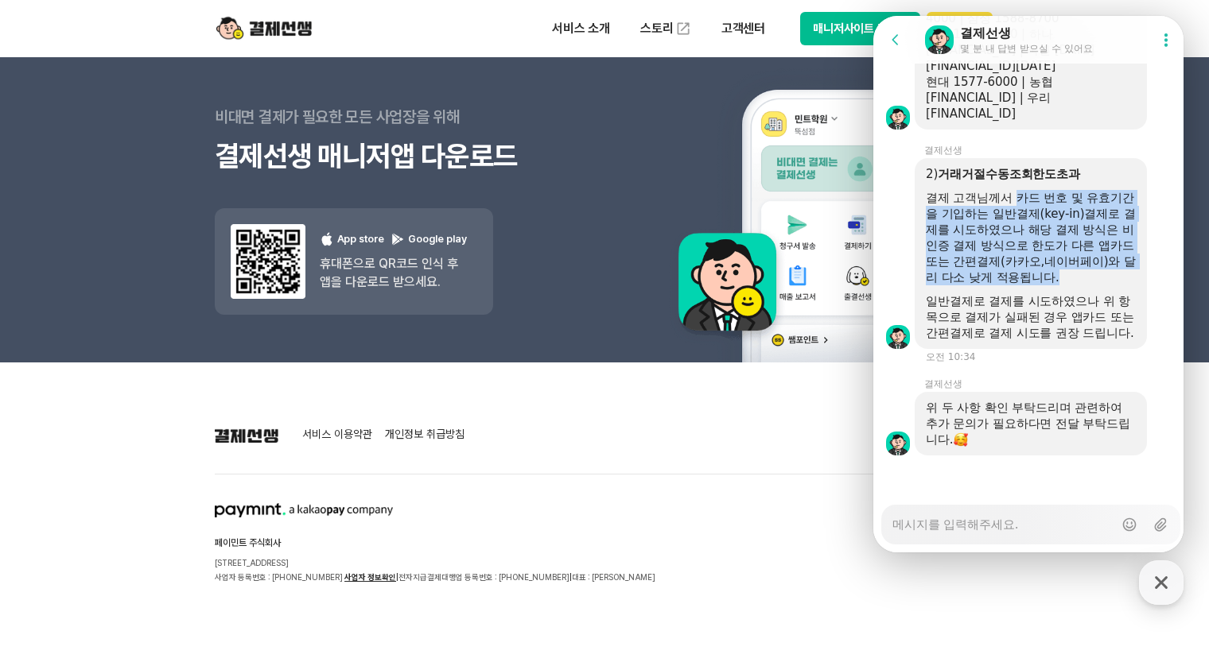
copy div "카드 번호 및 유효기간을 기입하는 일반결제(key-in)결제로 결제를 시도하였으나 해당 결제 방식은 비인증 결제 방식으로 한도가 다른 앱카드 …"
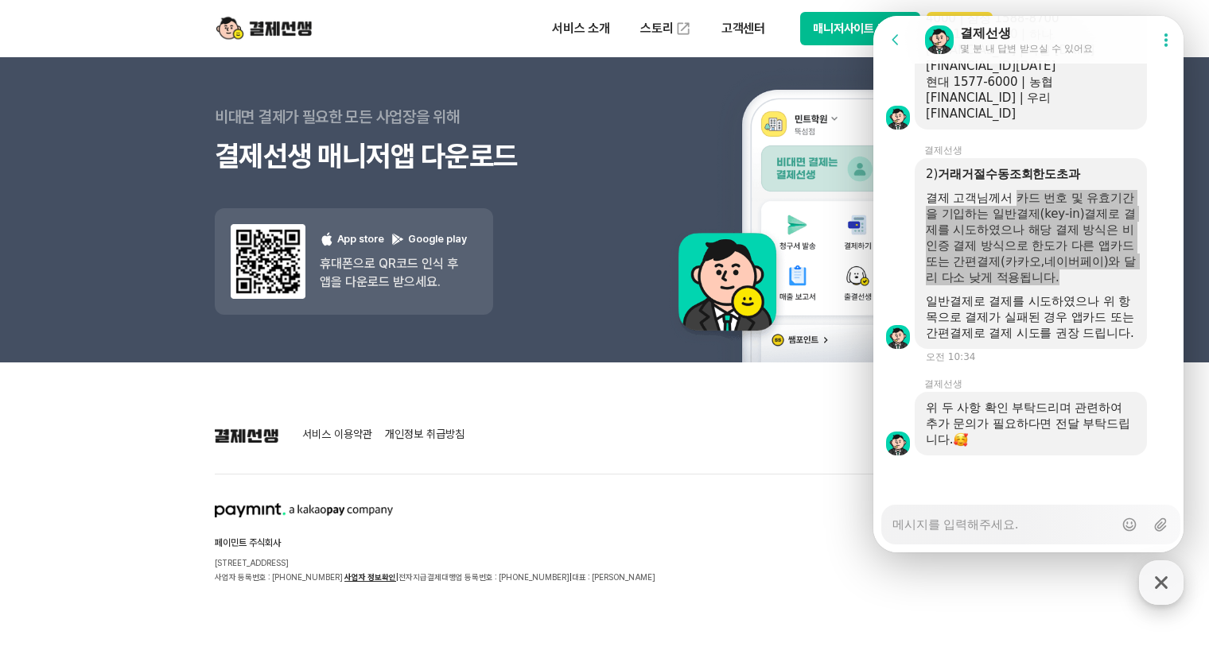
click at [1157, 591] on icon "button" at bounding box center [1161, 583] width 29 height 29
